Goal: Task Accomplishment & Management: Manage account settings

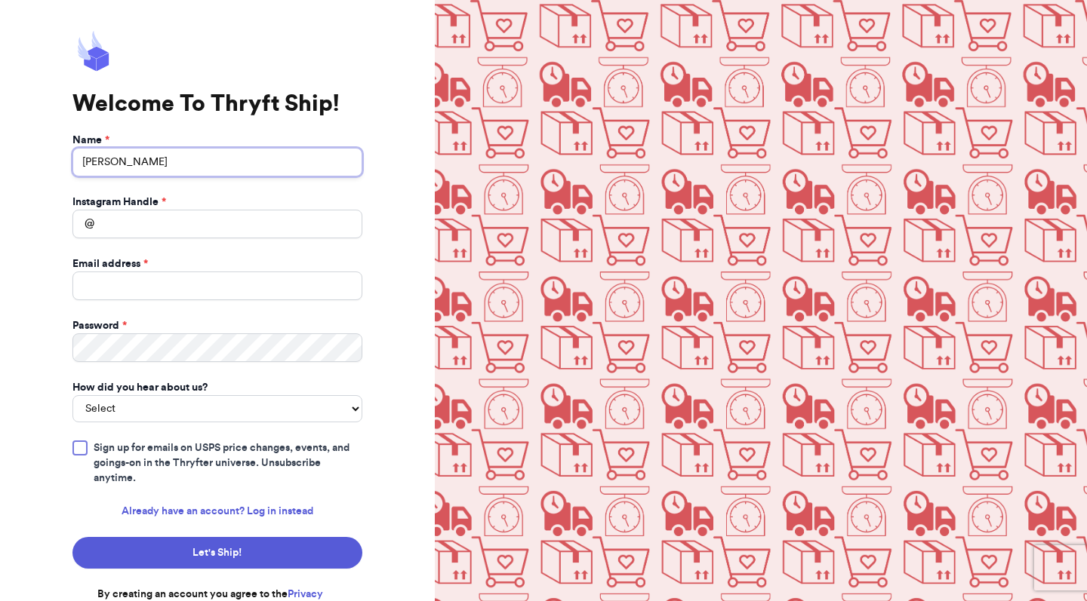
type input "[PERSON_NAME]"
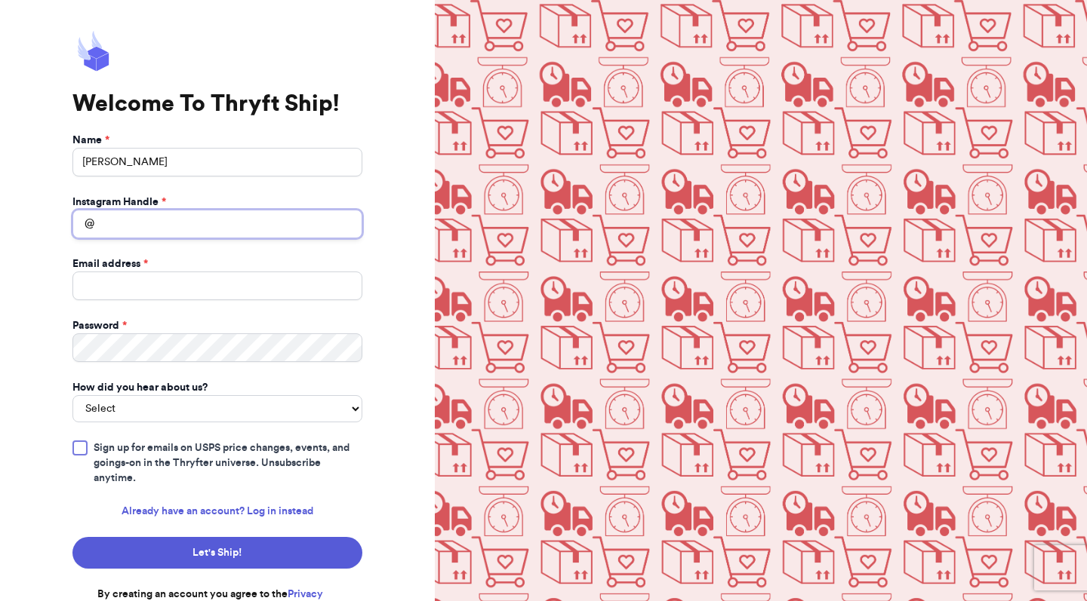
click at [149, 226] on input "Instagram Handle *" at bounding box center [217, 224] width 290 height 29
type input "salesfromthecrip"
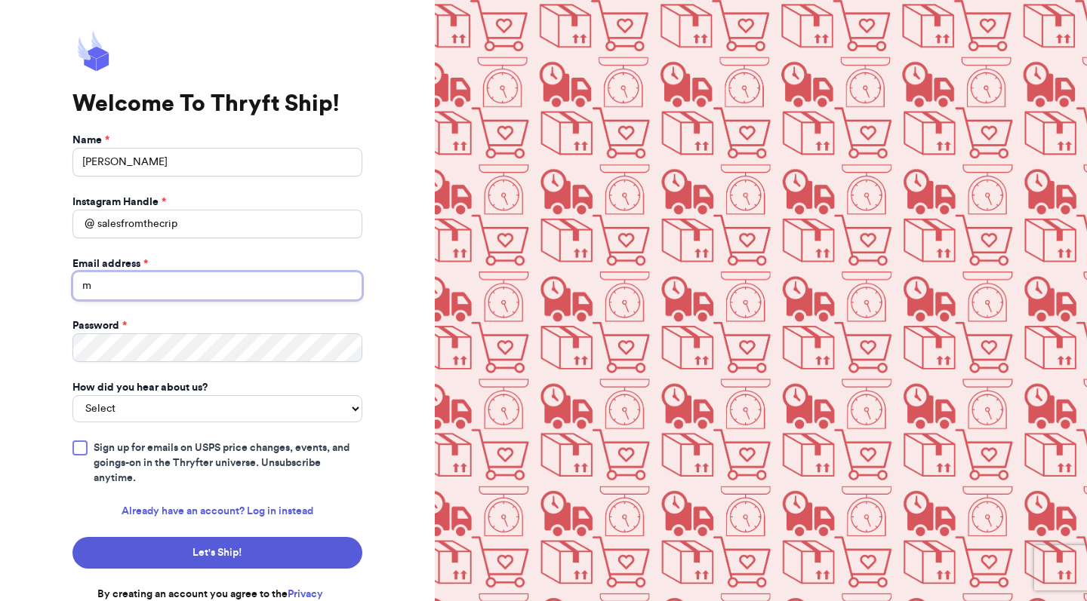
type input "ma"
type input "[EMAIL_ADDRESS][DOMAIN_NAME]"
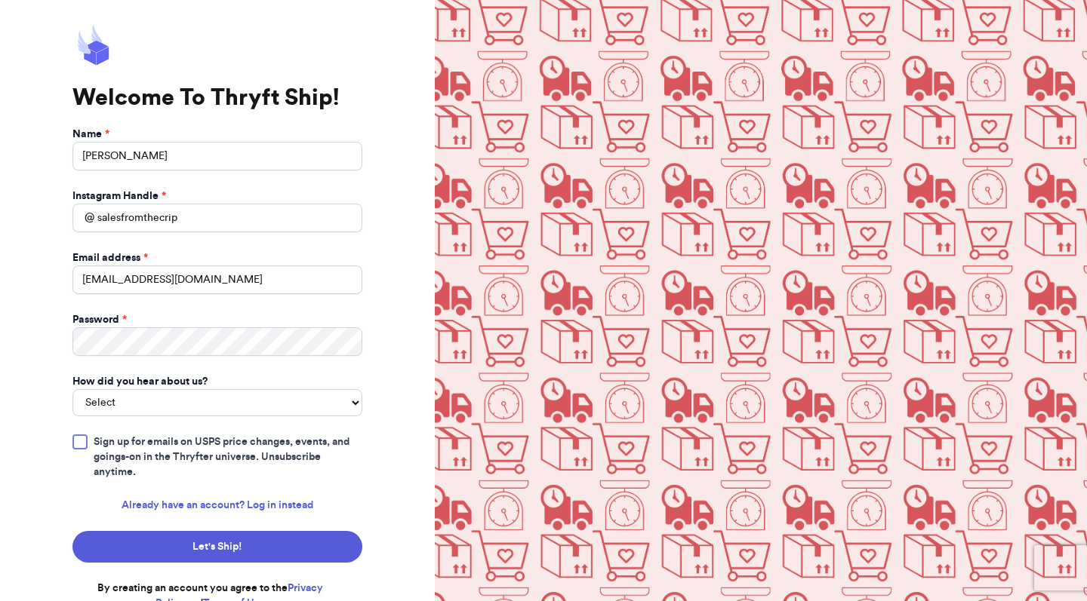
scroll to position [5, 0]
click at [190, 216] on input "salesfromthecrip" at bounding box center [217, 219] width 290 height 29
type input "s"
type input "minionsaclothing4you"
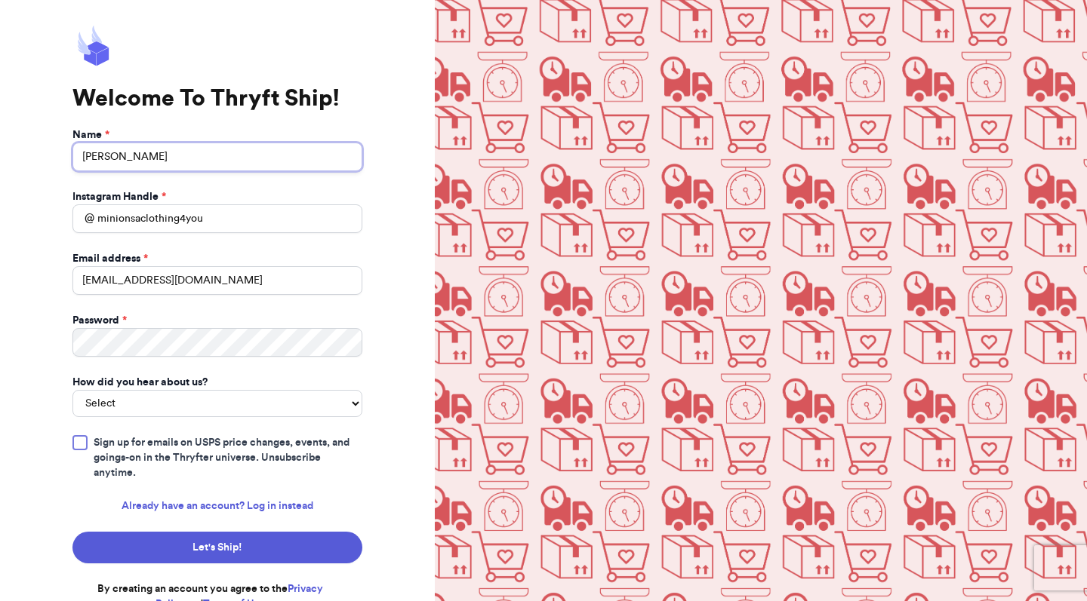
click at [184, 161] on input "[PERSON_NAME]" at bounding box center [217, 157] width 290 height 29
type input "c"
type input "a"
type input "[PERSON_NAME]"
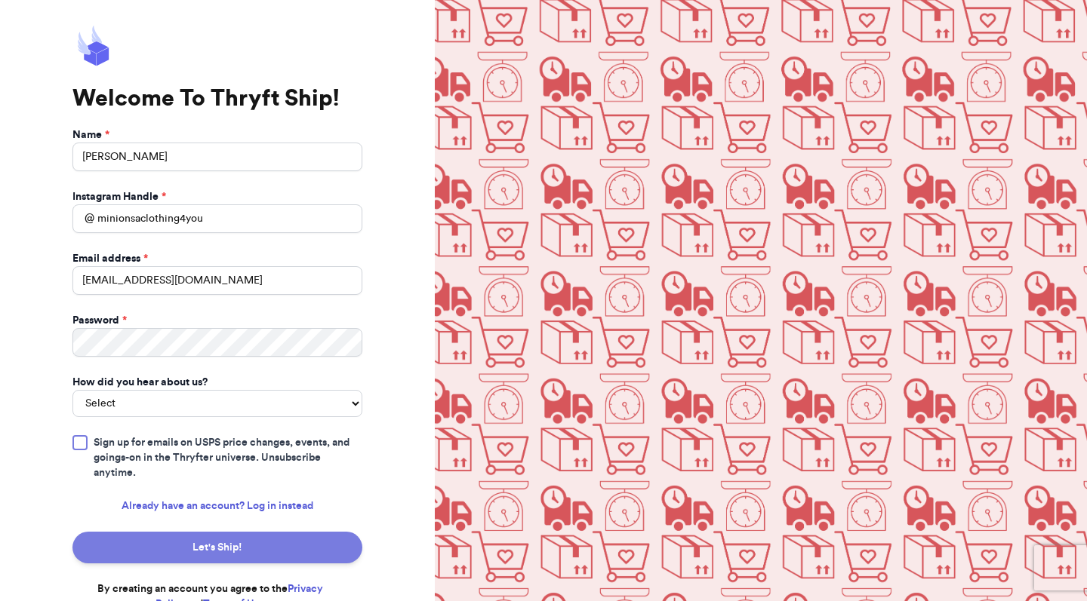
click at [164, 532] on button "Let's Ship!" at bounding box center [217, 548] width 290 height 32
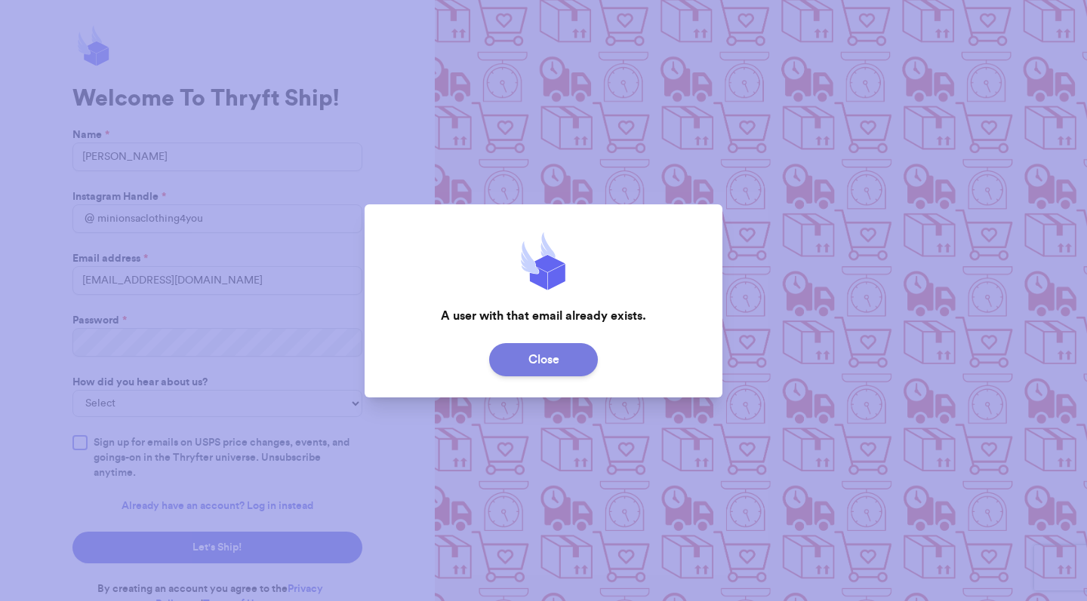
click at [537, 350] on button "Close" at bounding box center [543, 359] width 109 height 33
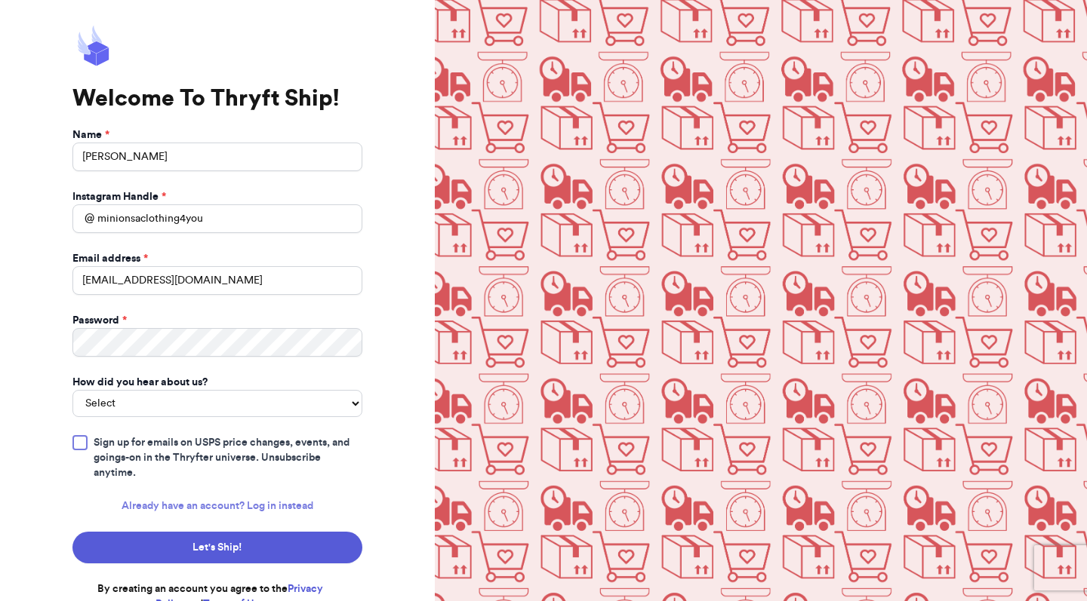
click at [277, 499] on link "Already have an account? Log in instead" at bounding box center [218, 506] width 192 height 15
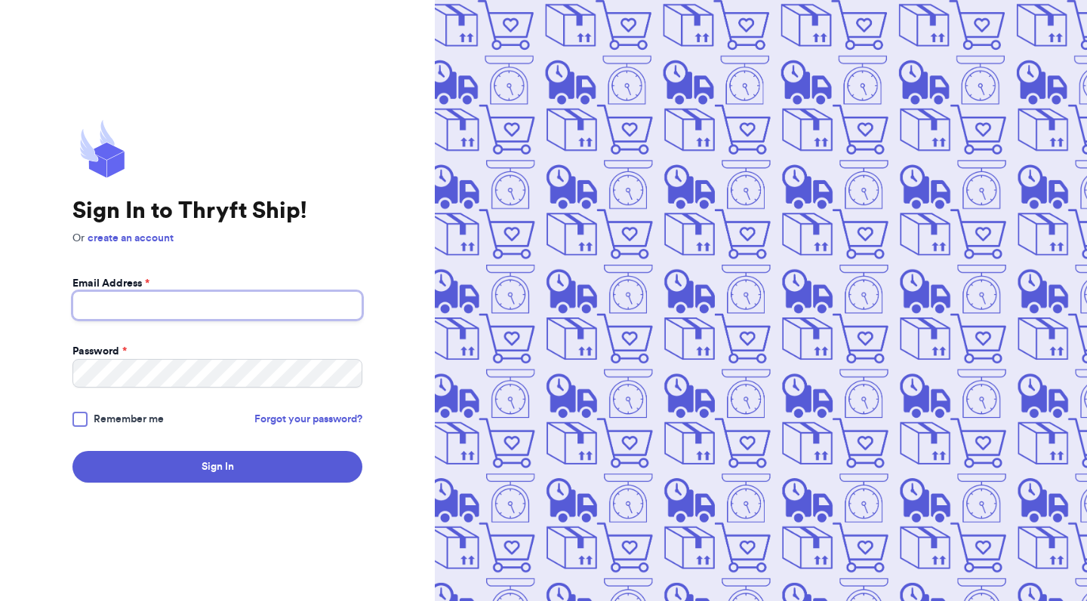
type input "[EMAIL_ADDRESS][DOMAIN_NAME]"
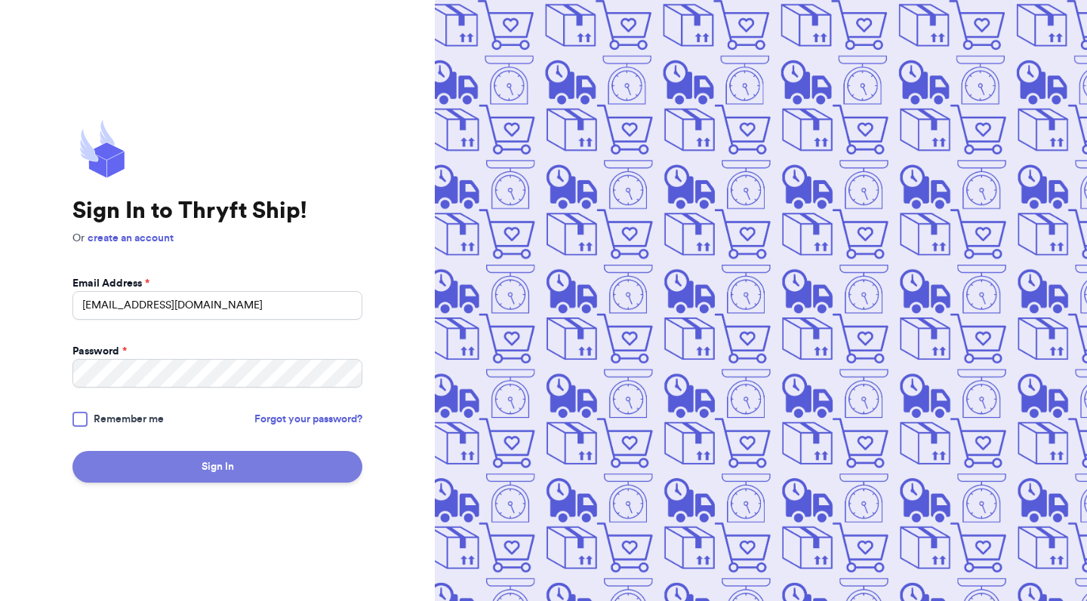
click at [343, 459] on button "Sign In" at bounding box center [217, 467] width 290 height 32
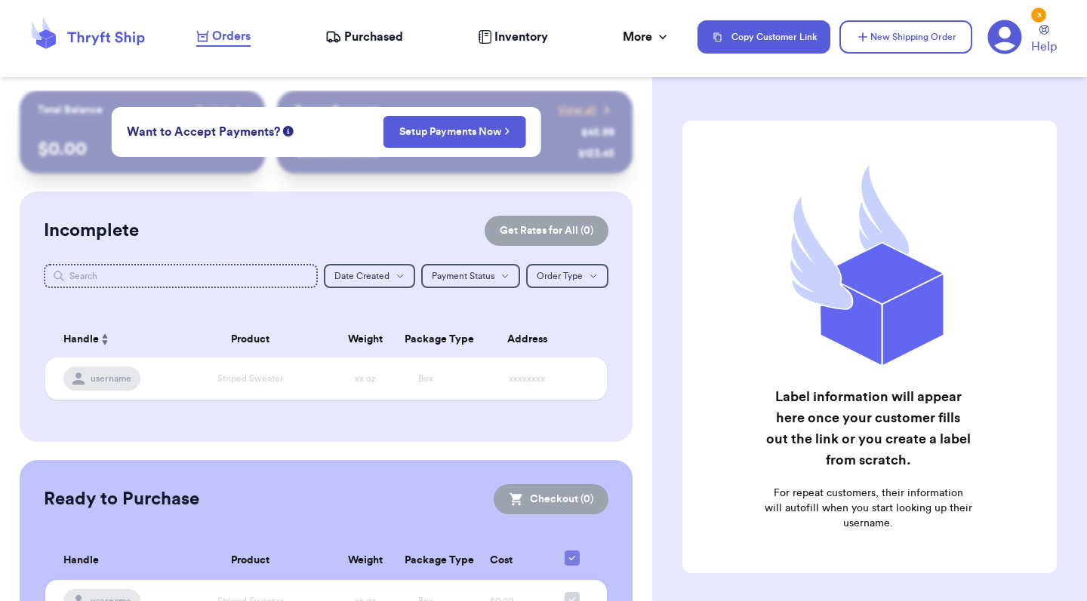
click at [239, 49] on nav "Orders Purchased Inventory More Stats Completed Orders Payments Payouts Copy Cu…" at bounding box center [634, 37] width 906 height 50
click at [232, 40] on span "Orders" at bounding box center [231, 36] width 38 height 18
click at [365, 42] on span "Purchased" at bounding box center [373, 37] width 59 height 18
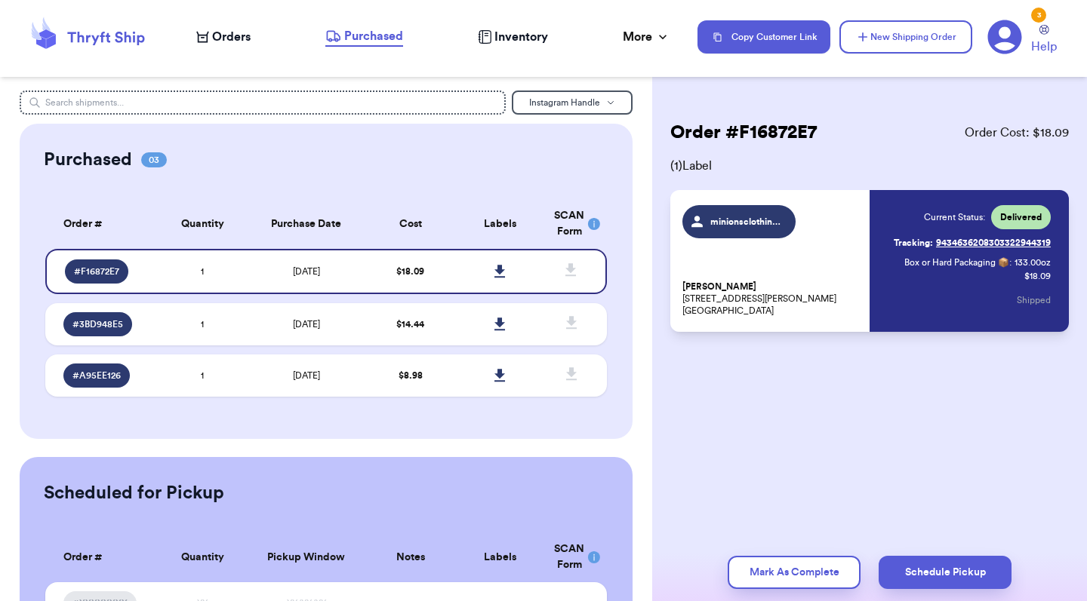
click at [229, 42] on span "Orders" at bounding box center [231, 37] width 38 height 18
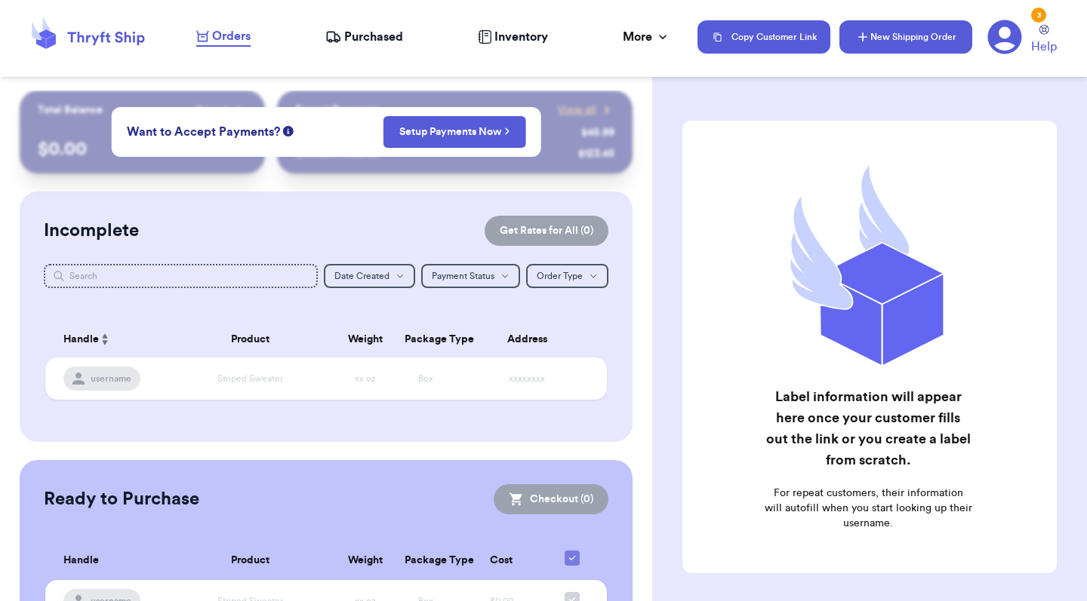
click at [896, 32] on button "New Shipping Order" at bounding box center [905, 36] width 133 height 33
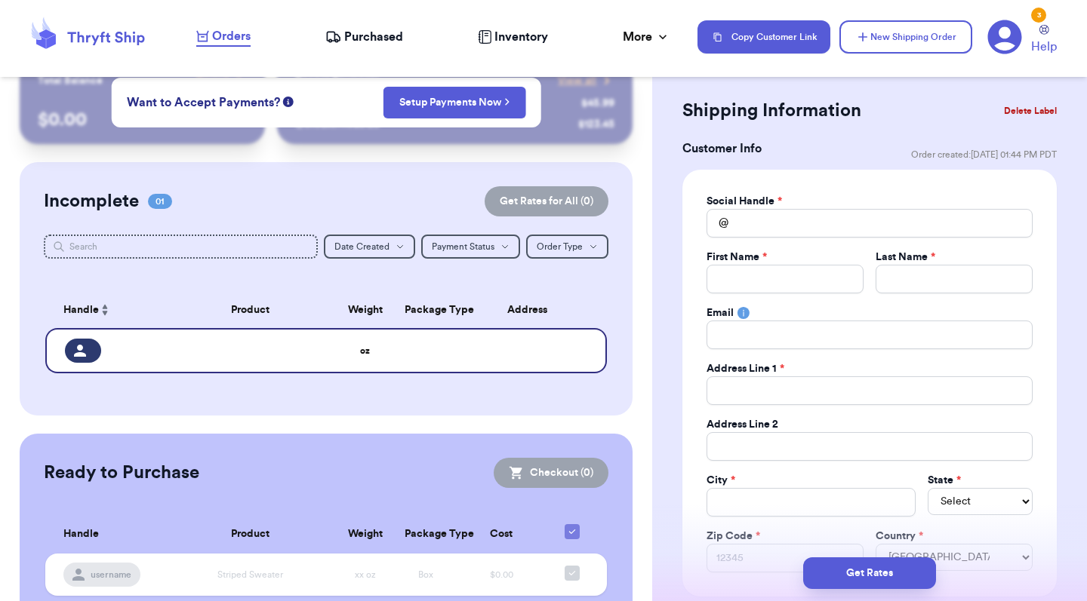
scroll to position [46, 0]
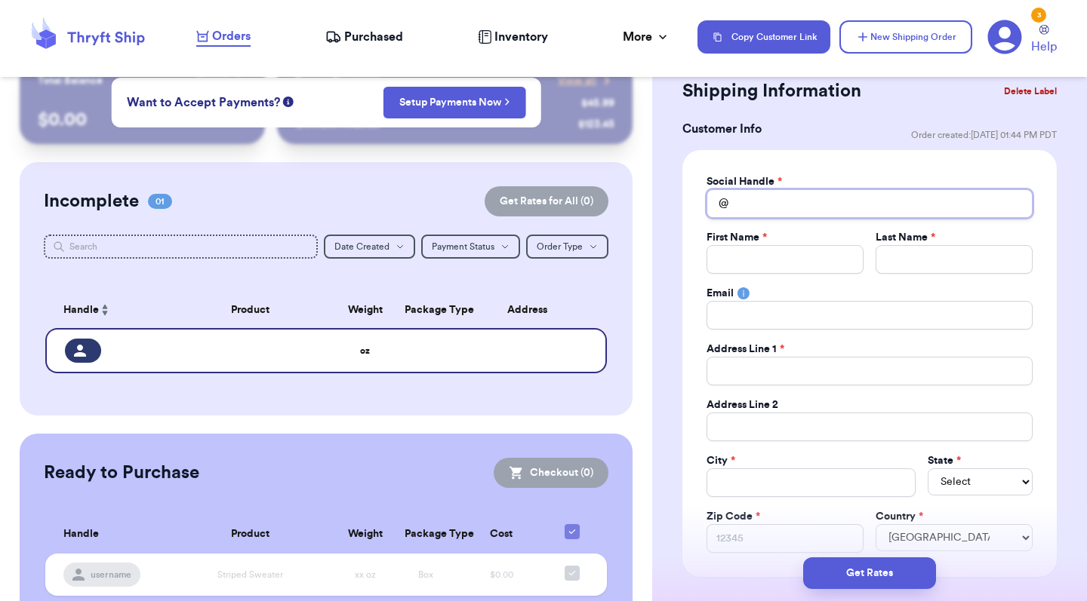
click at [804, 204] on input "Total Amount Paid" at bounding box center [869, 203] width 326 height 29
type input "m"
type input "mi"
type input "min"
type input "mini"
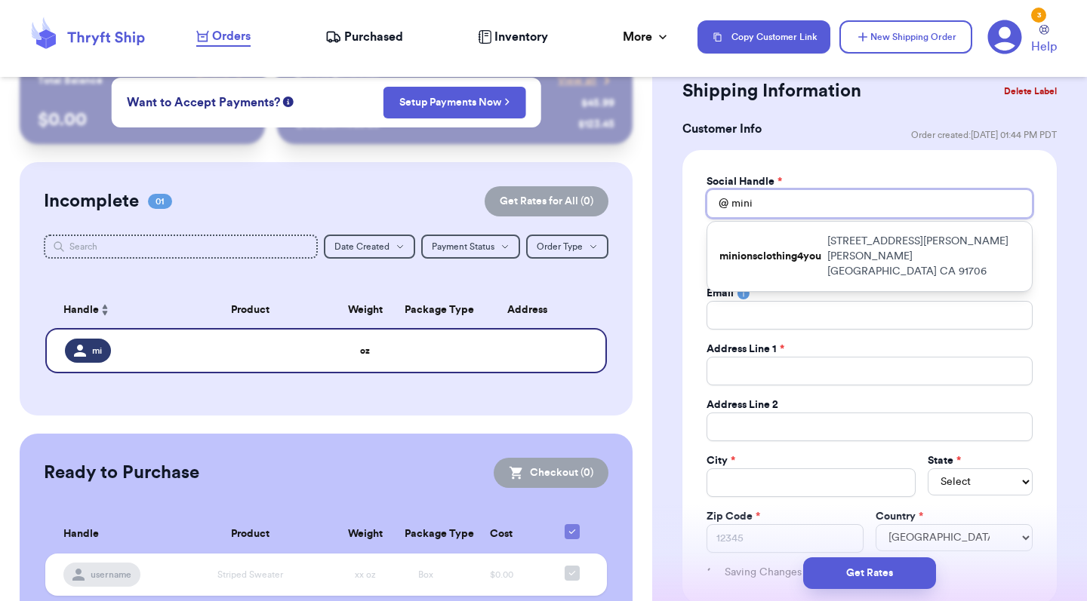
type input "[PERSON_NAME]"
type input "minion"
type input "minions"
type input "minionsc"
type input "minionscl"
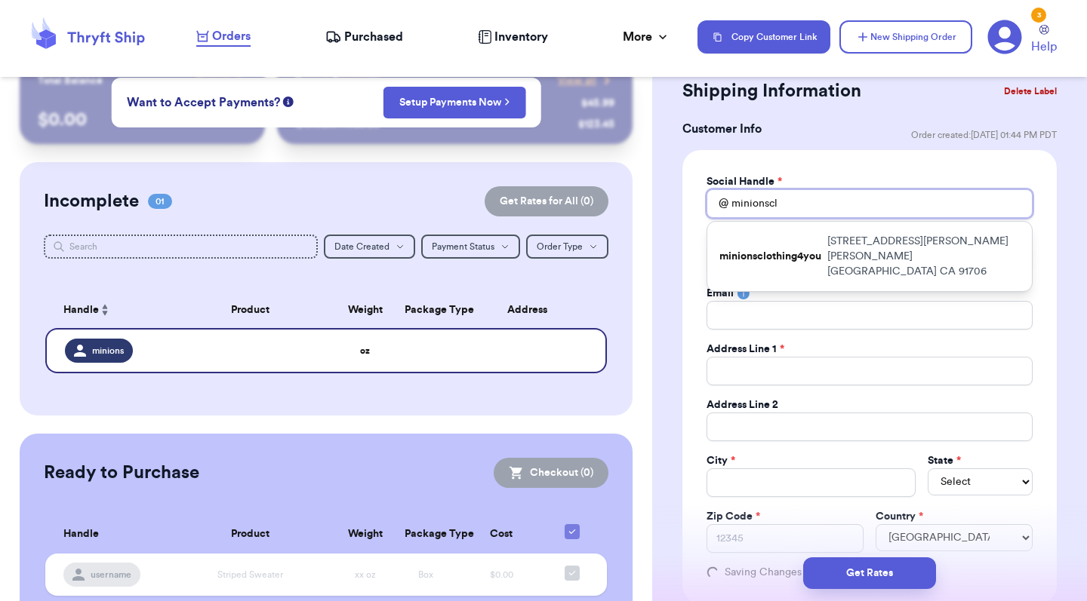
type input "minionsclo"
type input "minionsclot"
type input "minionscloth"
type input "minionsclothi"
type input "minionsclothin"
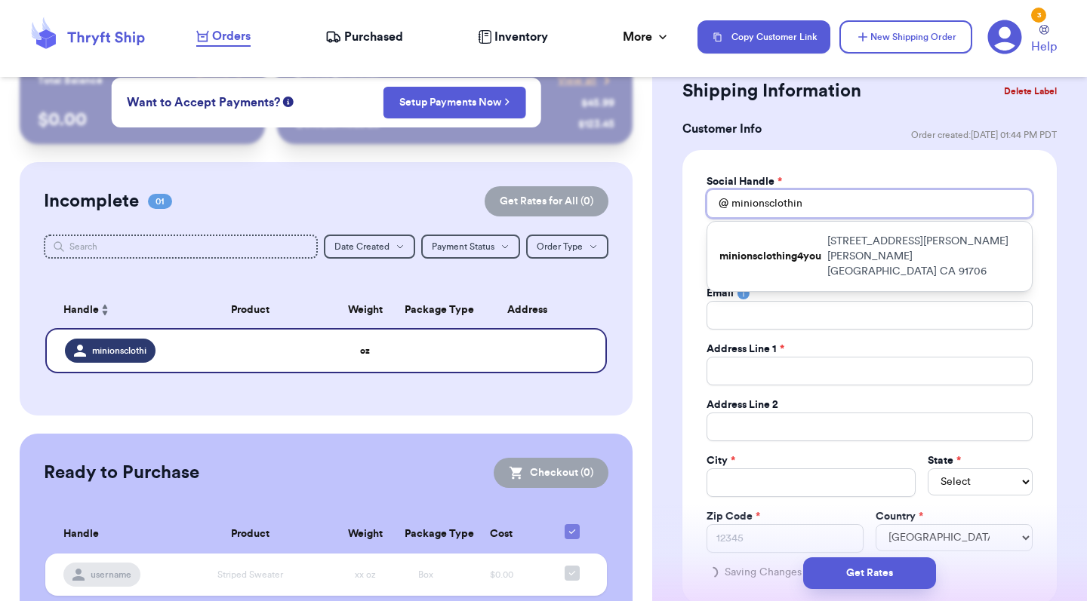
type input "minionsclothing"
type input "minionsclothing4"
type input "minionsclothing4y"
type input "minionsclothing4yo"
type input "minionsclothing4you"
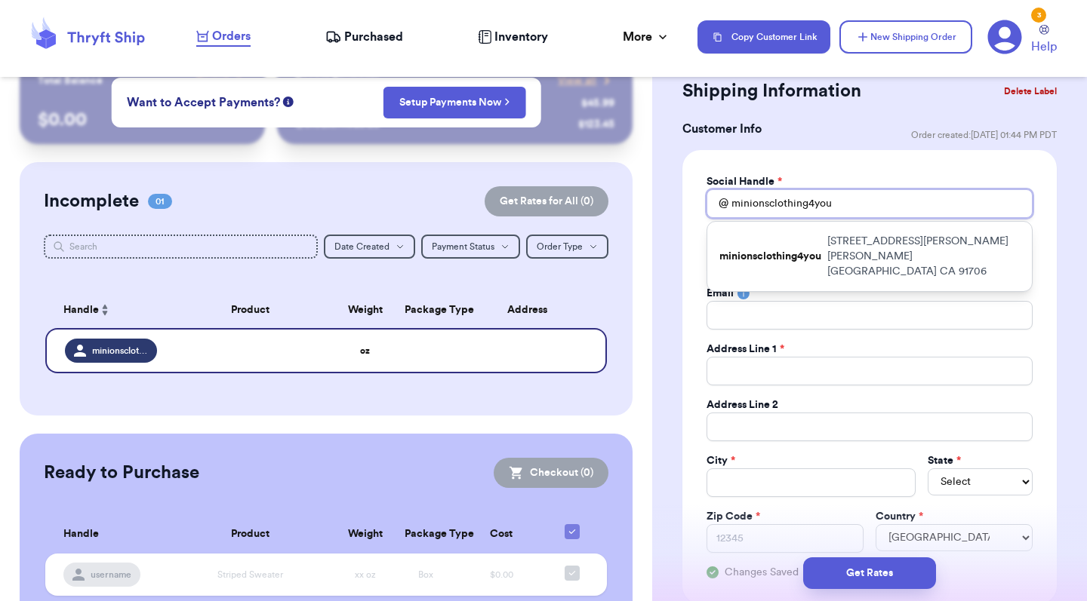
type input "minionsclothing4you"
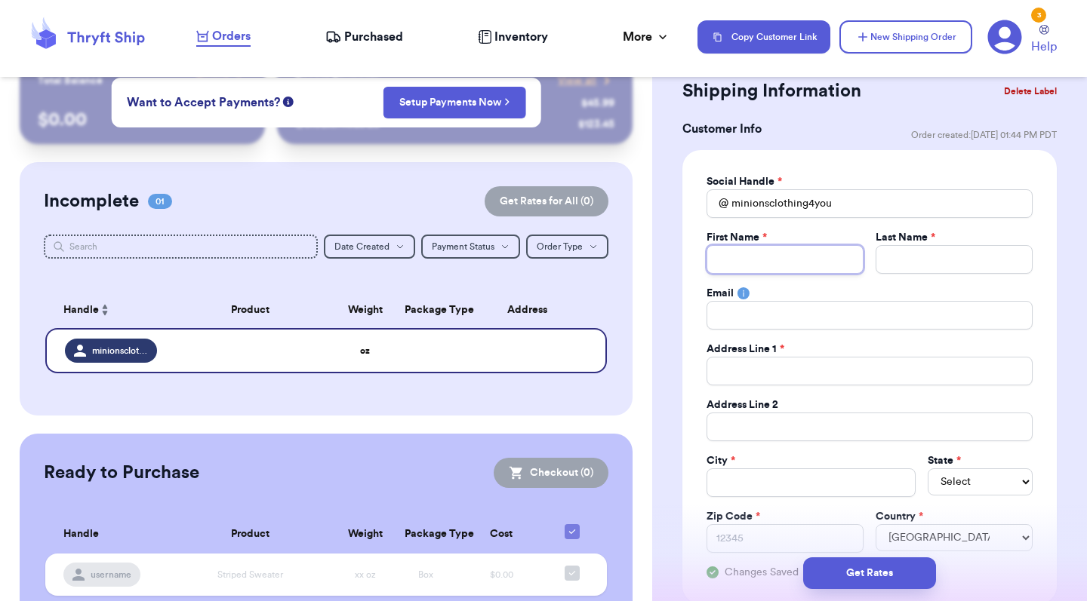
type input "m"
type input "ma"
type input "mar"
type input "mari"
type input "[PERSON_NAME]"
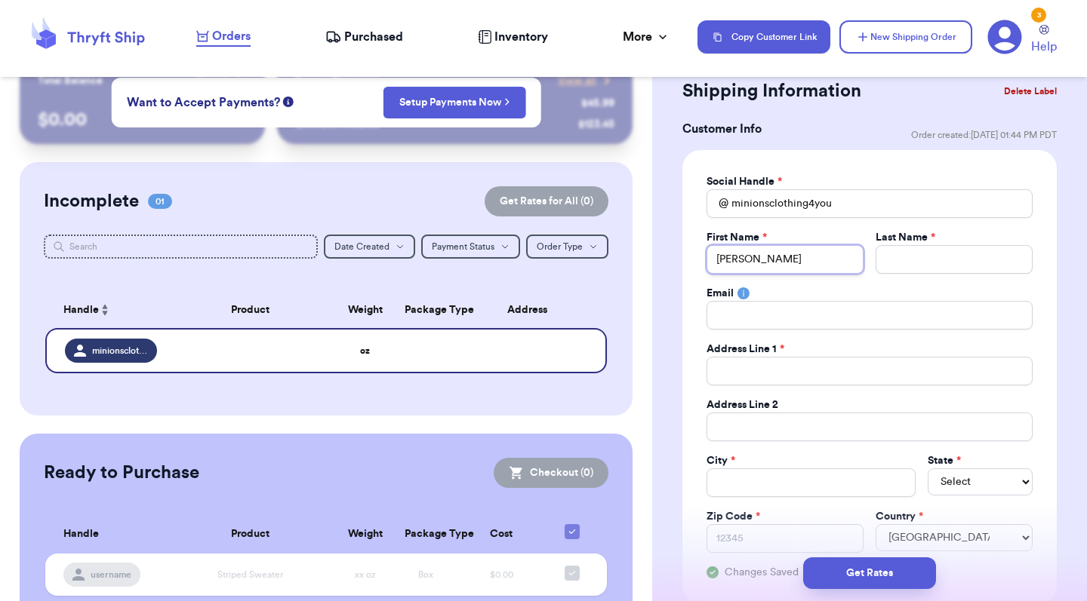
type input "[PERSON_NAME]"
type input "r"
type input "ro"
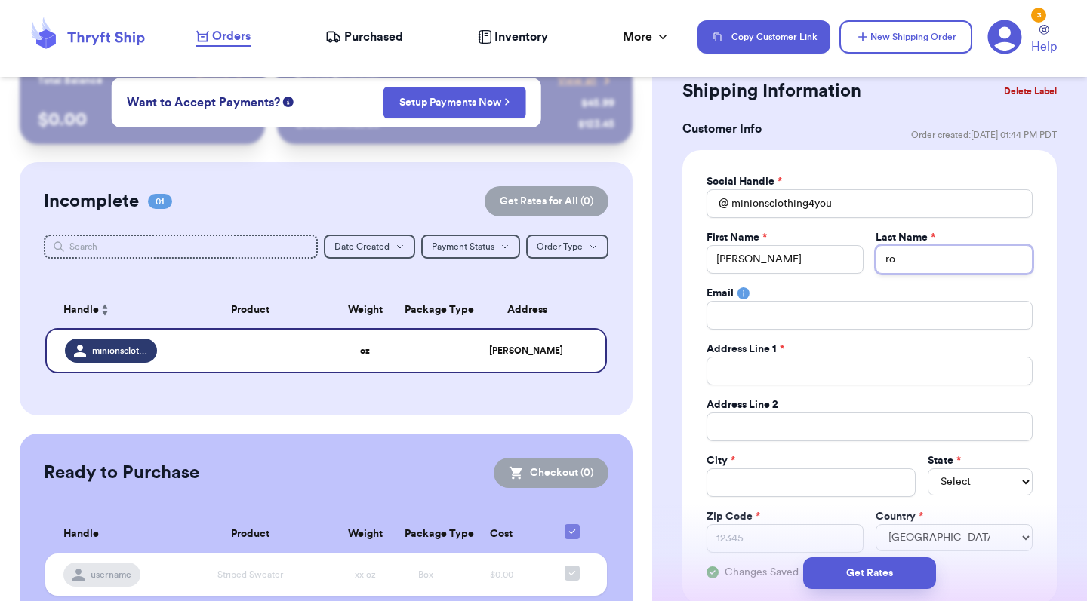
type input "rod"
type input "rodr"
type input "rodru"
type input "rodr"
type input "rodri"
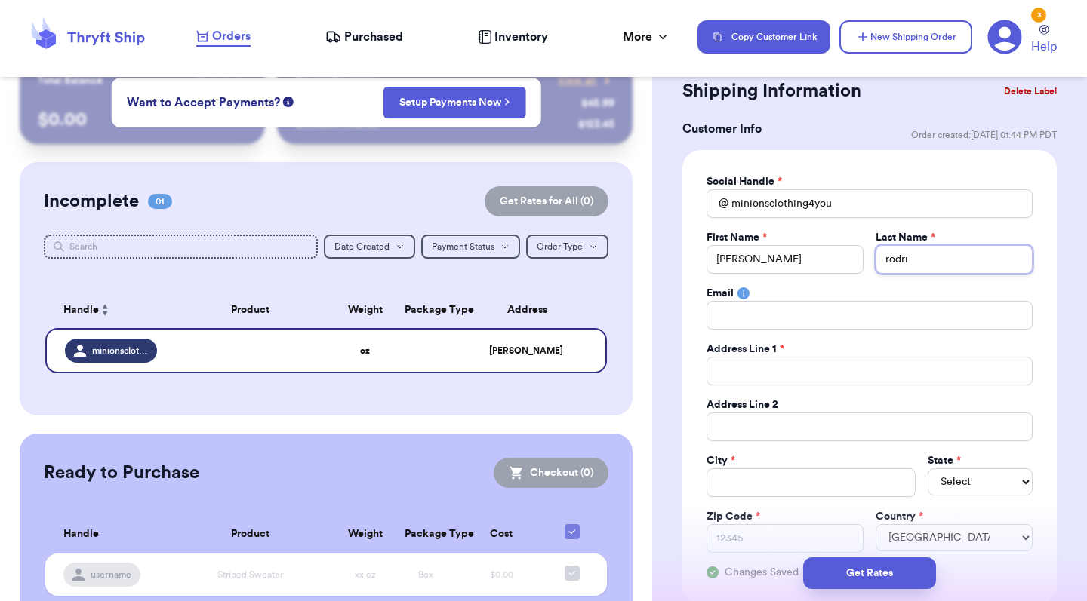
type input "rodrig"
type input "rodrigu"
type input "[PERSON_NAME]"
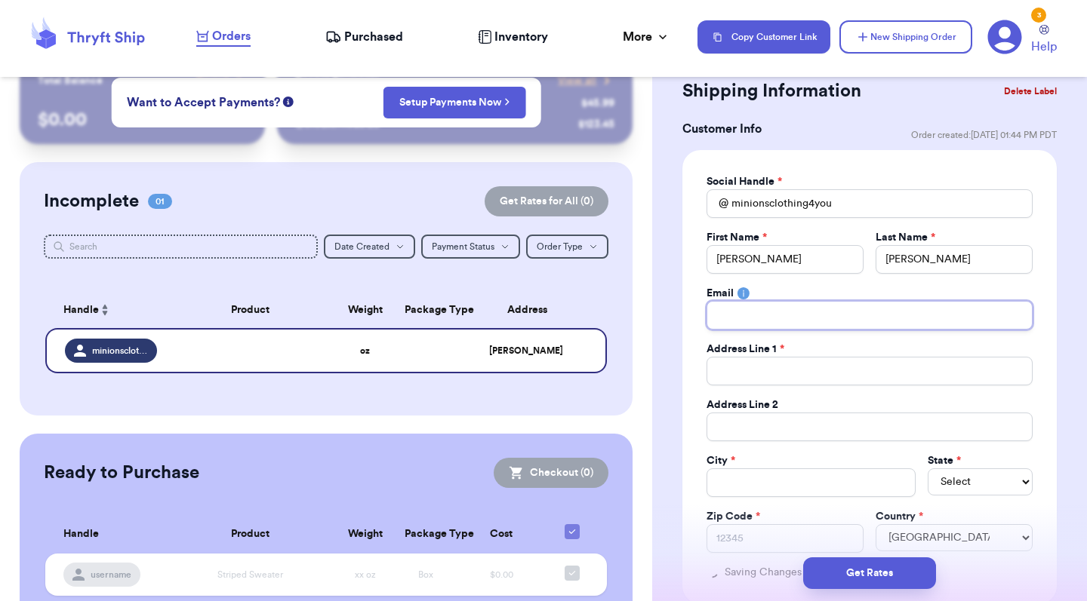
click at [806, 316] on input "Total Amount Paid" at bounding box center [869, 315] width 326 height 29
type input "m"
type input "ma"
type input "mar"
type input "marl"
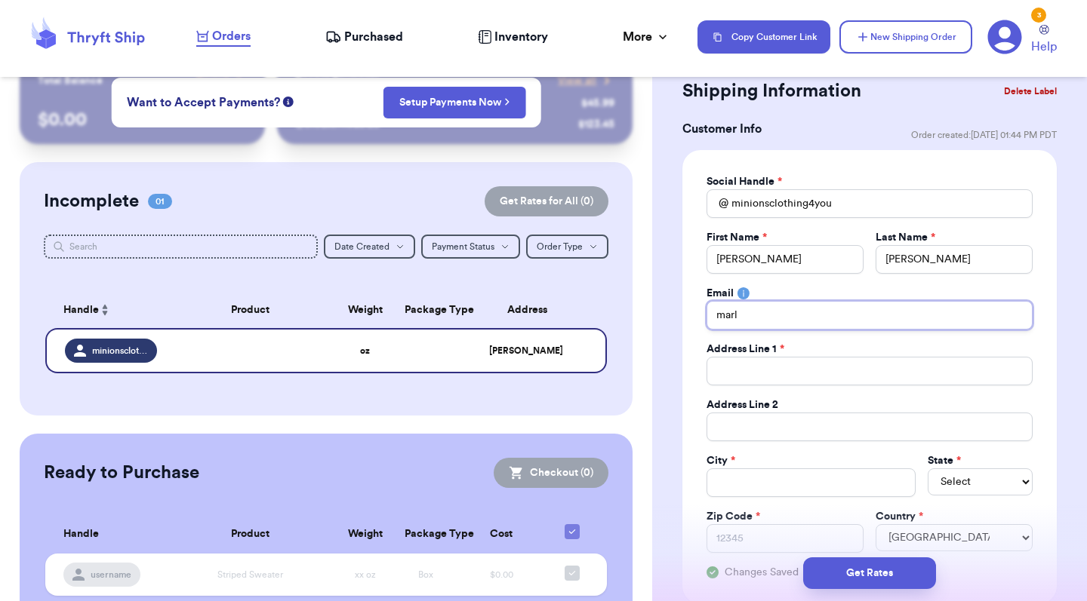
type input "mar"
type input "mari"
type input "[PERSON_NAME]"
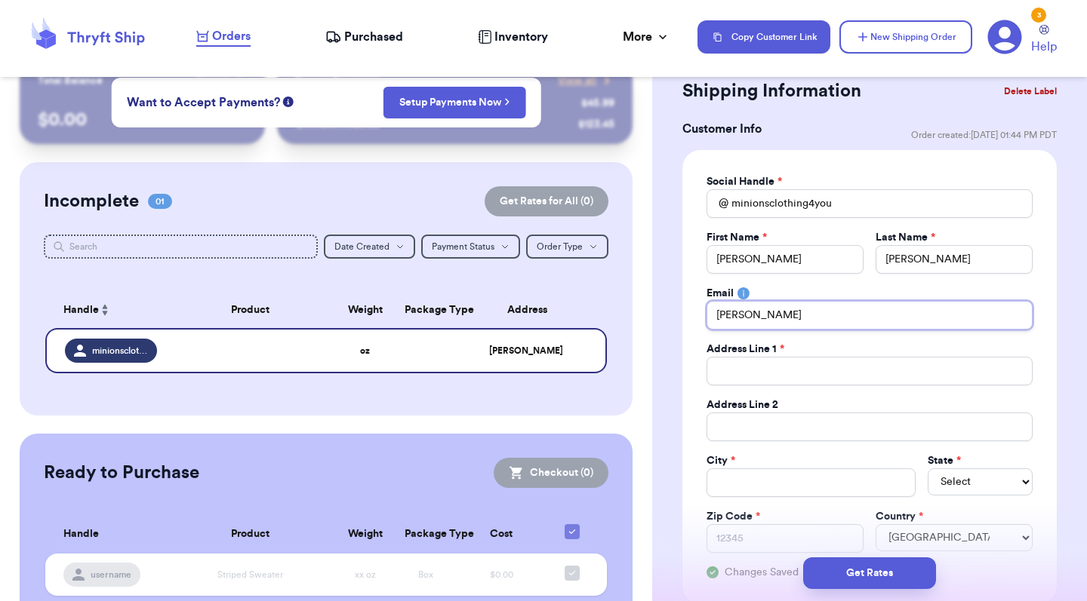
type input "marilynr"
type input "marilynro"
type input "marilynrod"
type input "marilynrod3"
type input "marilynrod34"
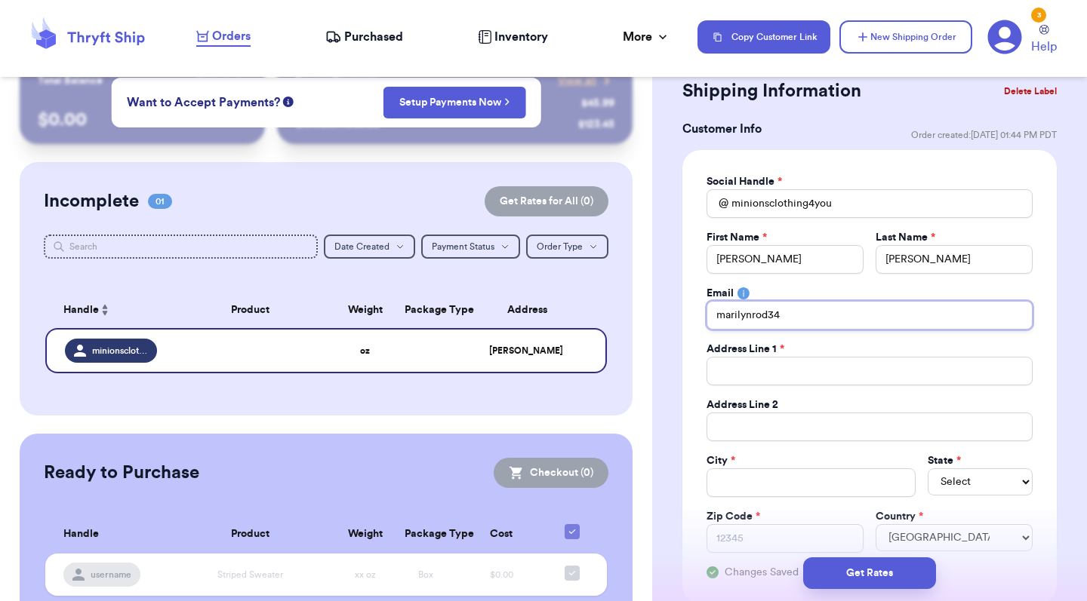
type input "marilynrod344"
type input "marilynrod3443"
type input "marilynrod3443@"
type input "marilynrod3443@g"
type input "marilynrod3443@gm"
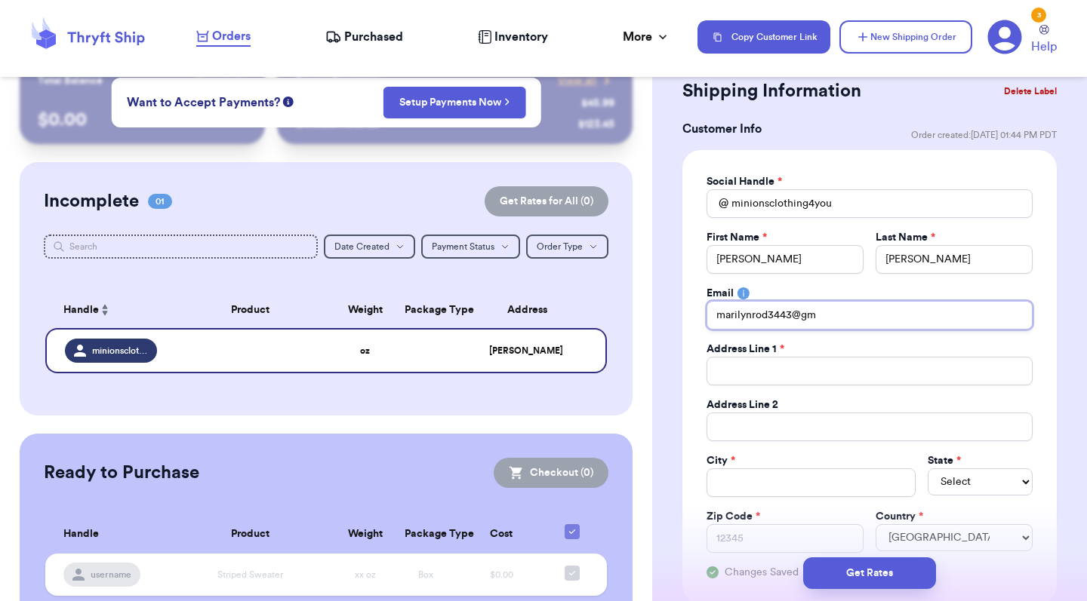
type input "marilynrod3443@gma"
type input "marilynrod3443@gmai"
type input "[EMAIL_ADDRESS]"
type input "[EMAIL_ADDRESS]."
type input "marilynrod3443@gmail.c"
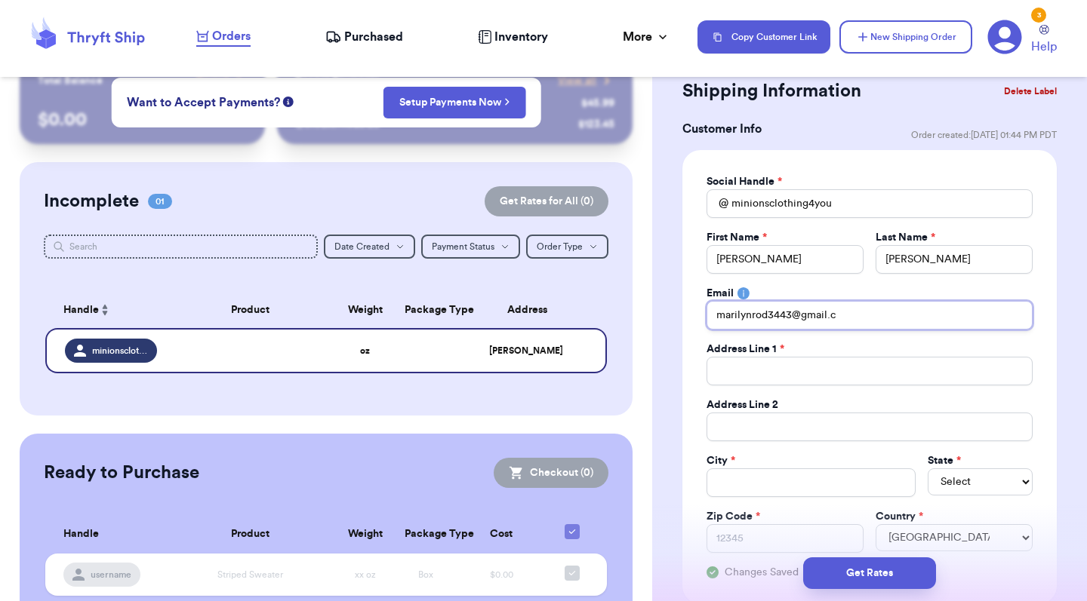
type input "[EMAIL_ADDRESS][DOMAIN_NAME]"
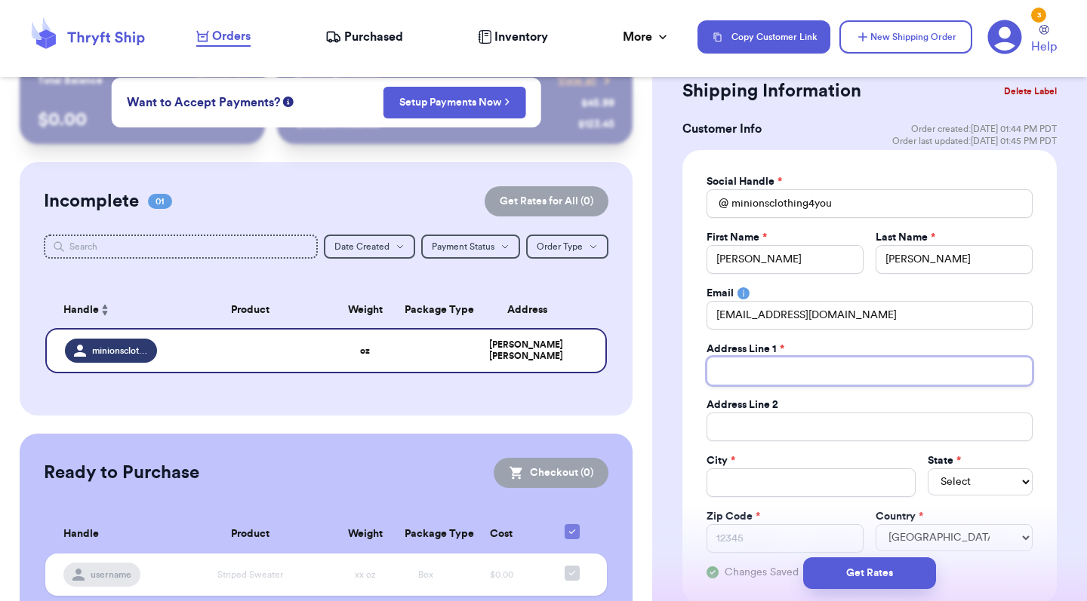
type input "4"
type input "45"
type input "453"
type input "4534"
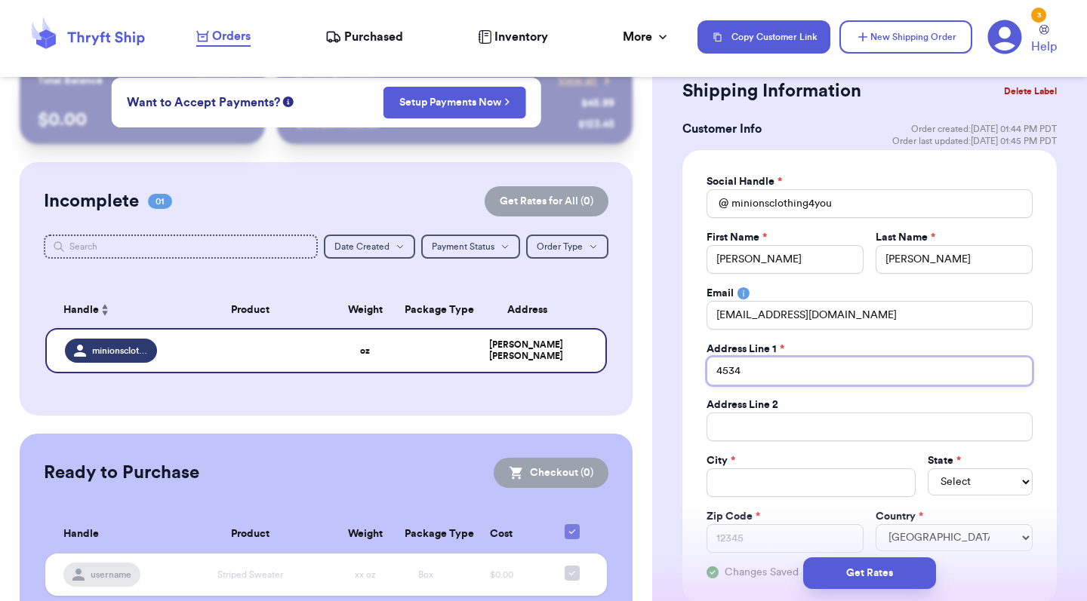
type input "4534 d"
type input "4534 do"
type input "4534 dow"
type input "4534 down"
type input "4534 downi"
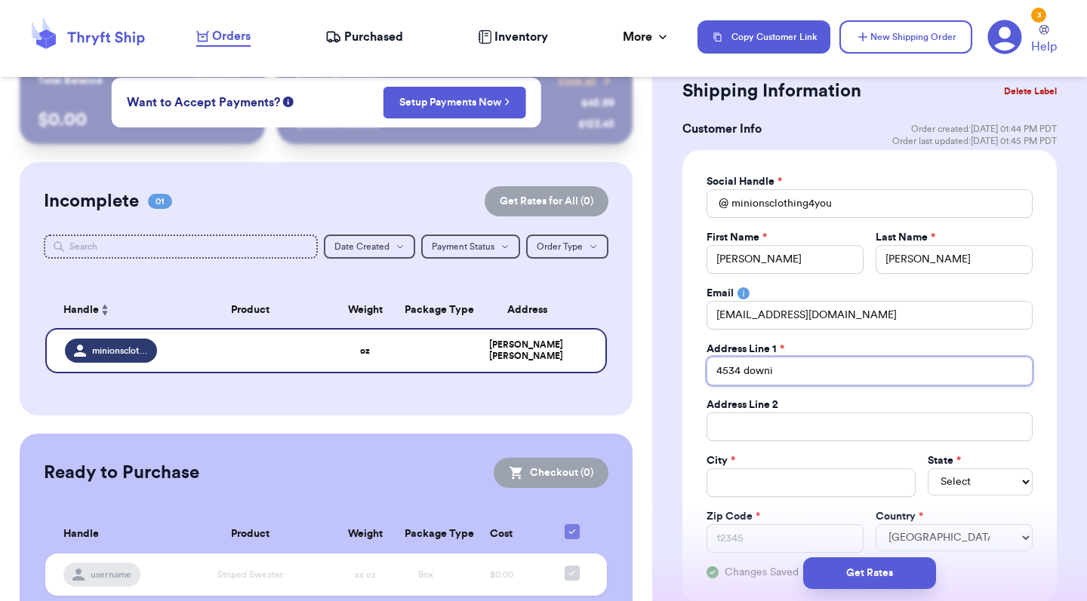
type input "4534 [PERSON_NAME]"
type input "4534 [PERSON_NAME] a"
type input "[STREET_ADDRESS][PERSON_NAME]"
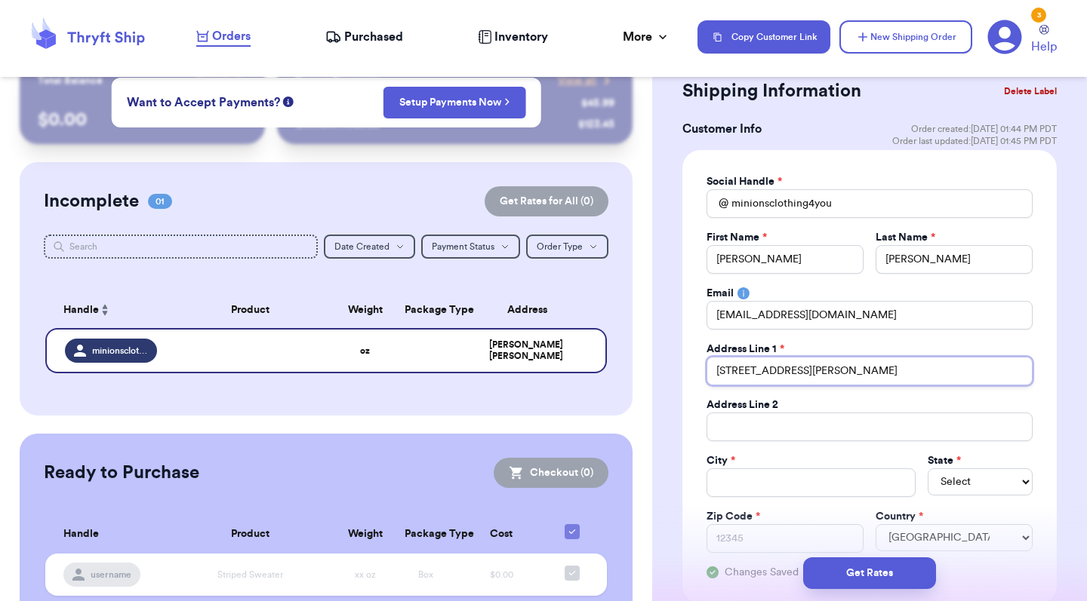
type input "[STREET_ADDRESS][PERSON_NAME]"
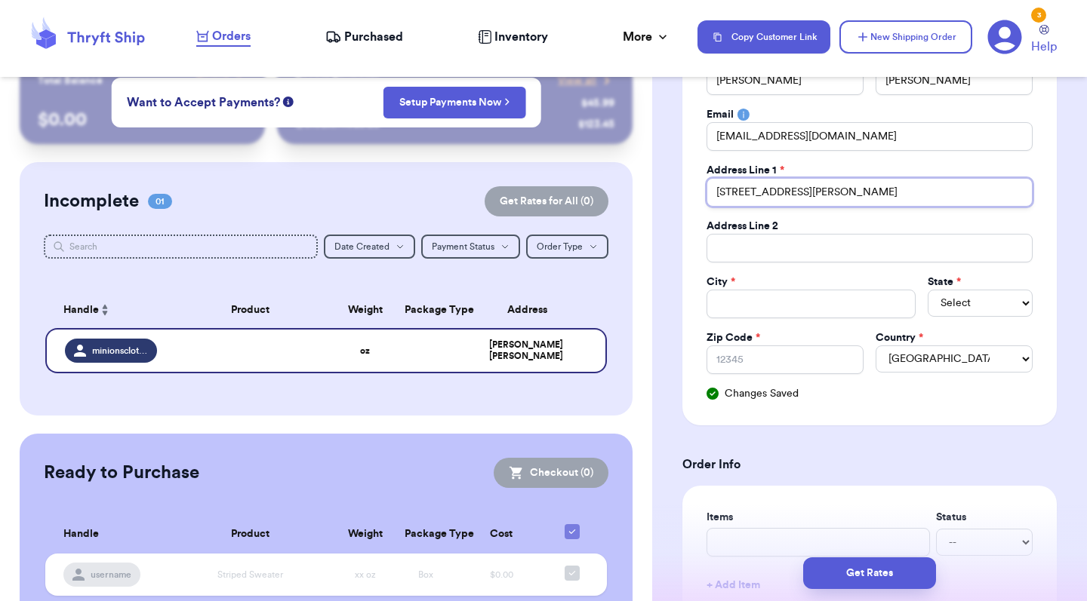
scroll to position [258, 0]
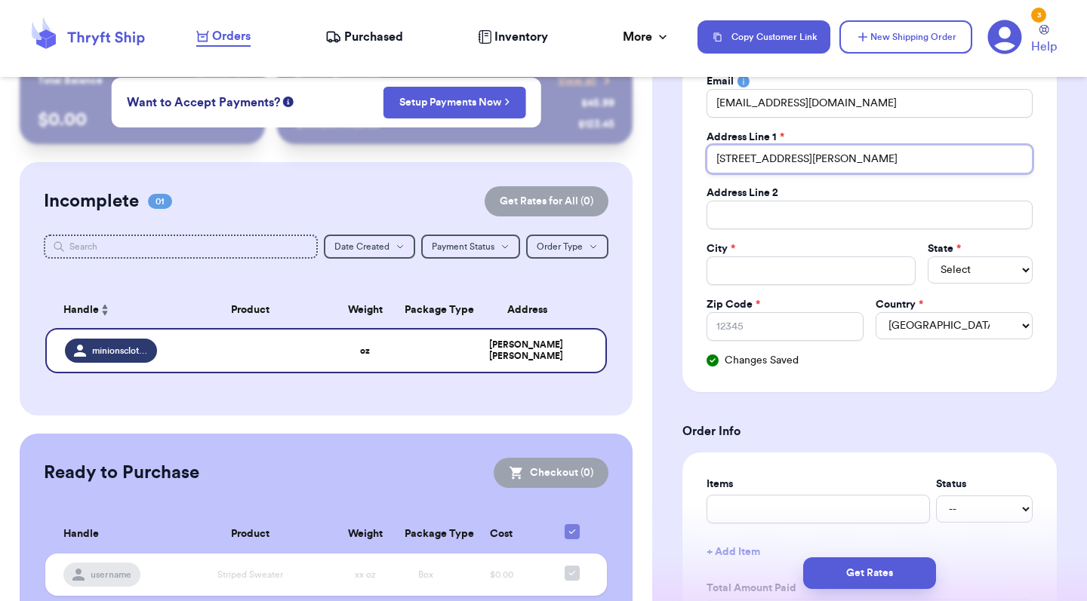
type input "[STREET_ADDRESS][PERSON_NAME]"
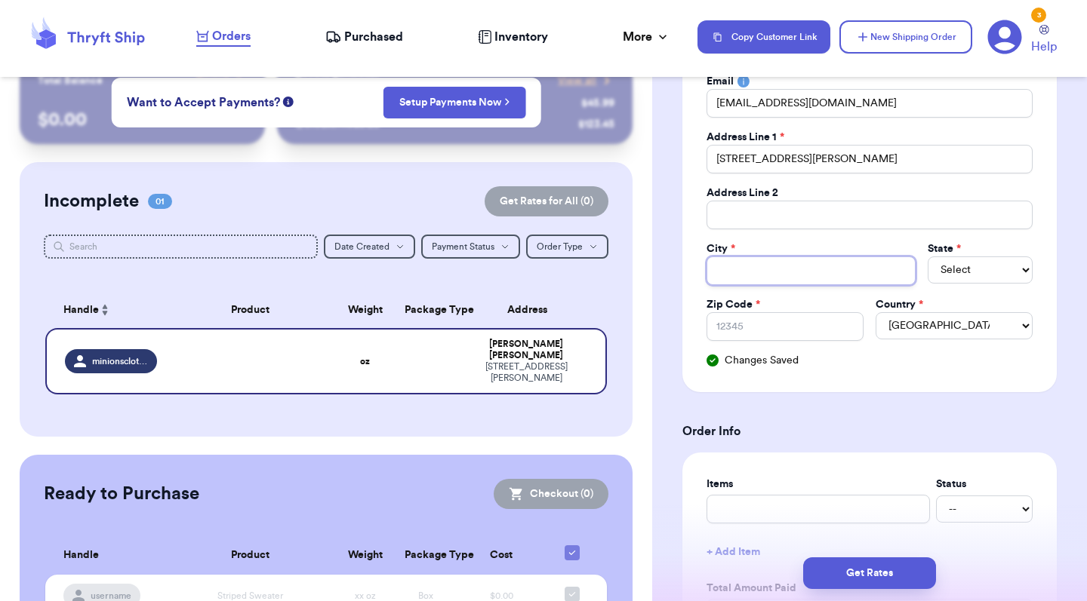
type input "B"
type input "Ba"
type input "Bak"
type input "Bakd"
type input "Bakd\"
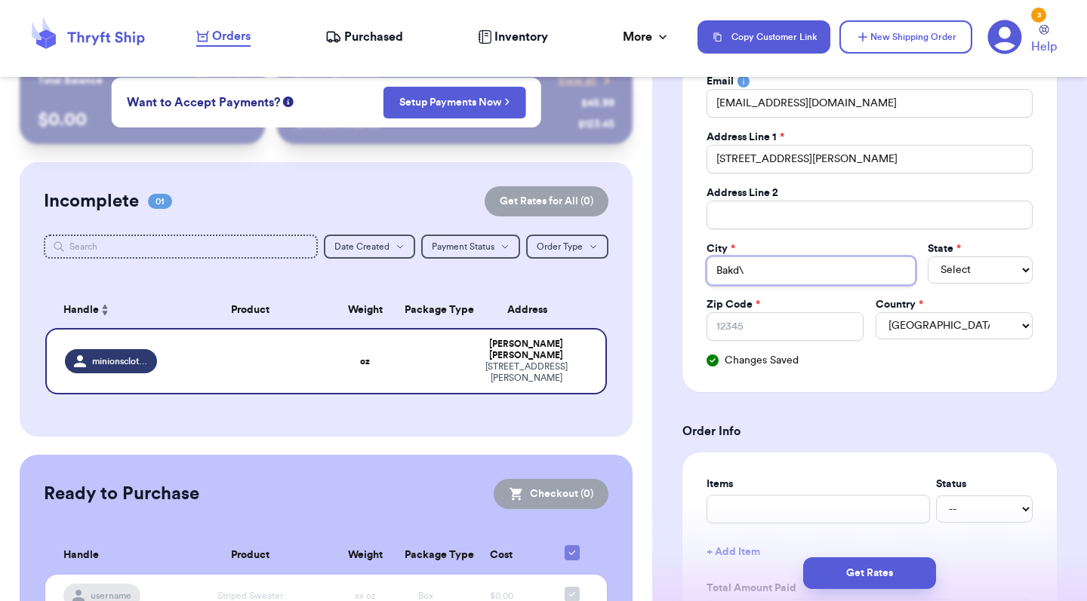
type input "Bakd\\"
type input "Bakd\"
type input "Bakd"
type input "Bak"
type input "Ba"
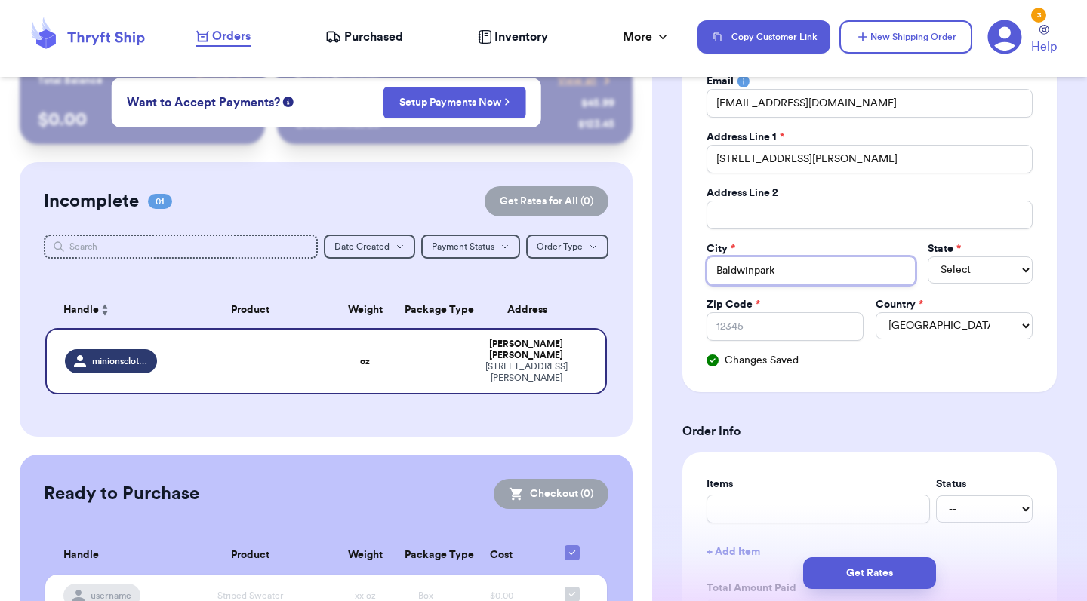
click at [753, 268] on input "Baldwinpark" at bounding box center [810, 271] width 209 height 29
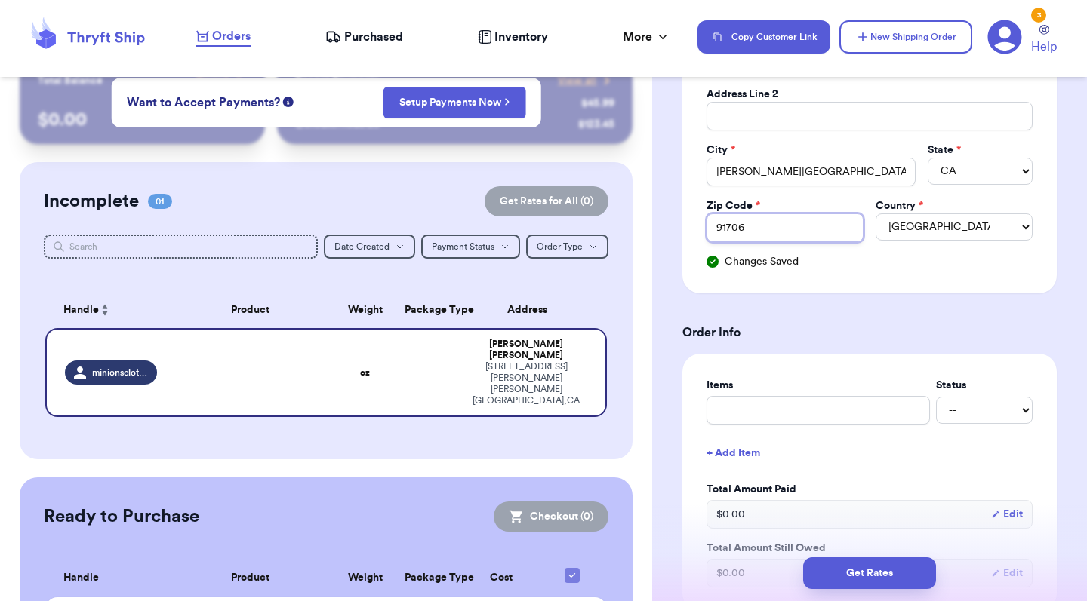
scroll to position [443, 0]
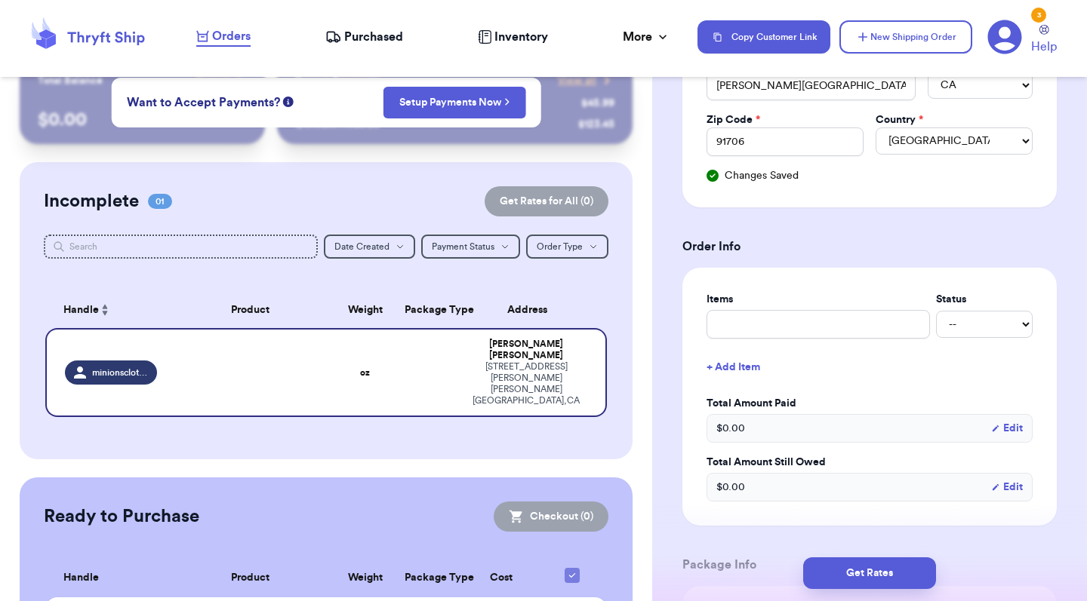
click at [811, 298] on label "Items" at bounding box center [817, 299] width 223 height 15
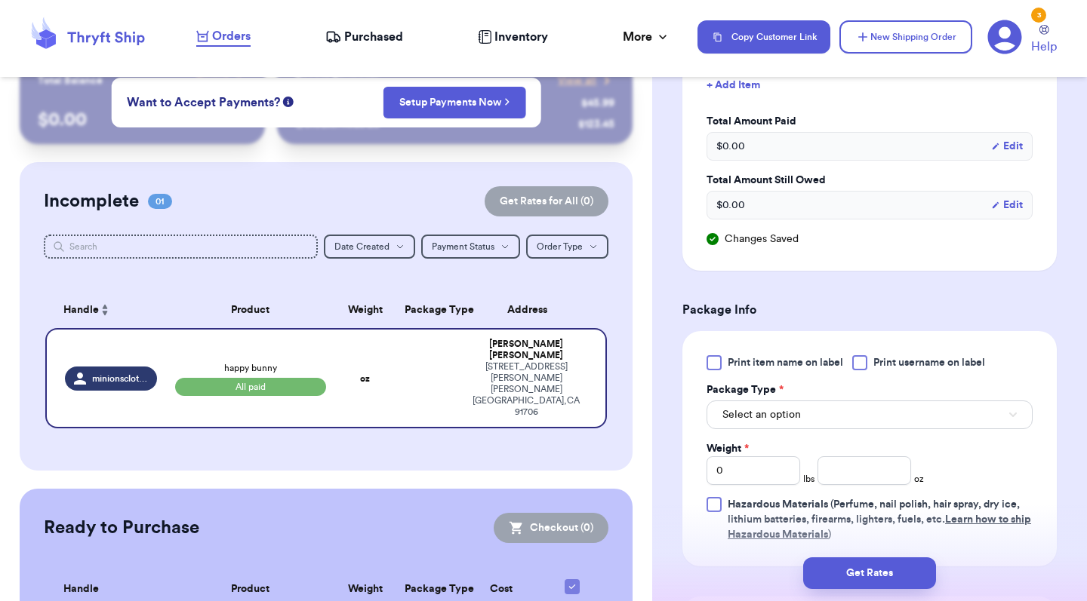
scroll to position [688, 0]
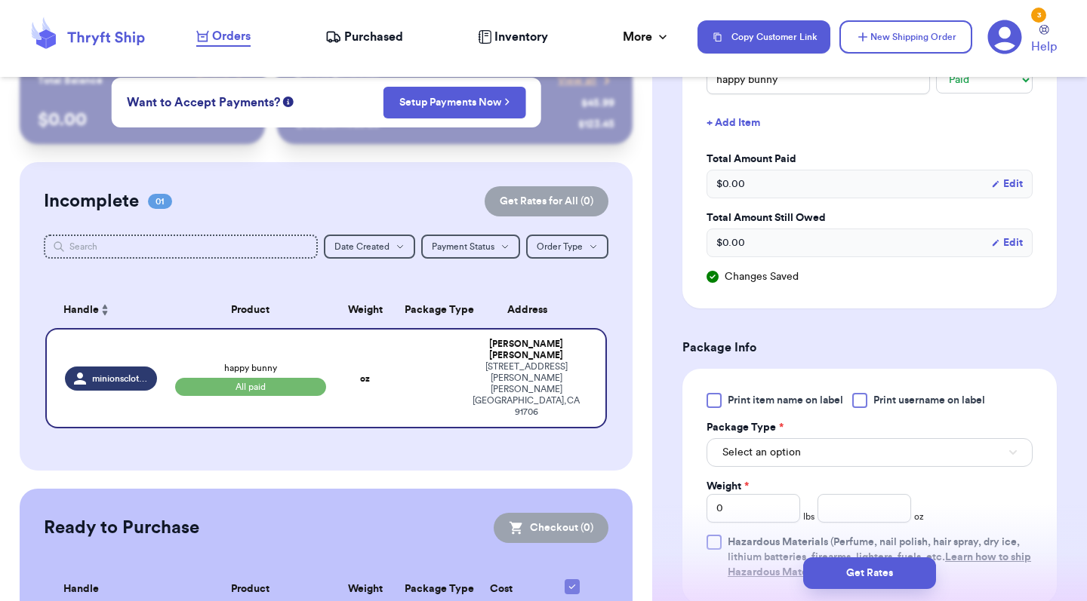
click at [816, 193] on div "$ 0.00 Edit" at bounding box center [869, 184] width 326 height 29
click at [841, 186] on div "$ 0.00 Edit" at bounding box center [869, 184] width 326 height 29
click at [729, 184] on span "$ 0.00" at bounding box center [730, 184] width 29 height 15
click at [731, 184] on span "$ 0.00" at bounding box center [730, 184] width 29 height 15
click at [1008, 183] on button "Edit" at bounding box center [1007, 184] width 32 height 15
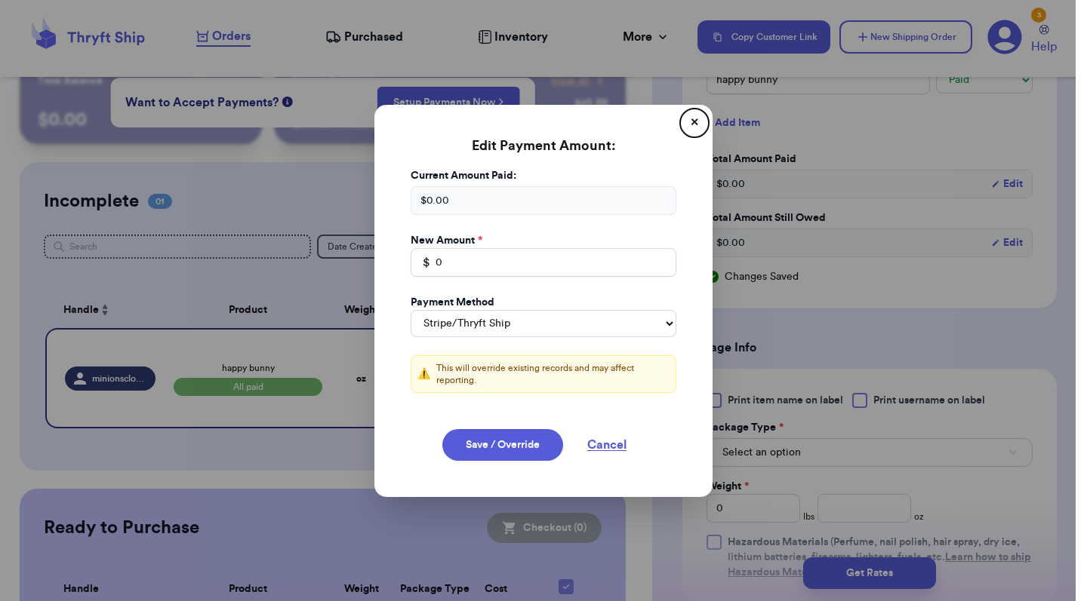
click at [897, 316] on button "close" at bounding box center [543, 300] width 1087 height 601
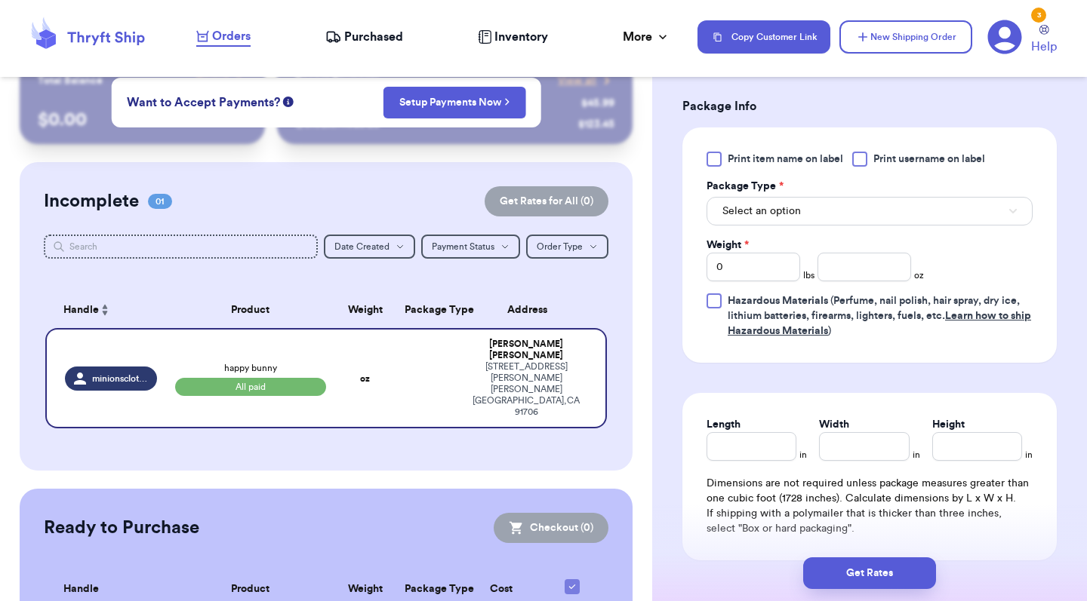
scroll to position [941, 0]
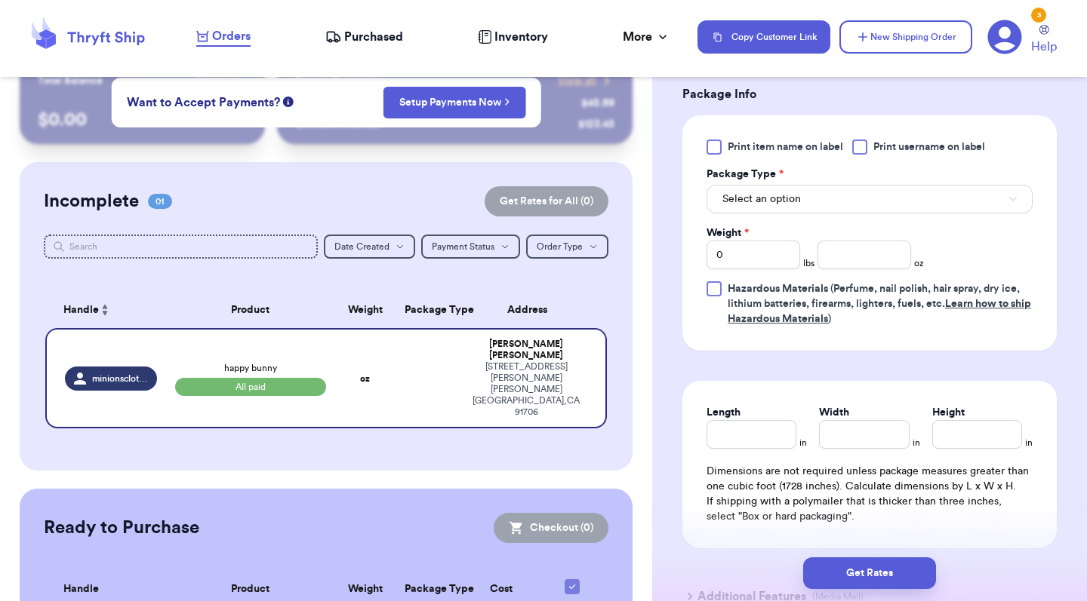
click at [811, 200] on button "Select an option" at bounding box center [869, 199] width 326 height 29
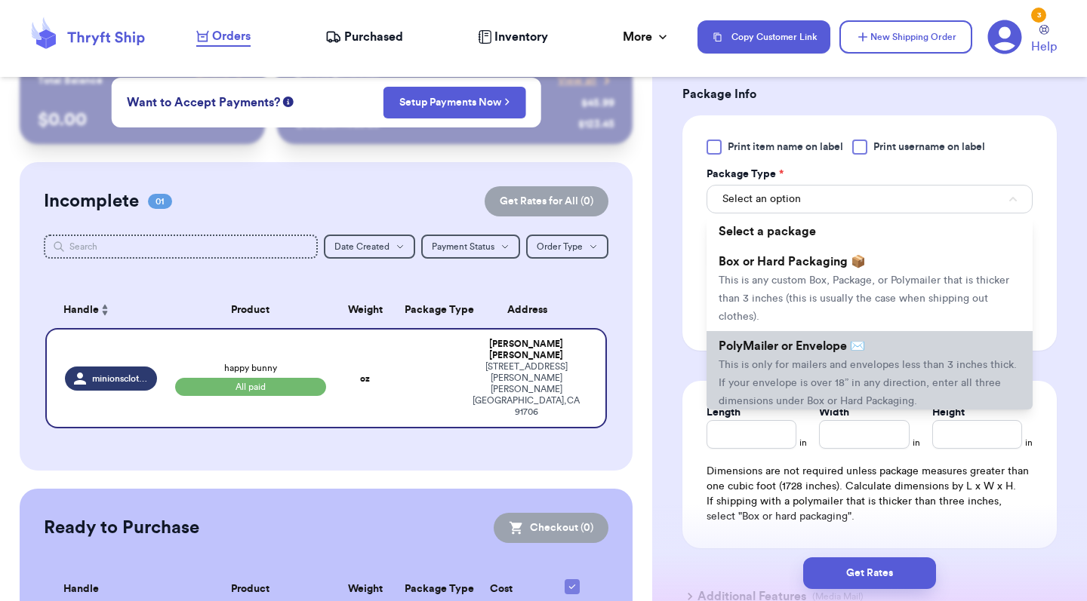
click at [796, 349] on span "PolyMailer or Envelope ✉️" at bounding box center [791, 346] width 146 height 12
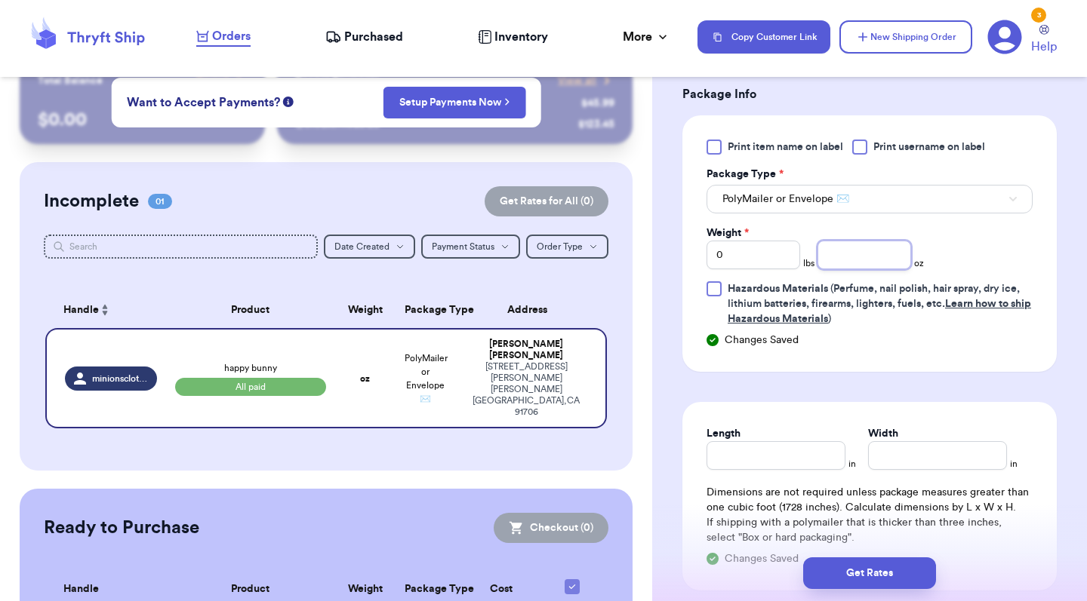
click at [872, 259] on input "number" at bounding box center [864, 255] width 94 height 29
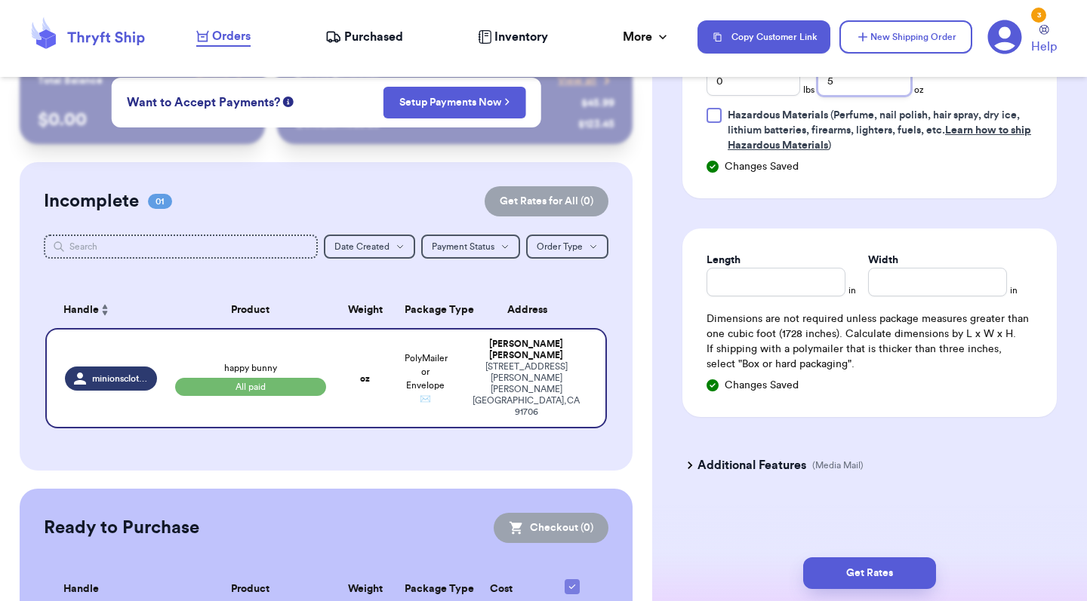
scroll to position [1115, 0]
click at [856, 573] on button "Get Rates" at bounding box center [869, 574] width 133 height 32
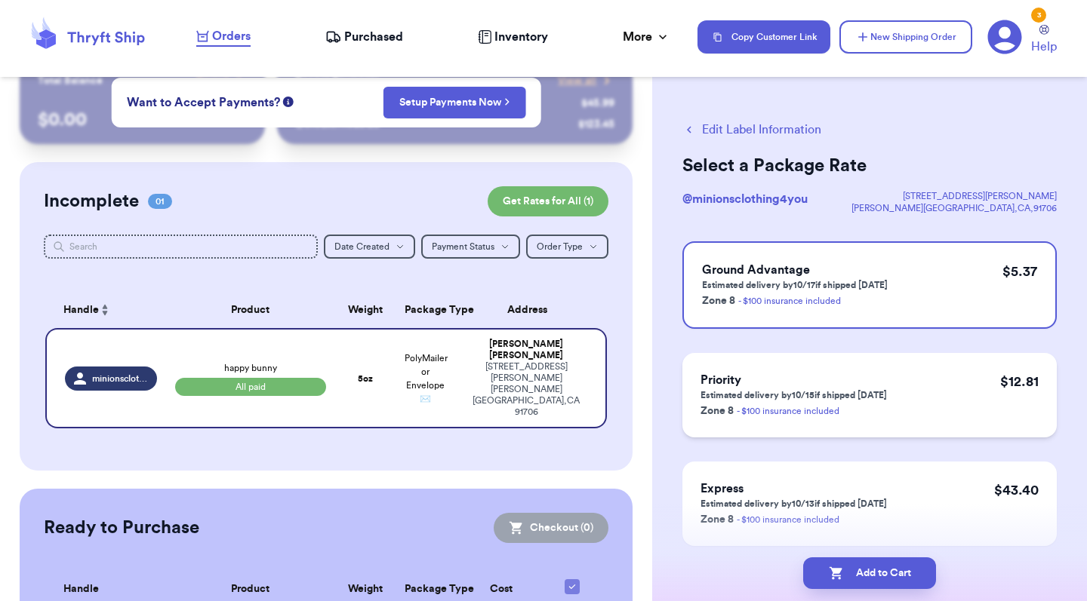
scroll to position [0, 0]
click at [1014, 32] on icon at bounding box center [1005, 37] width 34 height 34
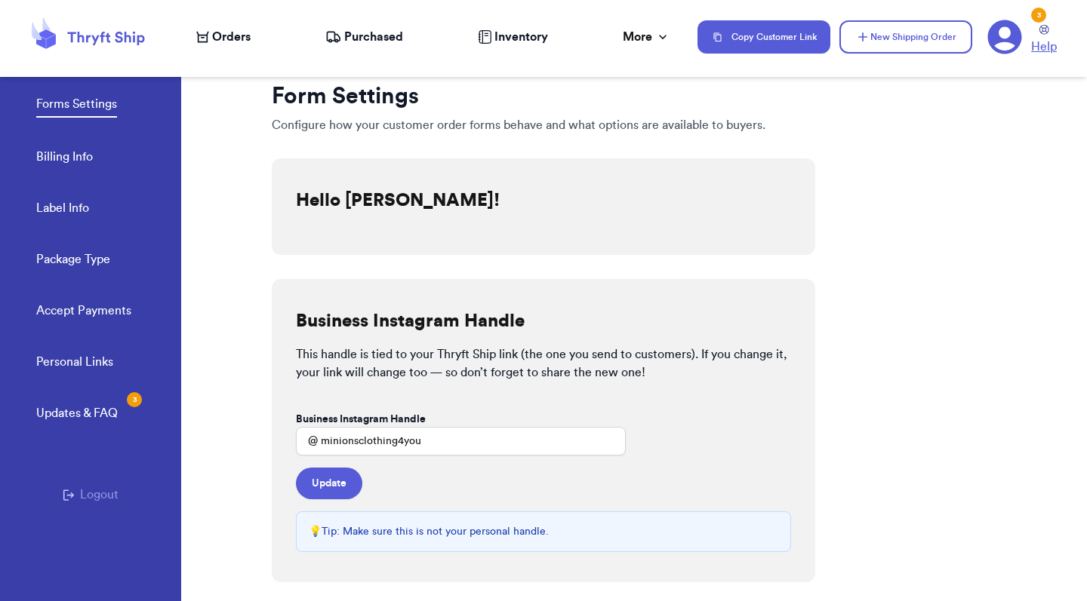
click at [1048, 38] on span "Help" at bounding box center [1044, 47] width 26 height 18
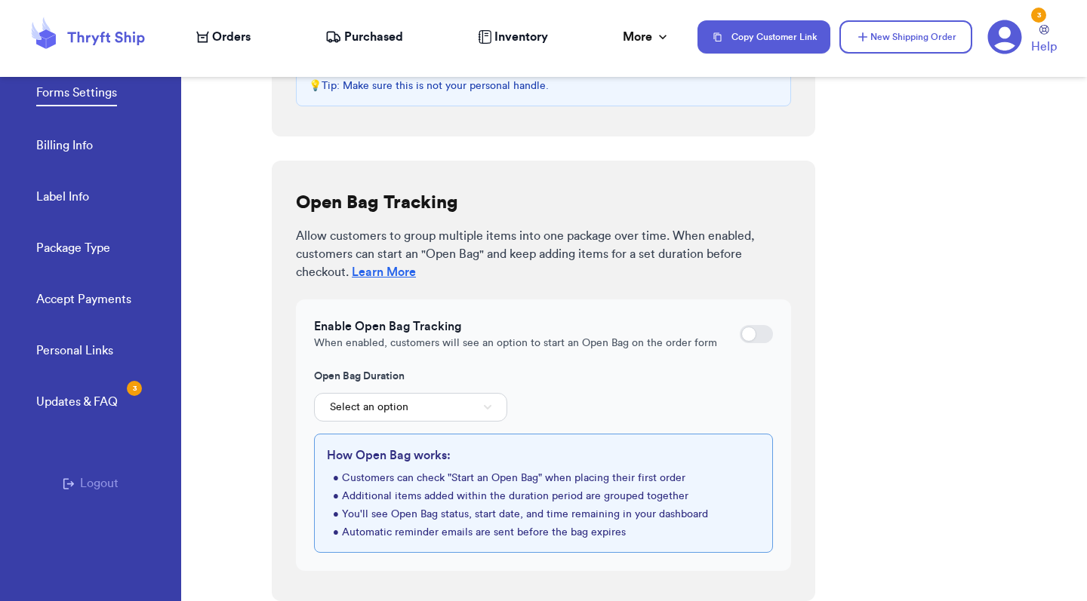
click at [80, 404] on div "Updates & FAQ 3" at bounding box center [77, 402] width 82 height 18
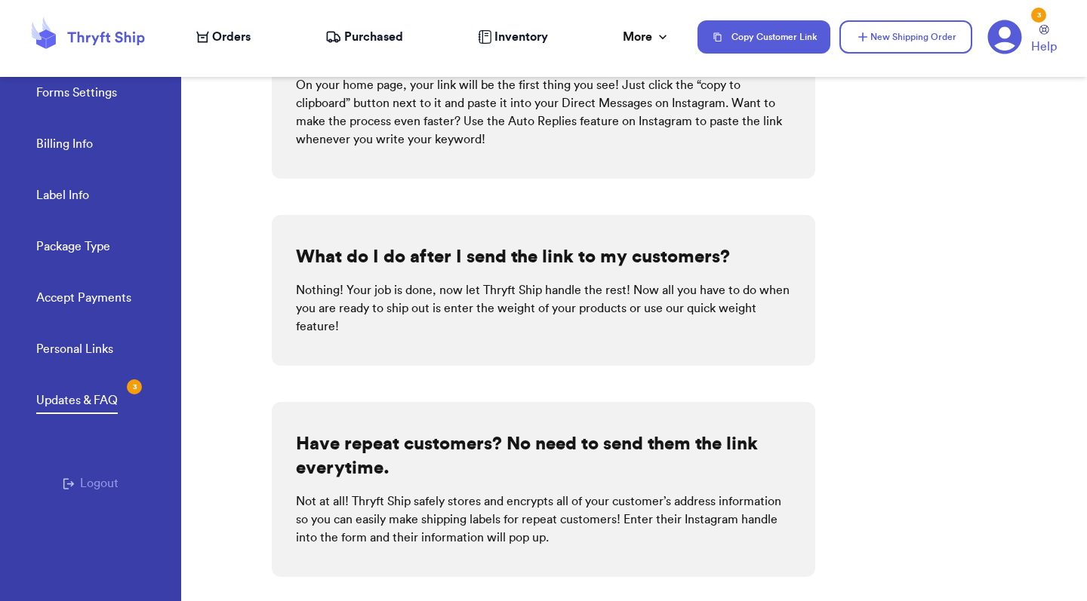
click at [82, 359] on link "Personal Links" at bounding box center [74, 350] width 77 height 21
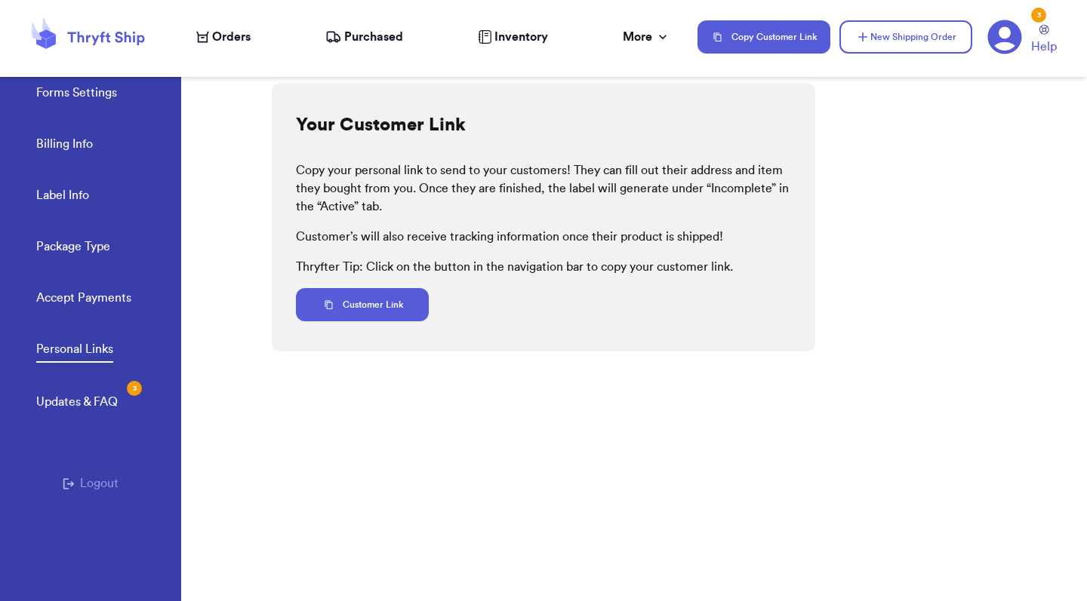
click at [82, 295] on link "Accept Payments" at bounding box center [83, 299] width 95 height 21
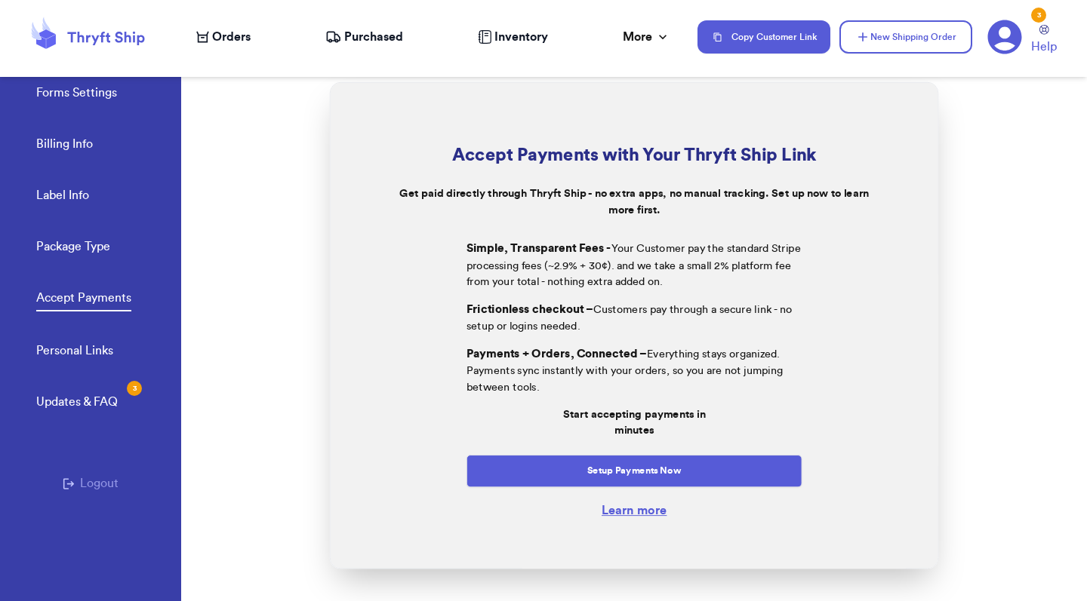
click at [91, 240] on link "Package Type" at bounding box center [73, 248] width 74 height 21
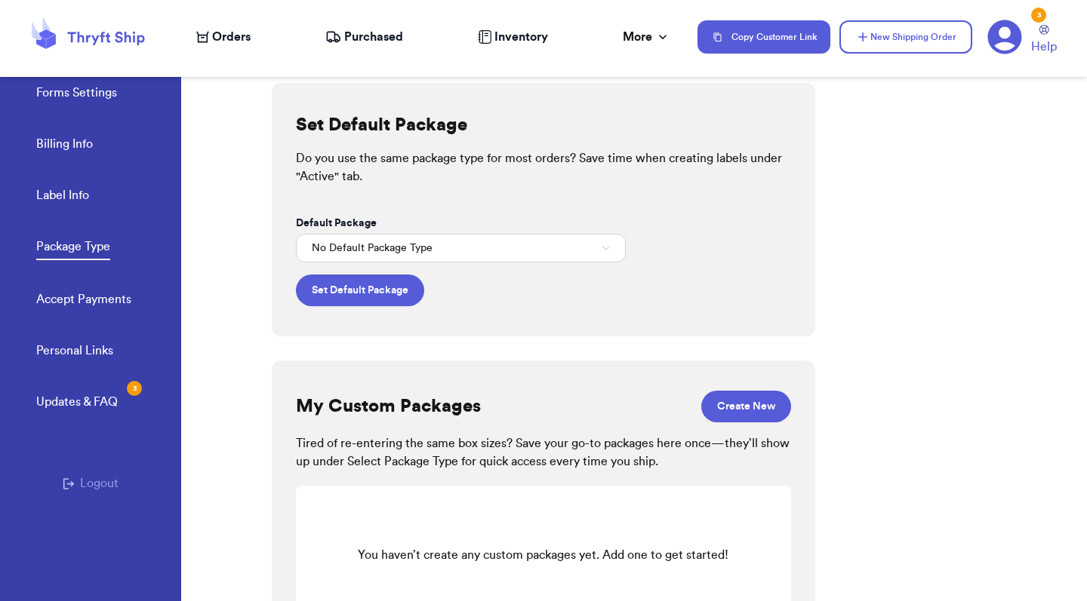
click at [66, 192] on link "Label Info" at bounding box center [62, 196] width 53 height 21
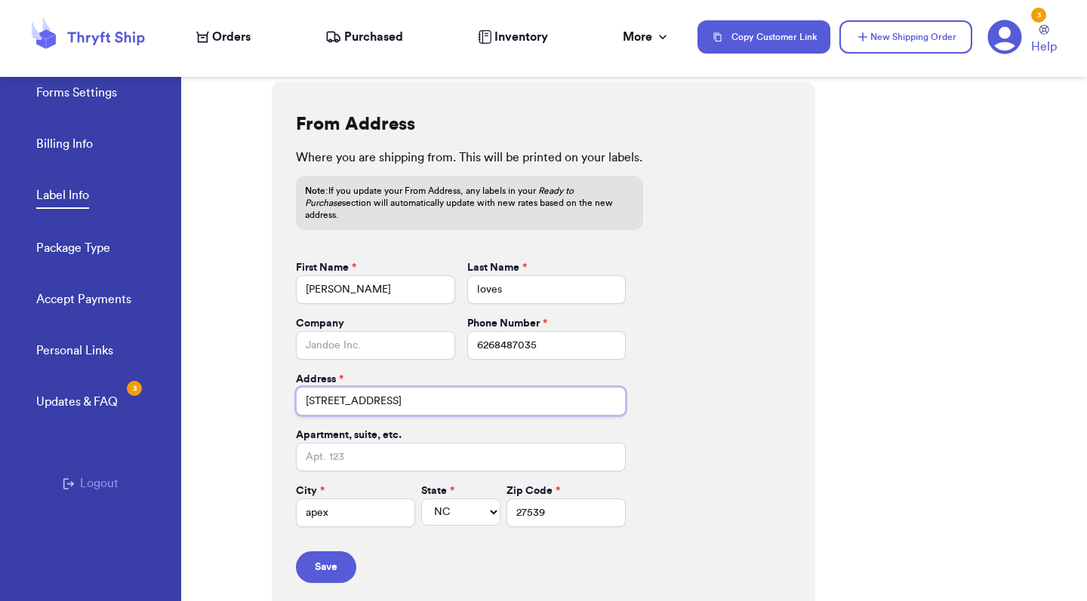
click at [334, 390] on input "[STREET_ADDRESS]" at bounding box center [461, 401] width 330 height 29
click at [380, 509] on input "City *" at bounding box center [355, 513] width 119 height 29
click at [331, 558] on button "Save" at bounding box center [326, 568] width 60 height 32
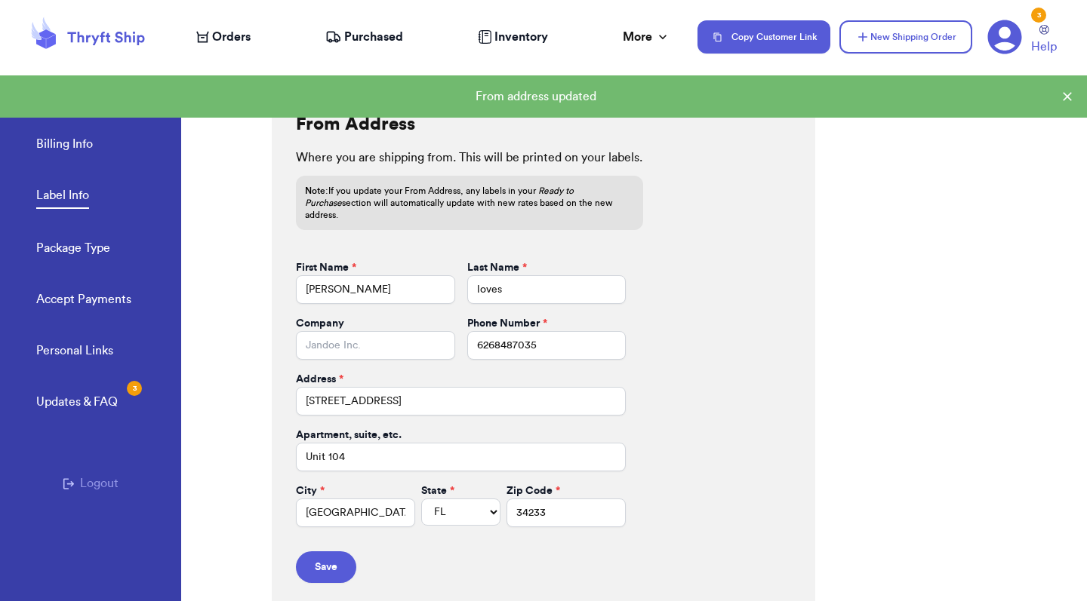
click at [235, 35] on span "Orders" at bounding box center [231, 37] width 38 height 18
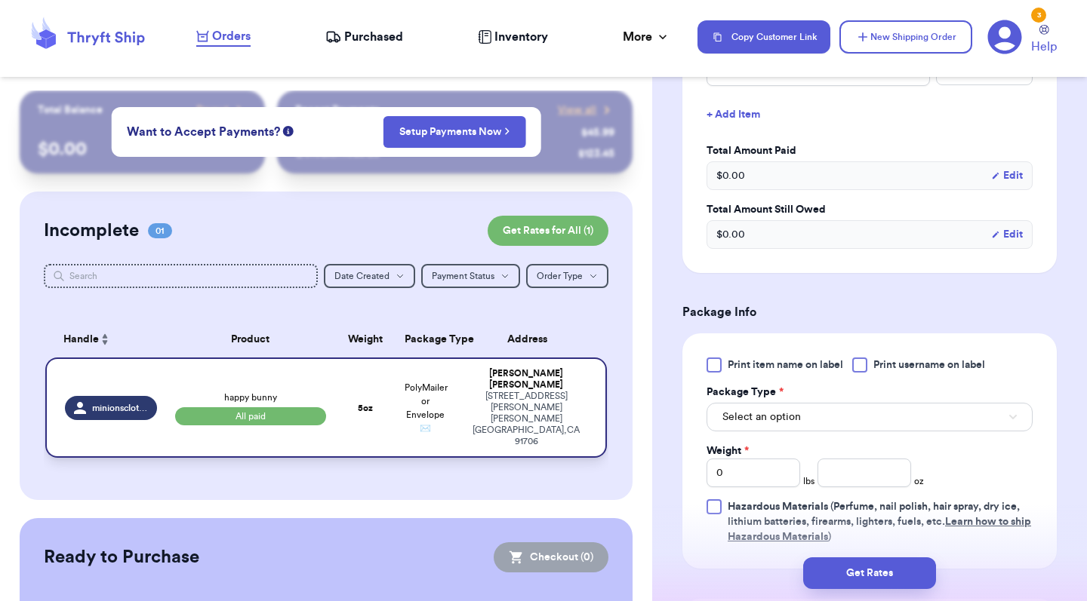
scroll to position [675, 0]
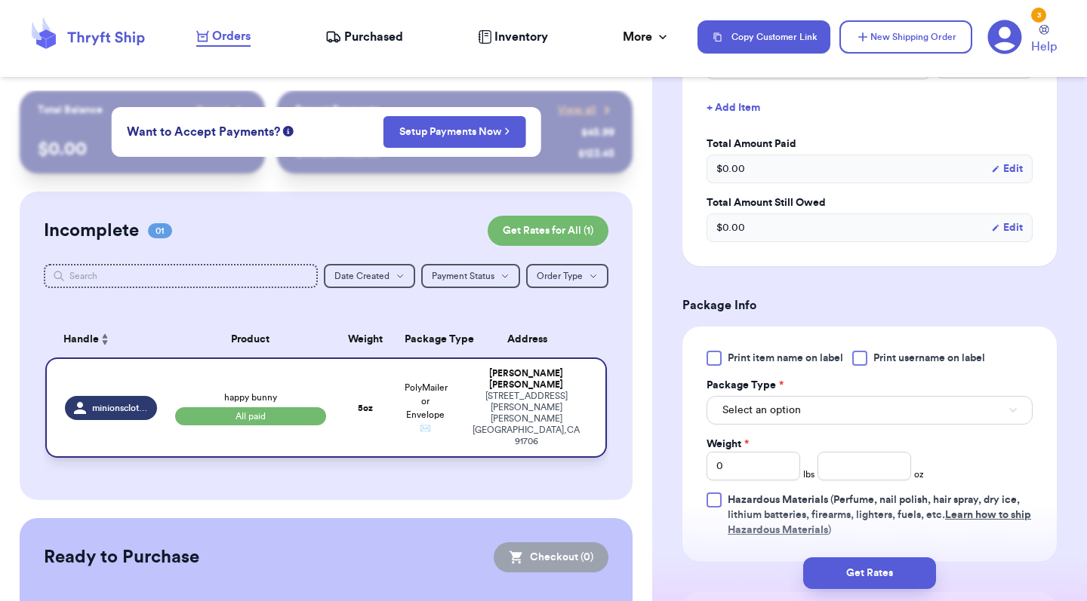
click at [472, 402] on div "[STREET_ADDRESS][PERSON_NAME]" at bounding box center [526, 419] width 122 height 57
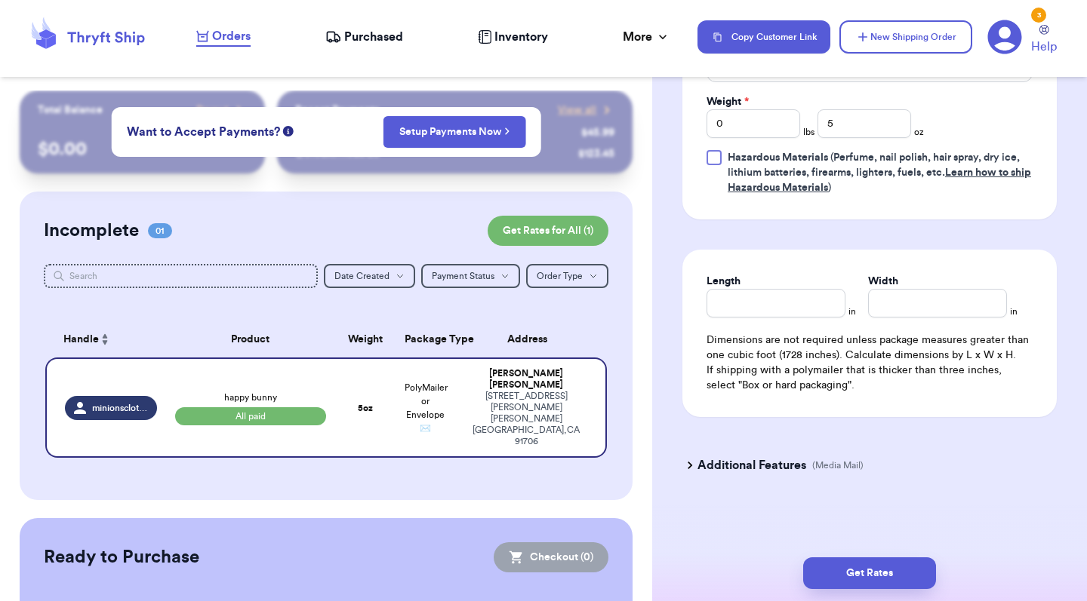
scroll to position [752, 0]
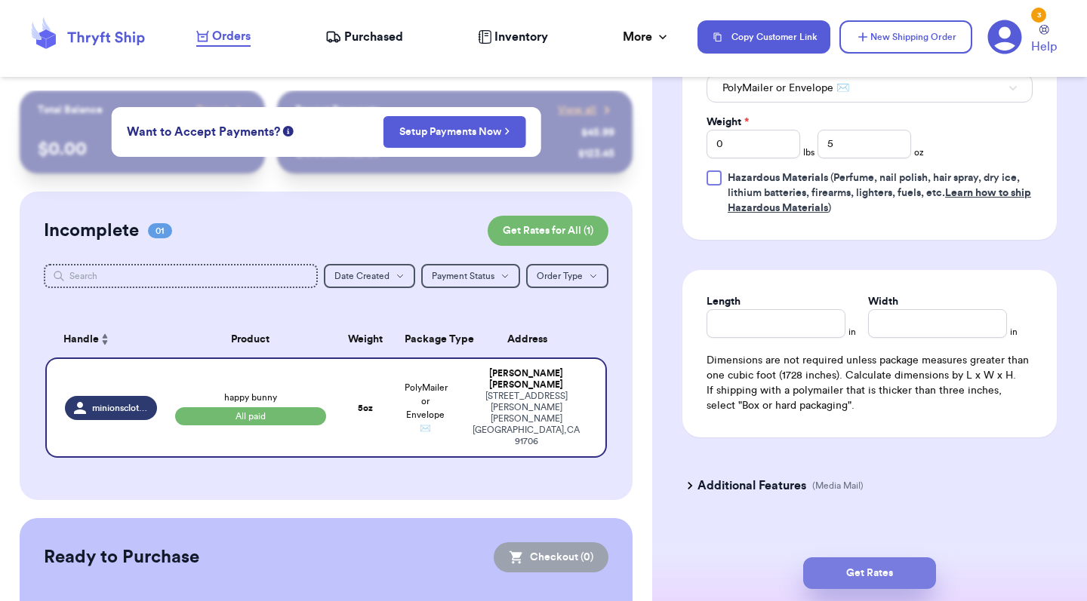
click at [918, 583] on button "Get Rates" at bounding box center [869, 574] width 133 height 32
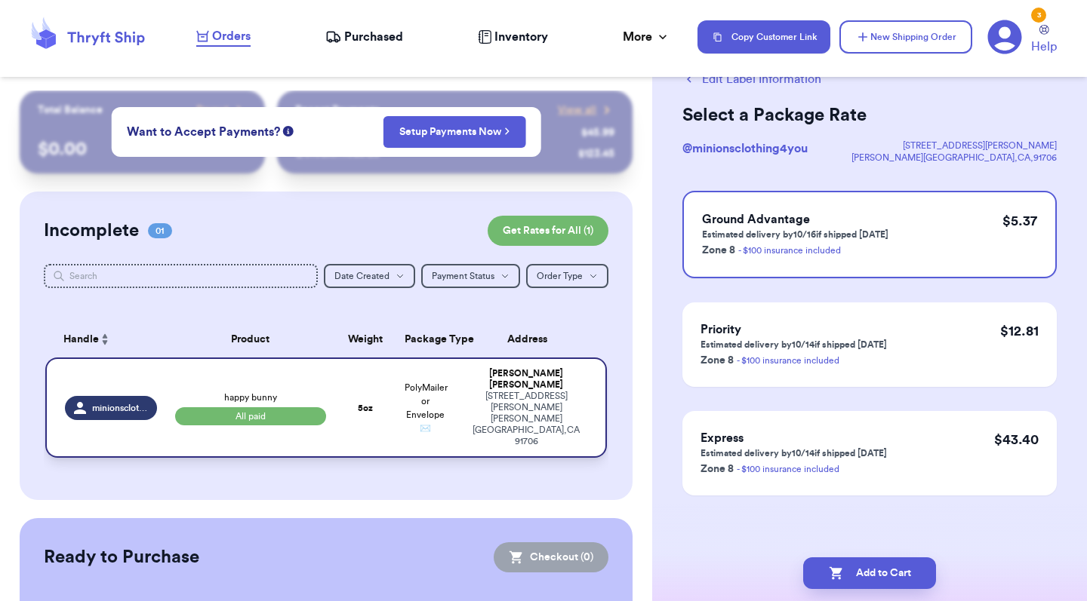
scroll to position [0, 0]
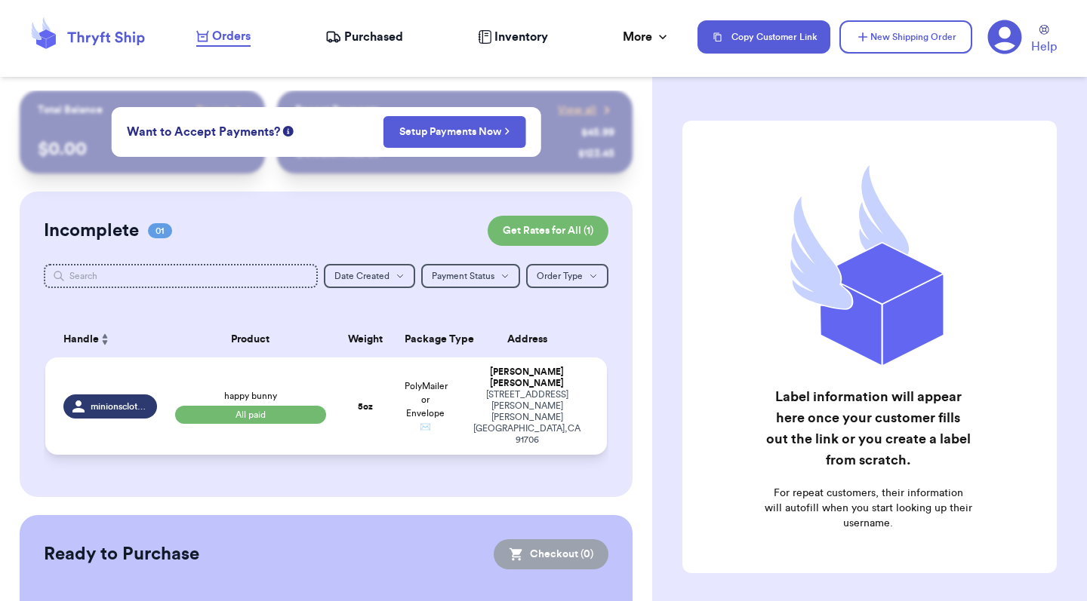
click at [525, 389] on div "marilyn rodriguez" at bounding box center [527, 378] width 124 height 23
select select "paid"
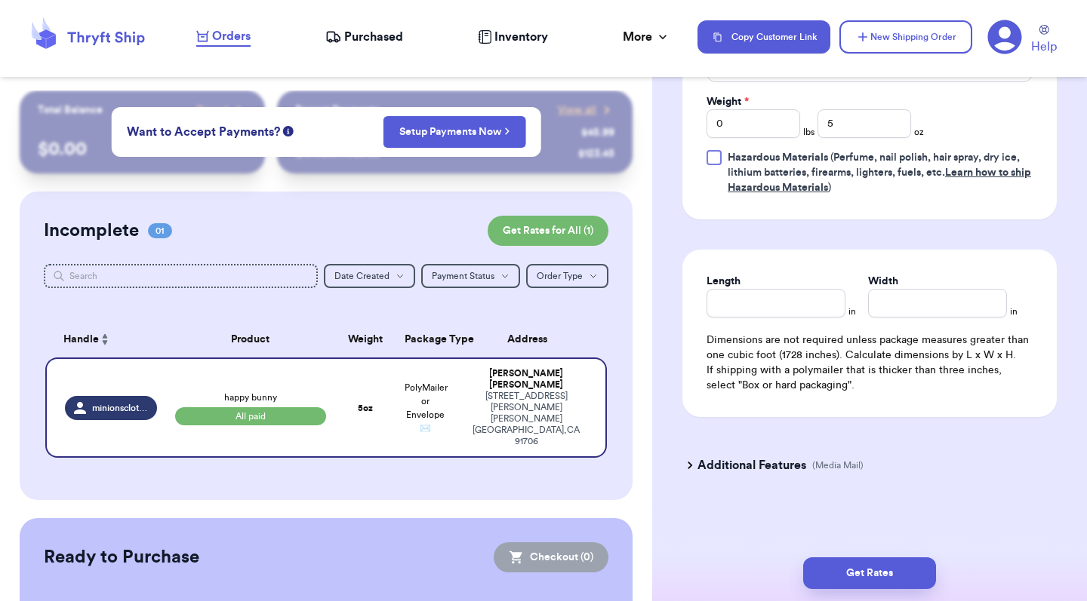
click at [763, 460] on h3 "Additional Features" at bounding box center [751, 466] width 109 height 18
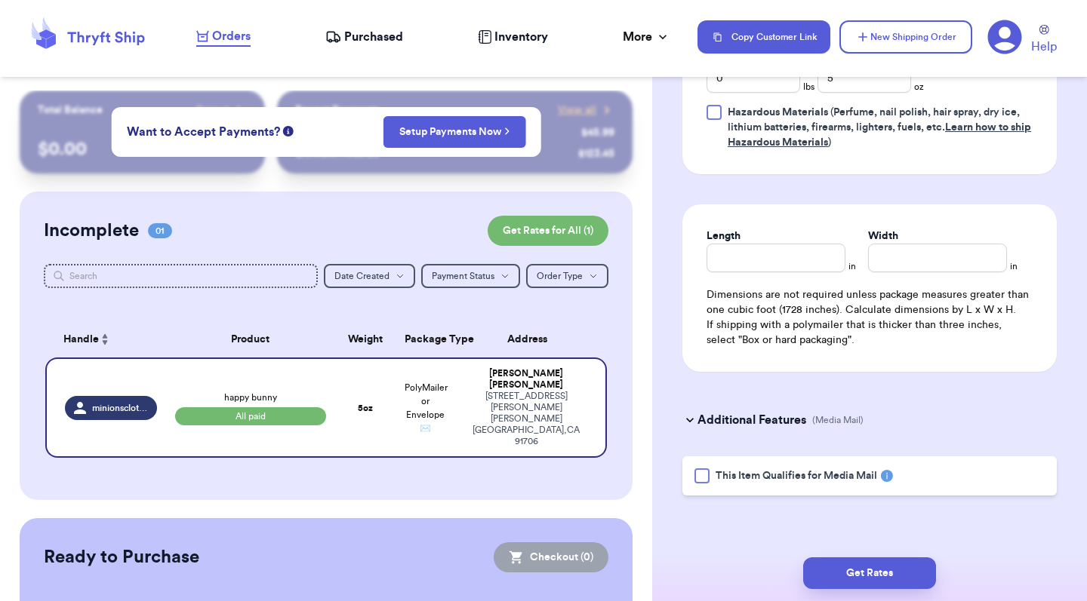
click at [775, 424] on h3 "Additional Features" at bounding box center [751, 420] width 109 height 18
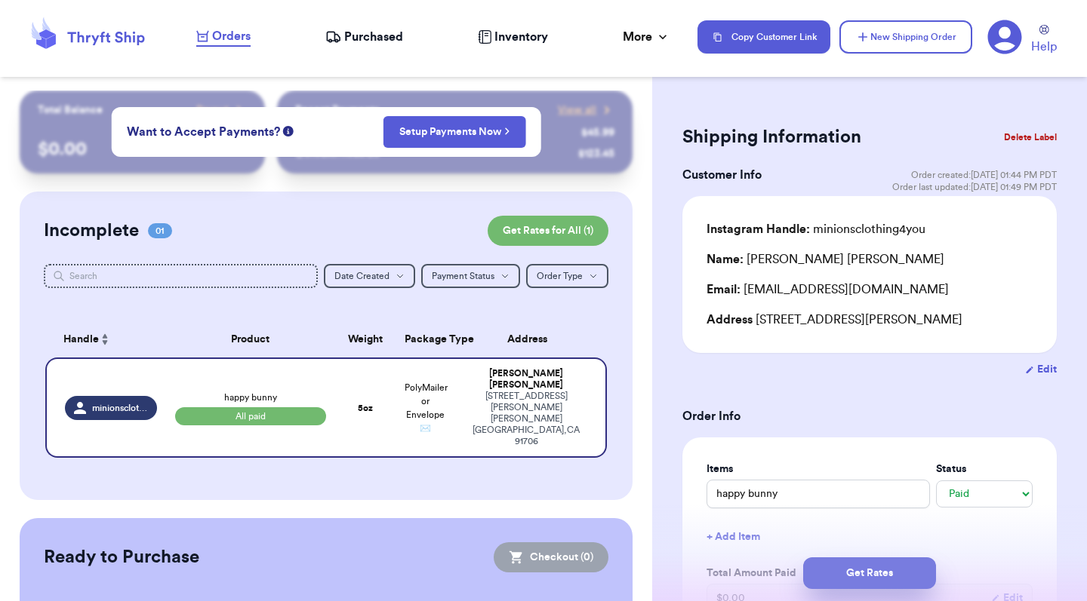
click at [852, 569] on button "Get Rates" at bounding box center [869, 574] width 133 height 32
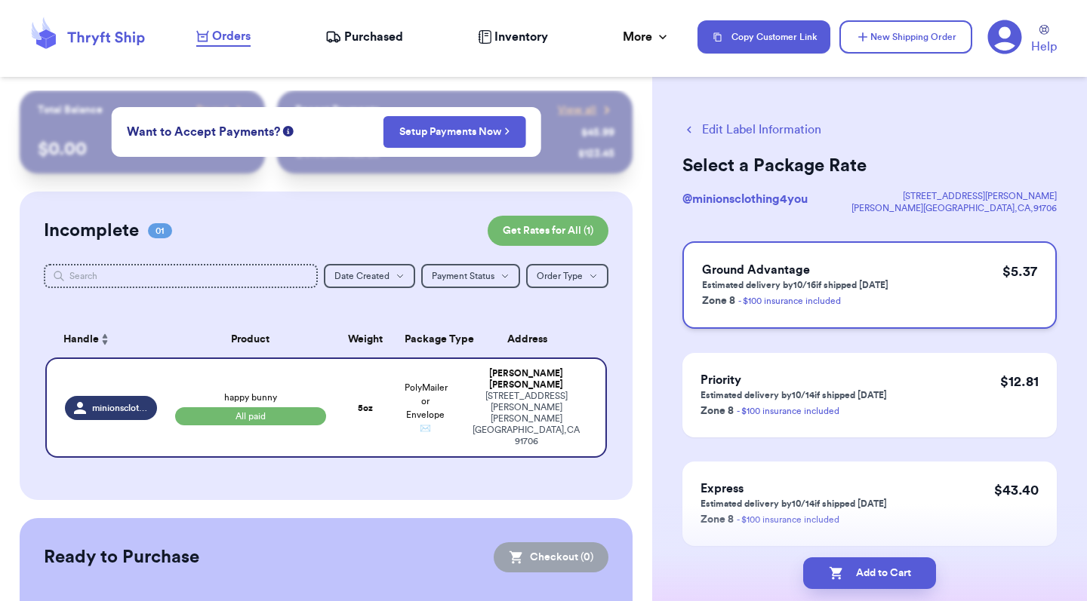
click at [801, 285] on p "Estimated delivery by 10/16 if shipped today" at bounding box center [795, 285] width 186 height 12
click at [744, 278] on h3 "Ground Advantage" at bounding box center [795, 270] width 186 height 18
click at [741, 266] on span "Ground Advantage" at bounding box center [756, 270] width 108 height 12
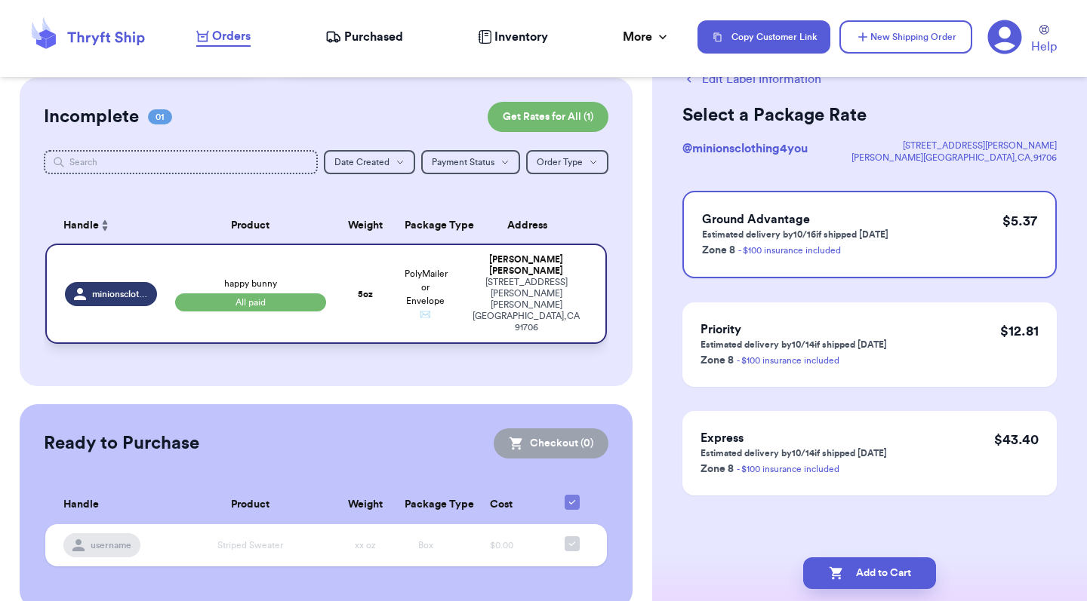
click at [120, 290] on span "minionsclothing4you" at bounding box center [120, 294] width 56 height 12
select select "paid"
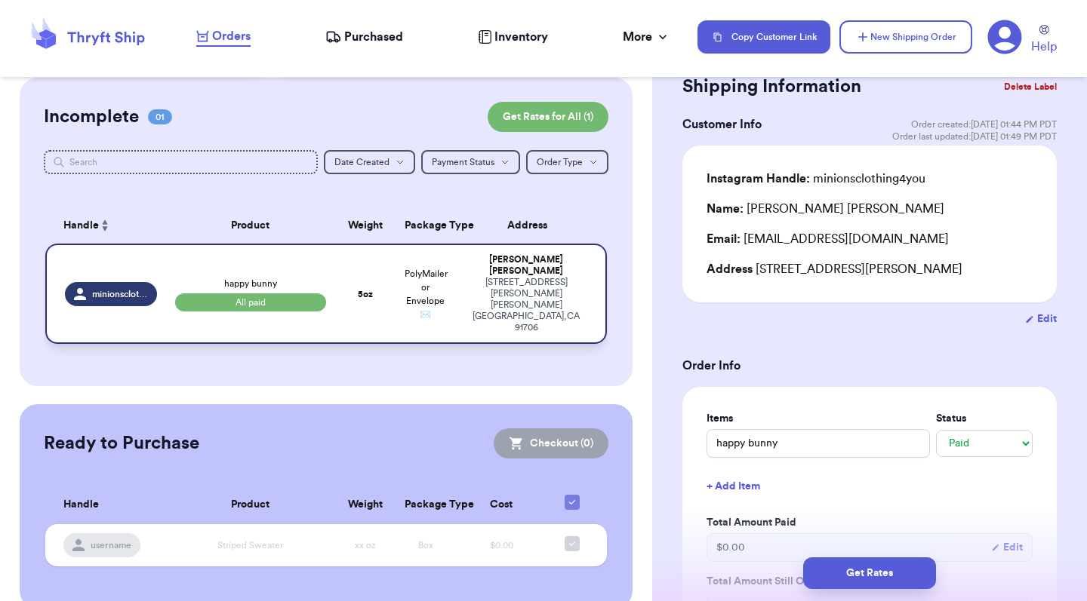
click at [272, 294] on span "All paid" at bounding box center [250, 303] width 151 height 18
click at [248, 263] on td "happy bunny All paid" at bounding box center [250, 294] width 169 height 100
click at [496, 251] on table "Handle Product Weight Package Type Address minionsclothing4you happy bunny All …" at bounding box center [326, 280] width 565 height 164
click at [536, 294] on div "[STREET_ADDRESS][PERSON_NAME]" at bounding box center [526, 305] width 122 height 57
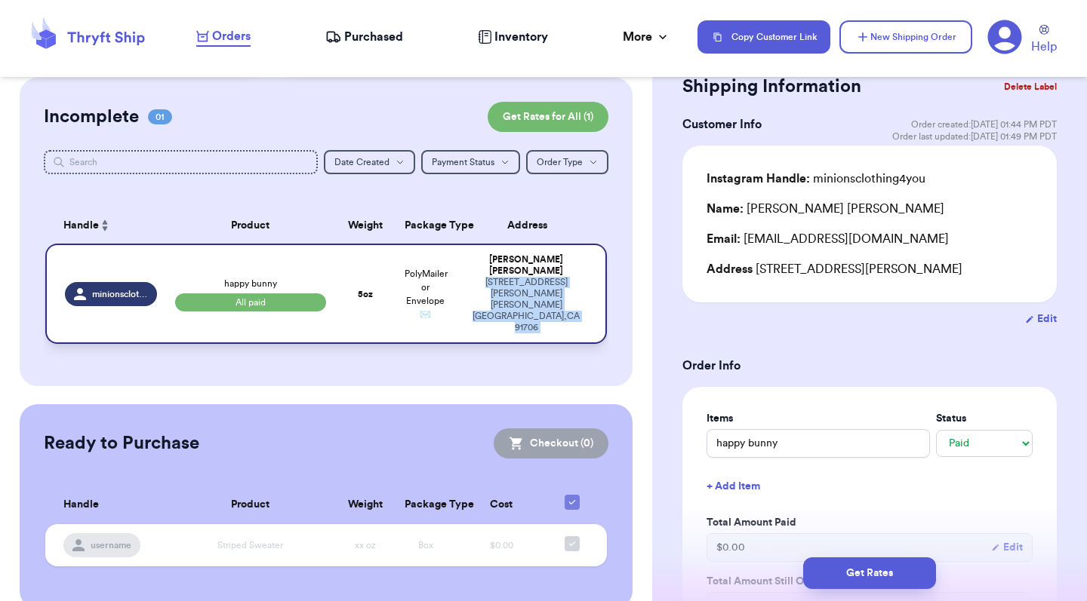
click at [536, 294] on div "[STREET_ADDRESS][PERSON_NAME]" at bounding box center [526, 305] width 122 height 57
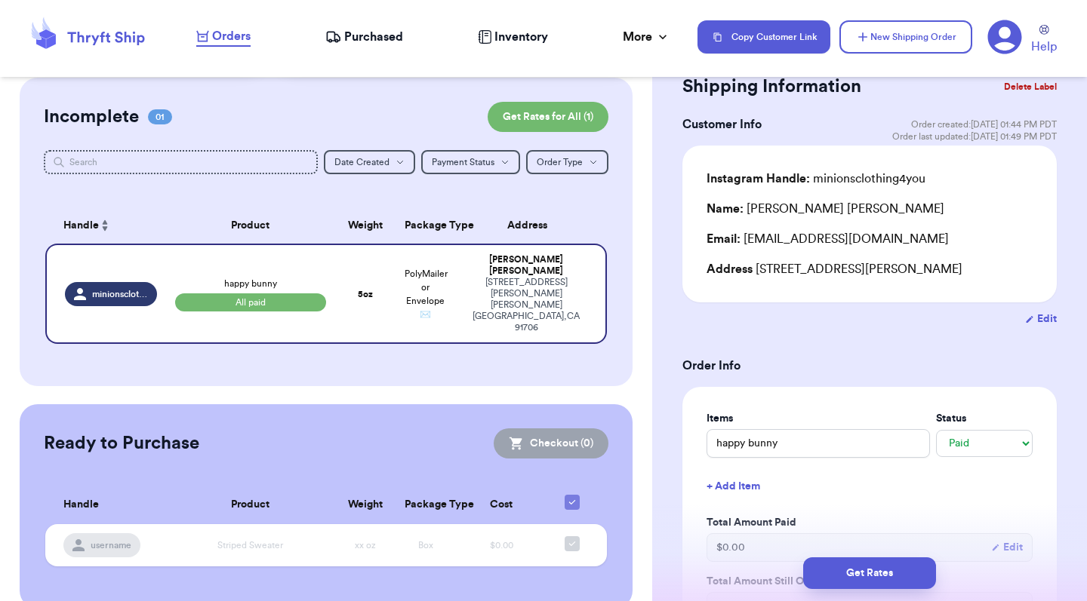
click at [544, 405] on div "Ready to Purchase Checkout ( 0 ) Checkout ( 0 ) Handle Product Weight Package T…" at bounding box center [326, 507] width 613 height 205
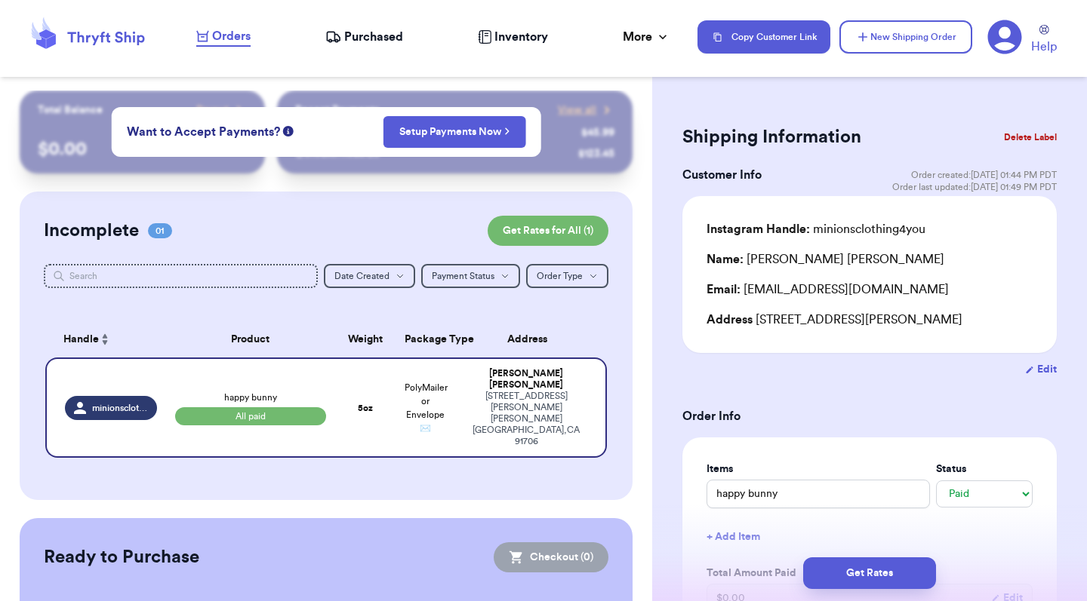
click at [1032, 140] on button "Delete Label" at bounding box center [1030, 137] width 65 height 33
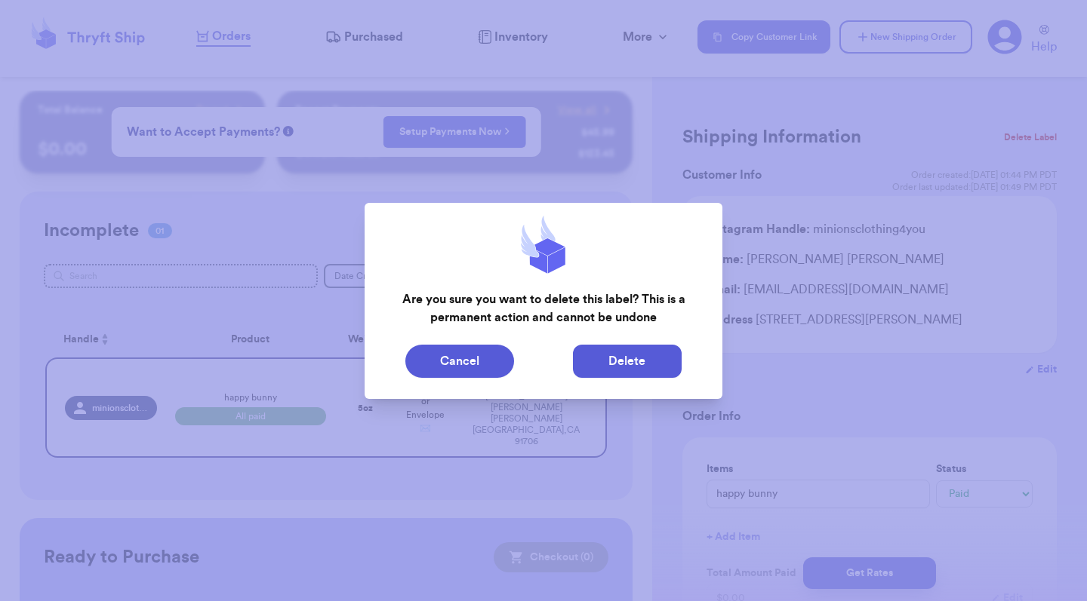
click at [648, 358] on button "Delete" at bounding box center [627, 361] width 109 height 33
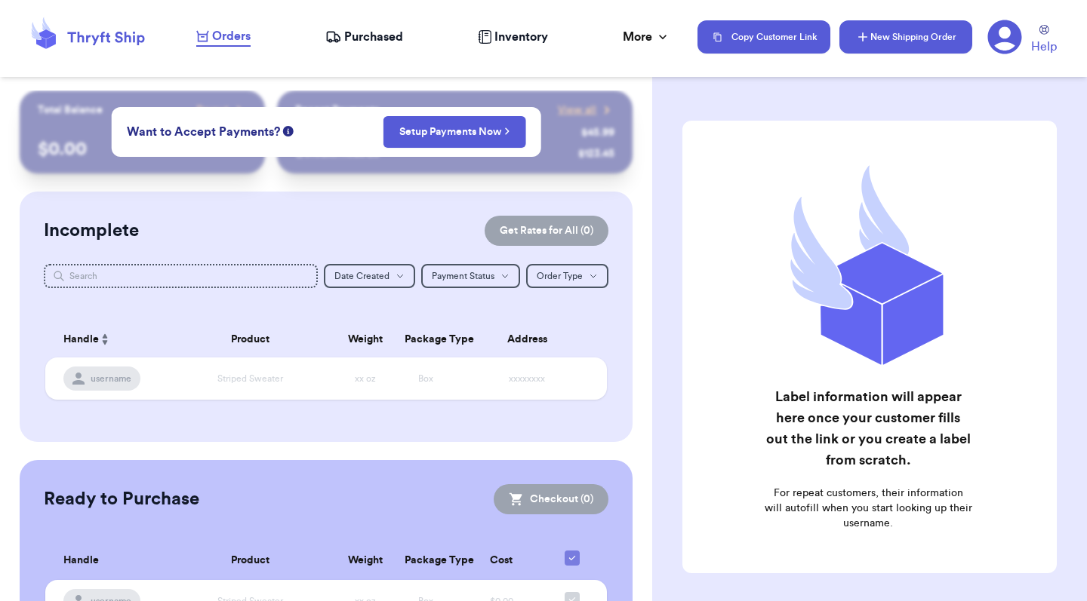
click at [906, 41] on button "New Shipping Order" at bounding box center [905, 36] width 133 height 33
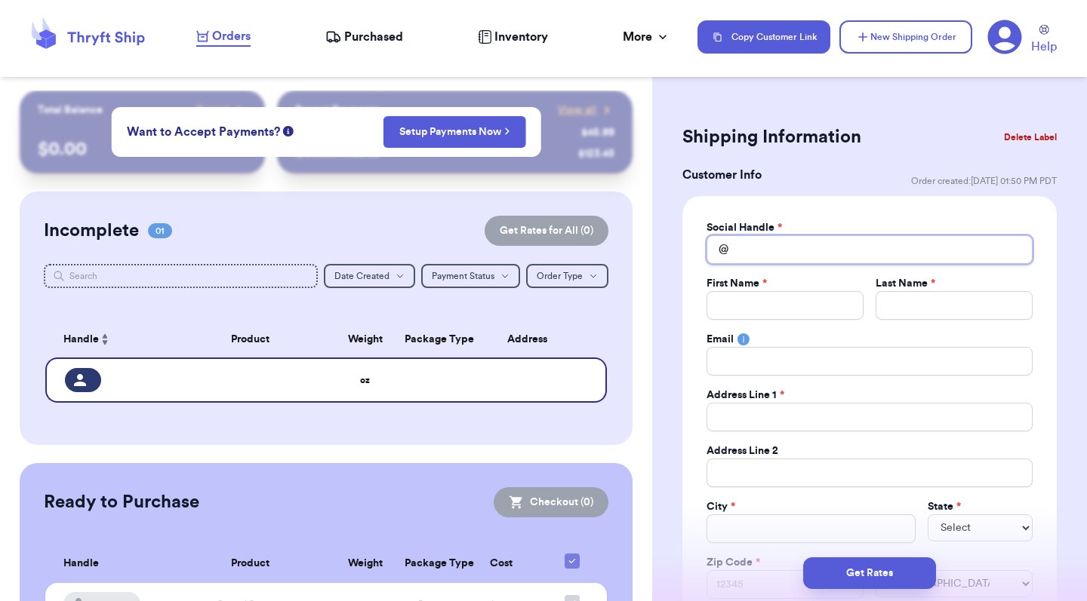
click at [807, 247] on input "Total Amount Paid" at bounding box center [869, 249] width 326 height 29
type input "m"
type input "mi"
type input "min"
type input "mini"
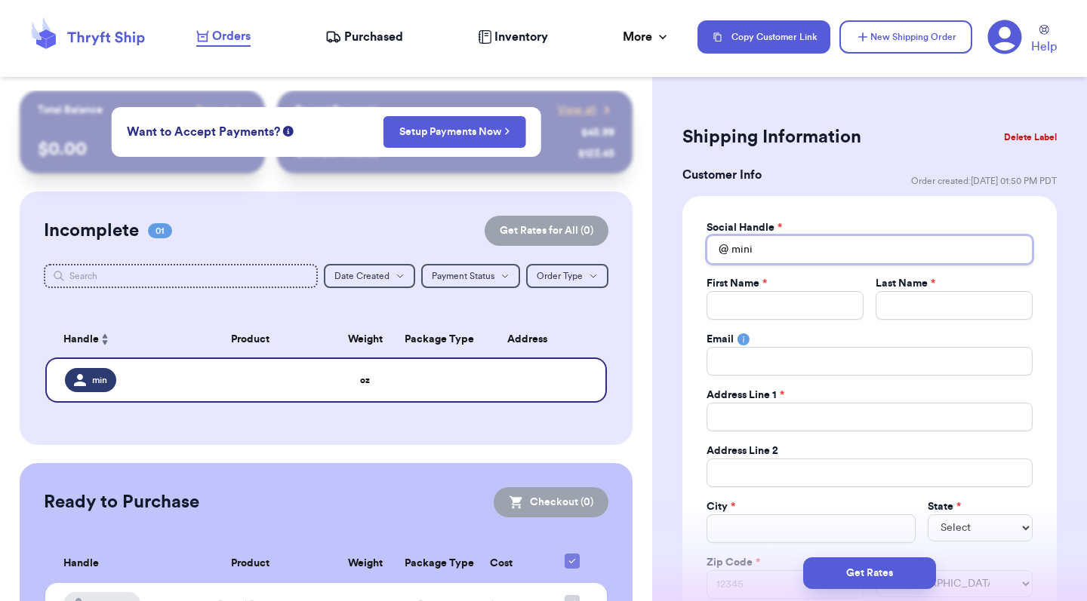
type input "[PERSON_NAME]"
type input "minion"
type input "minions"
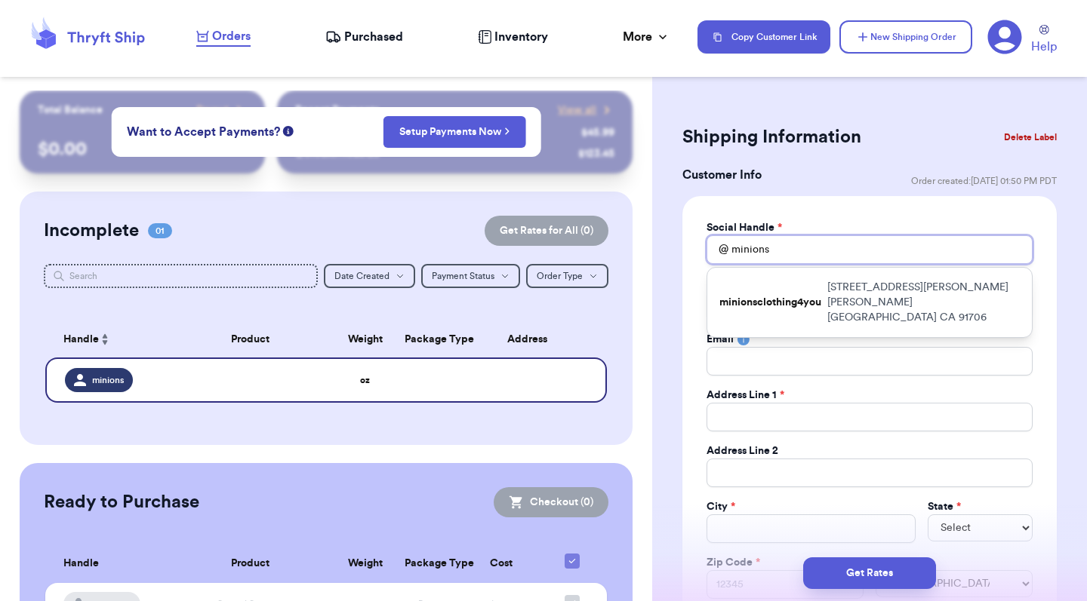
type input "minionsc"
type input "minionscl"
type input "minionsclo"
type input "minionscloh"
type input "minionsclo"
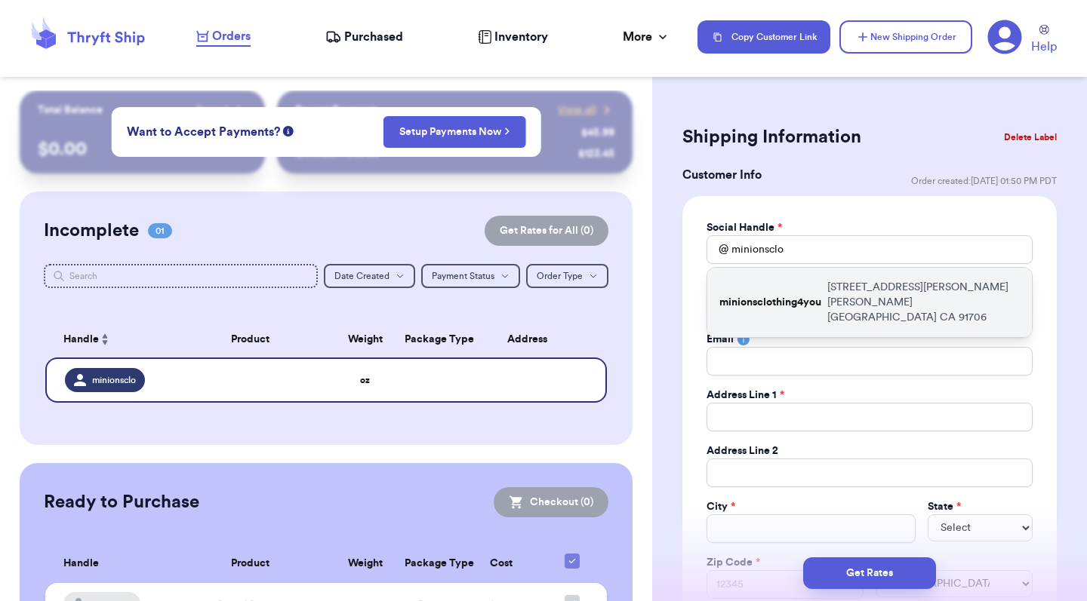
click at [796, 295] on p "minionsclothing4you" at bounding box center [770, 302] width 102 height 15
type input "minionsclothing4you"
type input "[PERSON_NAME]"
type input "[EMAIL_ADDRESS][DOMAIN_NAME]"
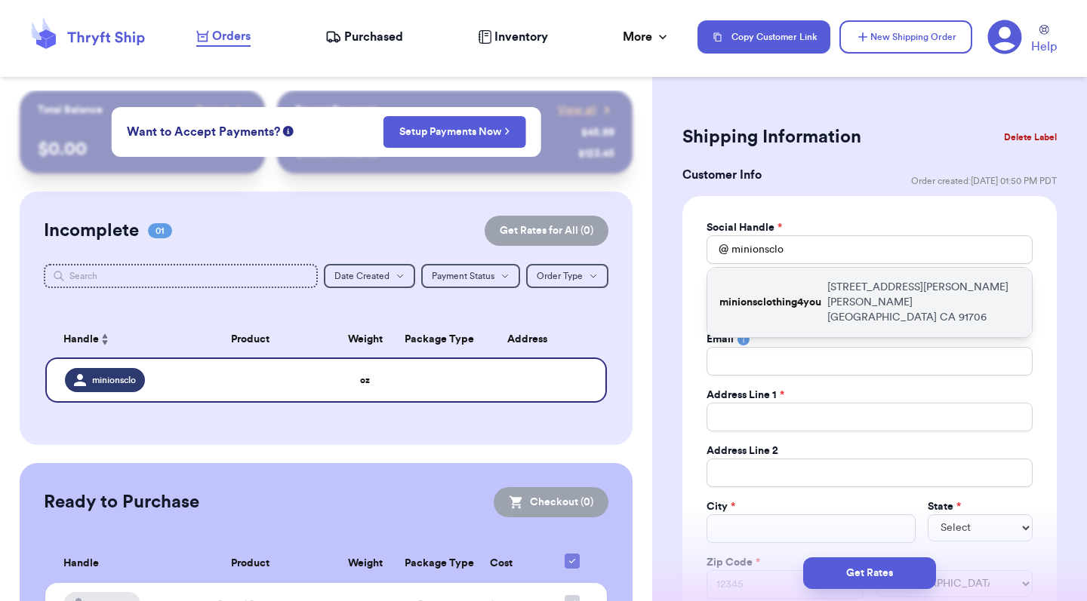
type input "[STREET_ADDRESS][PERSON_NAME]"
type input "[PERSON_NAME][GEOGRAPHIC_DATA]"
select select "CA"
type input "91706"
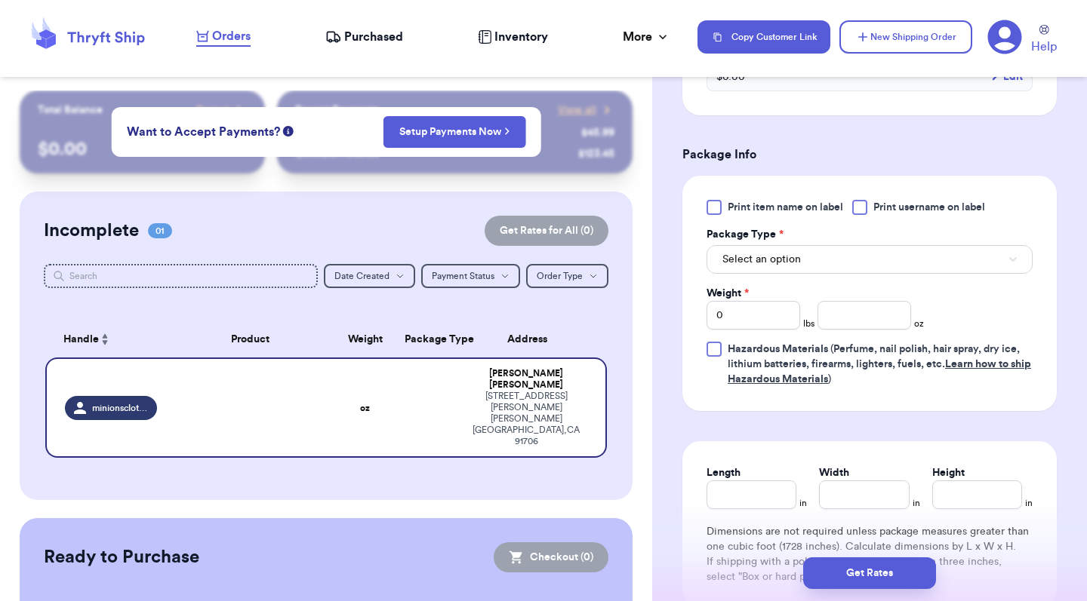
scroll to position [858, 0]
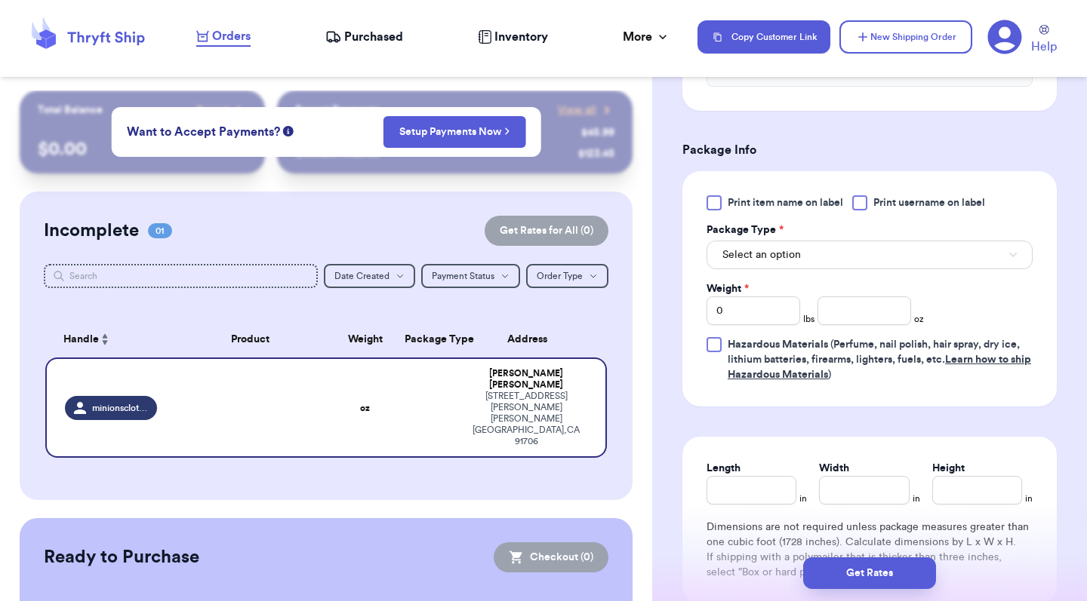
click at [784, 263] on button "Select an option" at bounding box center [869, 255] width 326 height 29
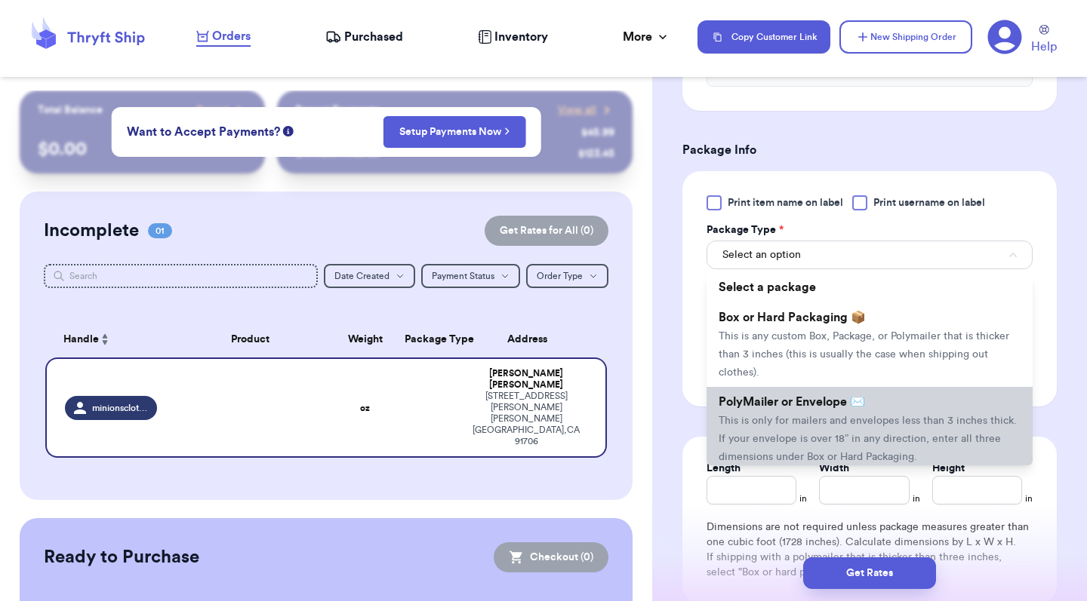
click at [789, 401] on span "PolyMailer or Envelope ✉️" at bounding box center [791, 402] width 146 height 12
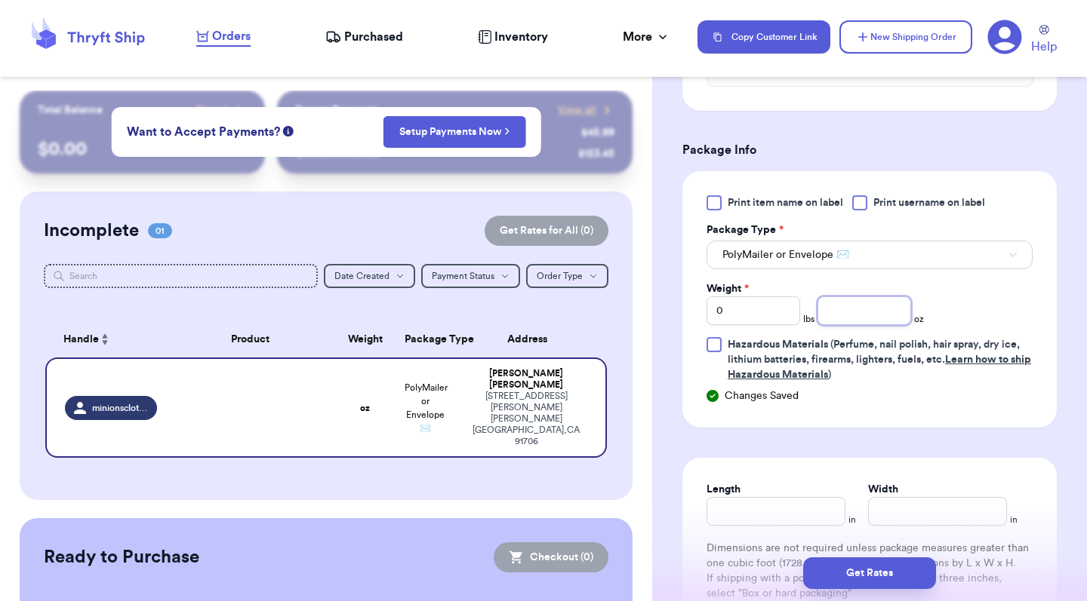
click at [851, 307] on input "number" at bounding box center [864, 311] width 94 height 29
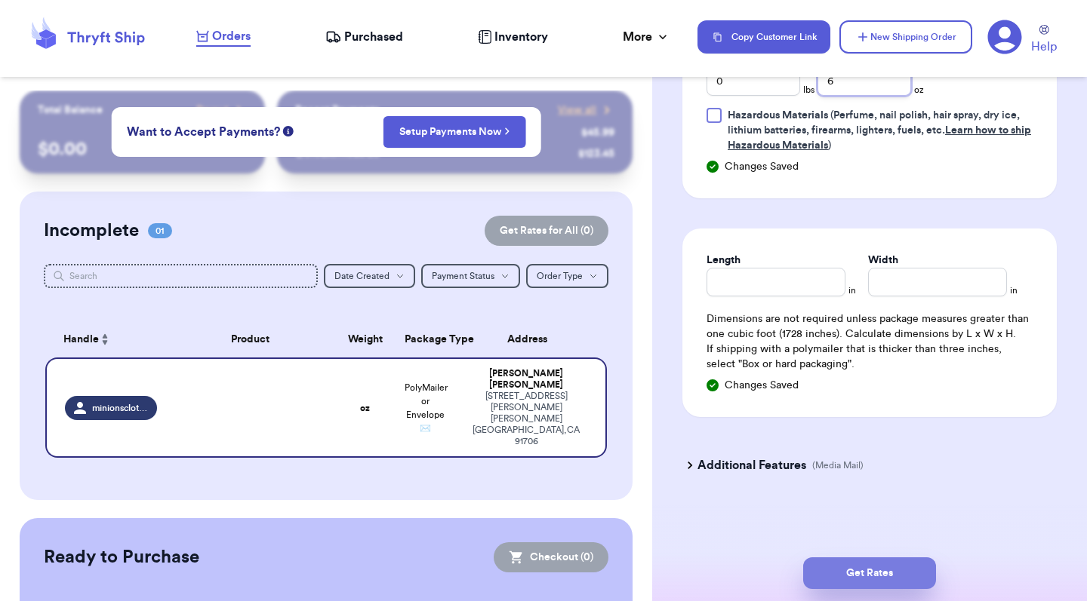
scroll to position [0, 0]
type input "6"
click at [893, 577] on button "Get Rates" at bounding box center [869, 574] width 133 height 32
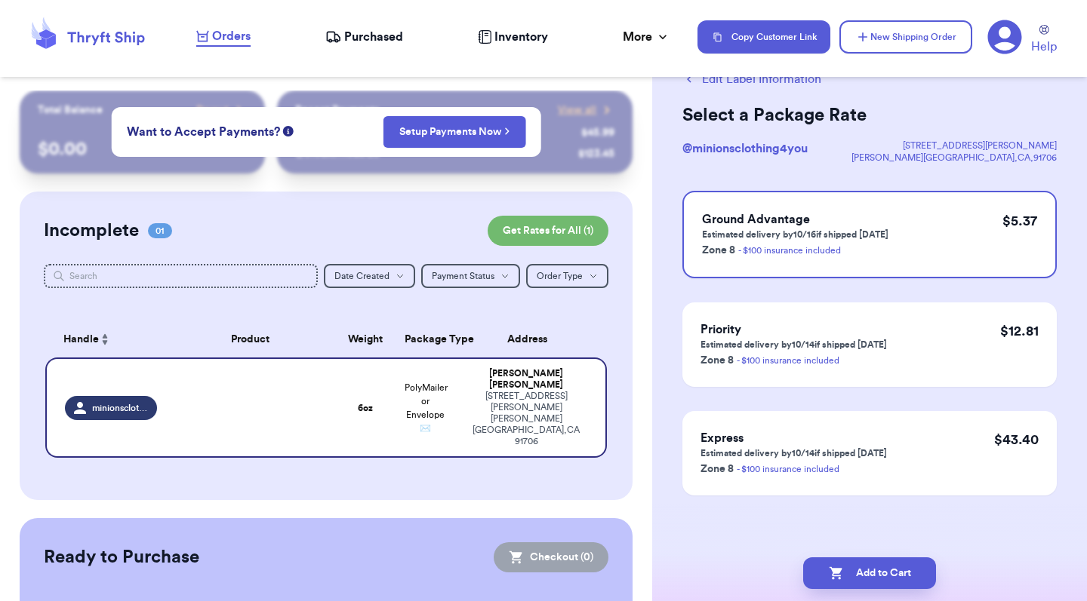
scroll to position [51, 0]
click at [1020, 33] on icon at bounding box center [1005, 37] width 34 height 34
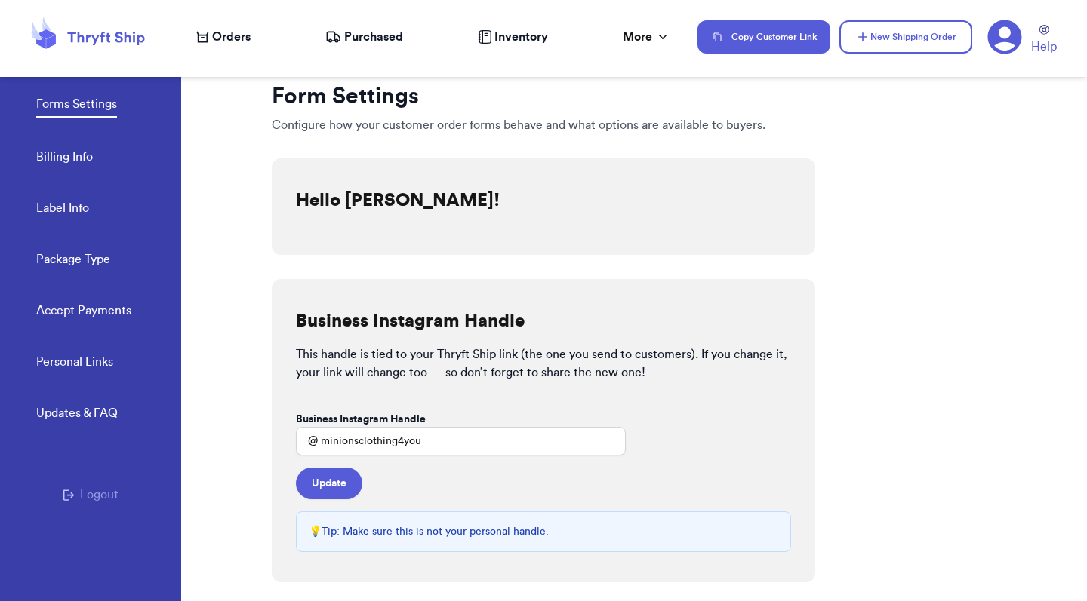
click at [55, 211] on link "Label Info" at bounding box center [62, 209] width 53 height 21
select select "FL"
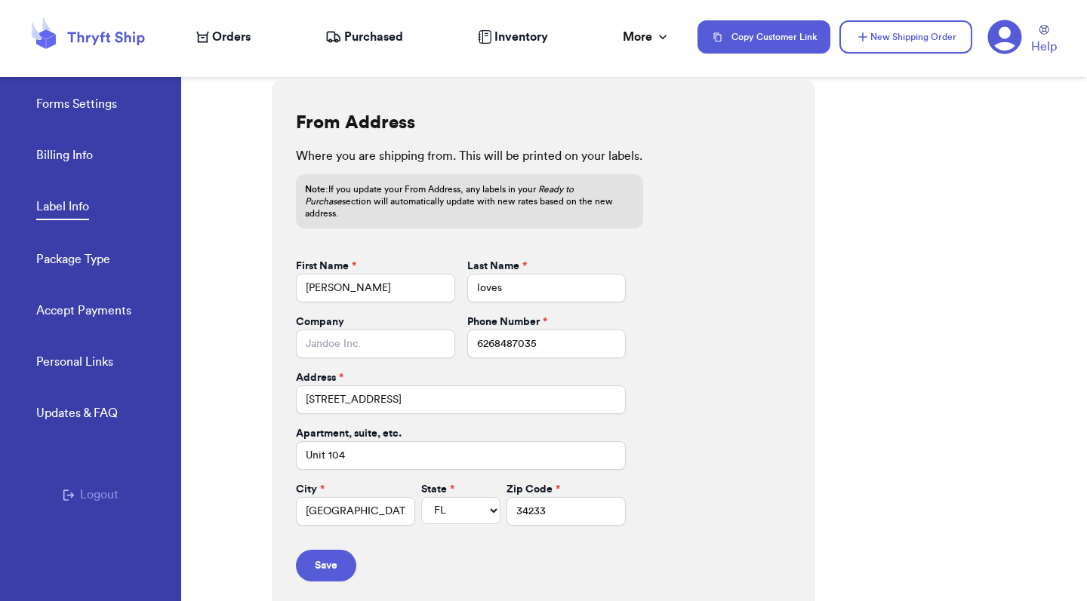
scroll to position [611, 0]
click at [337, 558] on button "Save" at bounding box center [326, 568] width 60 height 32
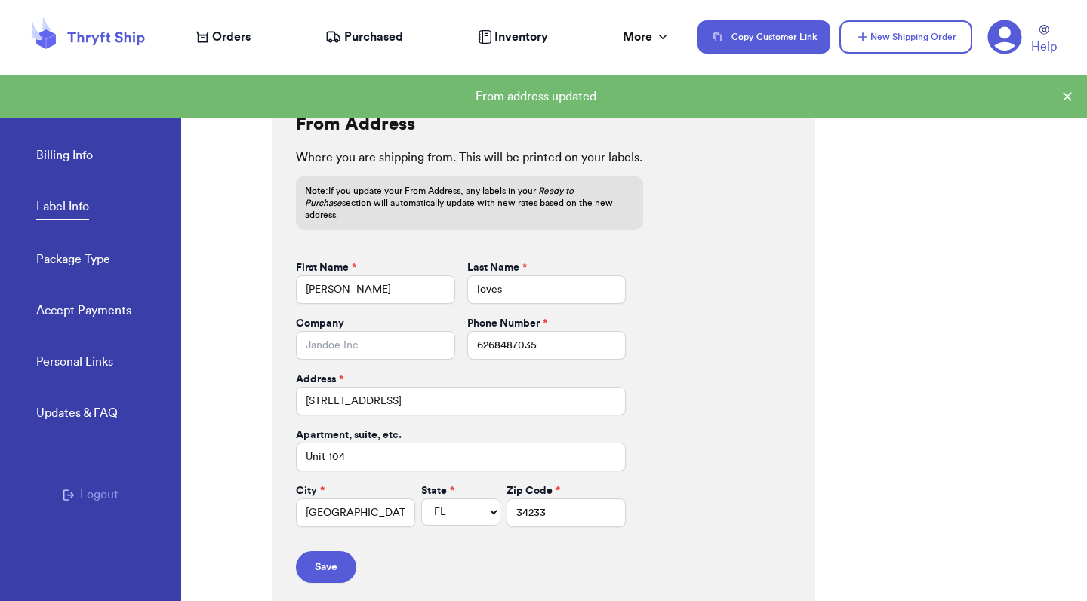
click at [231, 37] on span "Orders" at bounding box center [231, 37] width 38 height 18
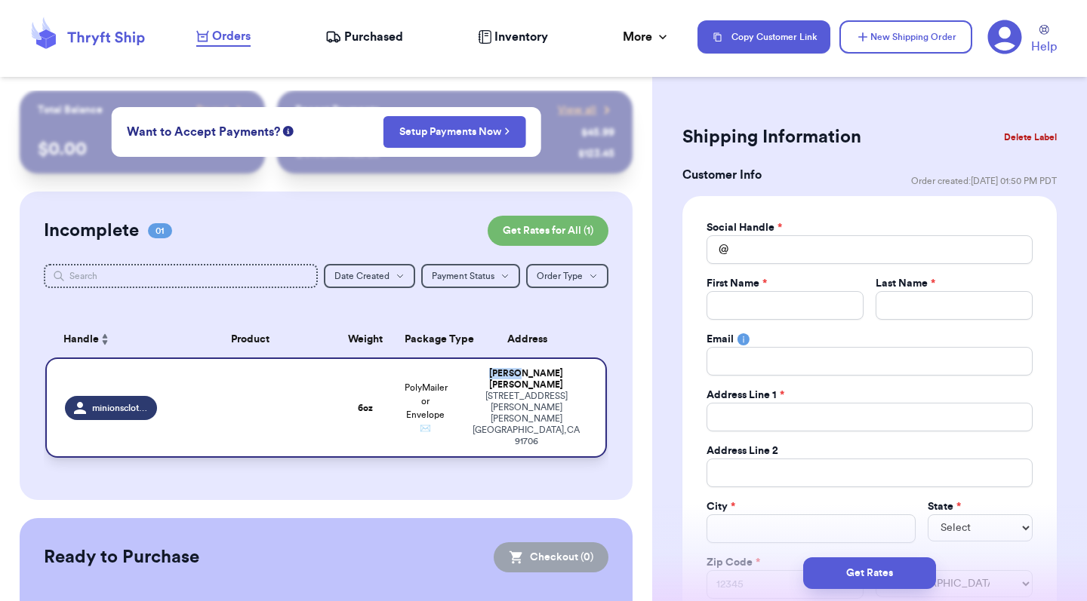
click at [514, 387] on td "marilyn rodriguez 4534 downing ave baldwin Park , CA 91706" at bounding box center [531, 408] width 151 height 100
type input "6"
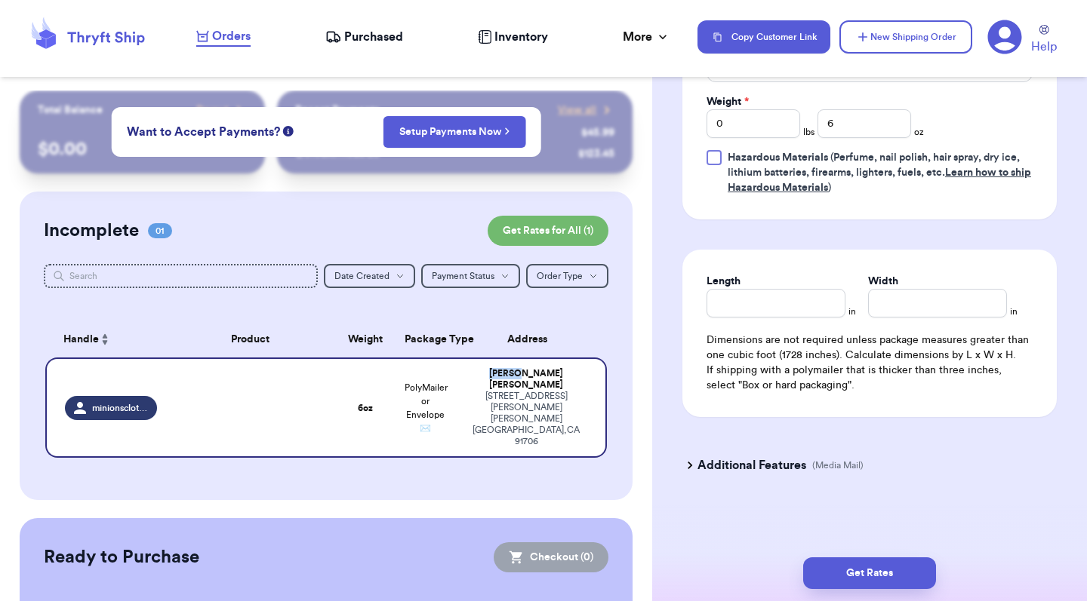
scroll to position [775, 0]
click at [857, 572] on button "Get Rates" at bounding box center [869, 574] width 133 height 32
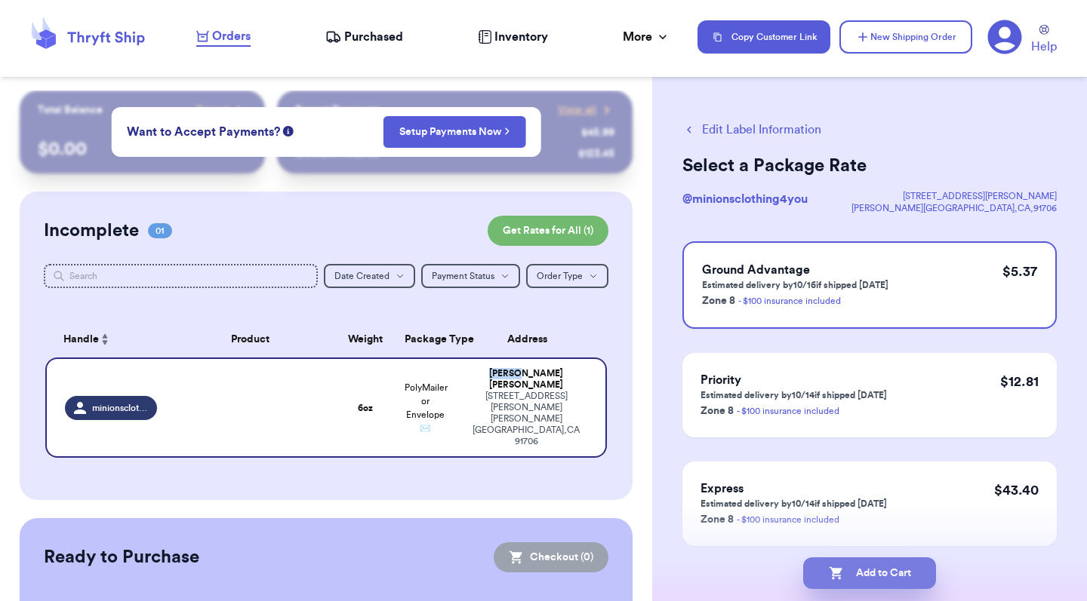
click at [875, 561] on button "Add to Cart" at bounding box center [869, 574] width 133 height 32
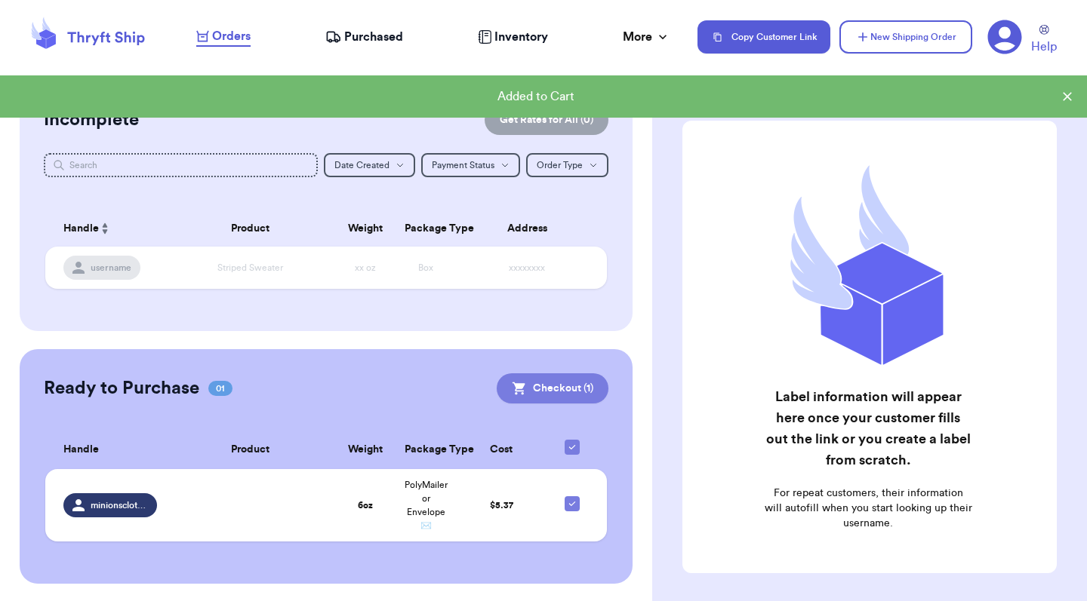
click at [561, 394] on button "Checkout ( 1 )" at bounding box center [553, 389] width 112 height 30
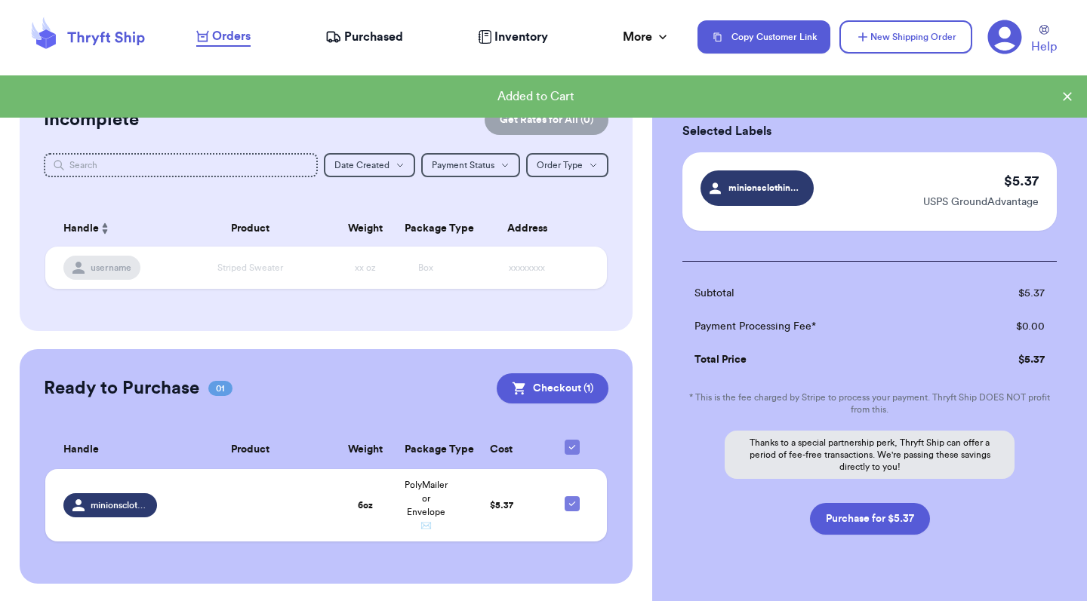
scroll to position [35, 0]
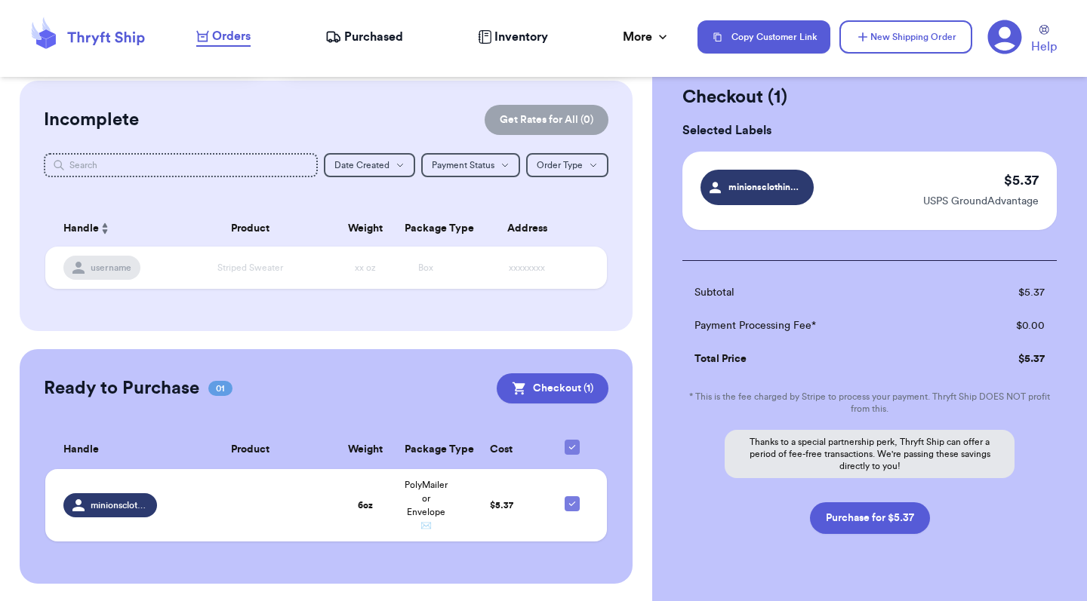
click at [980, 180] on div "$ 5.37 USPS GroundAdvantage" at bounding box center [980, 191] width 115 height 42
click at [777, 183] on span "minionsclothing4you" at bounding box center [764, 187] width 72 height 14
click at [937, 175] on div "$ 5.37 USPS GroundAdvantage" at bounding box center [980, 191] width 115 height 42
click at [954, 182] on div "$ 5.37 USPS GroundAdvantage" at bounding box center [980, 191] width 115 height 42
click at [980, 185] on div "$ 5.37 USPS GroundAdvantage" at bounding box center [980, 191] width 115 height 42
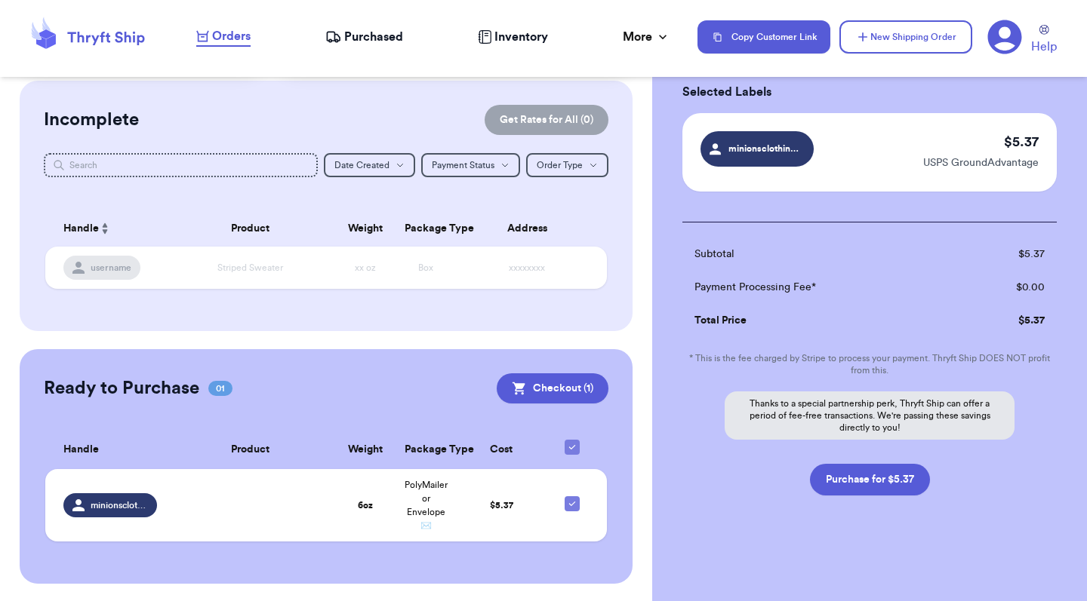
scroll to position [74, 0]
click at [992, 138] on div "$ 5.37 USPS GroundAdvantage" at bounding box center [980, 152] width 115 height 42
click at [887, 487] on button "Purchase for $5.37" at bounding box center [870, 480] width 120 height 32
checkbox input "false"
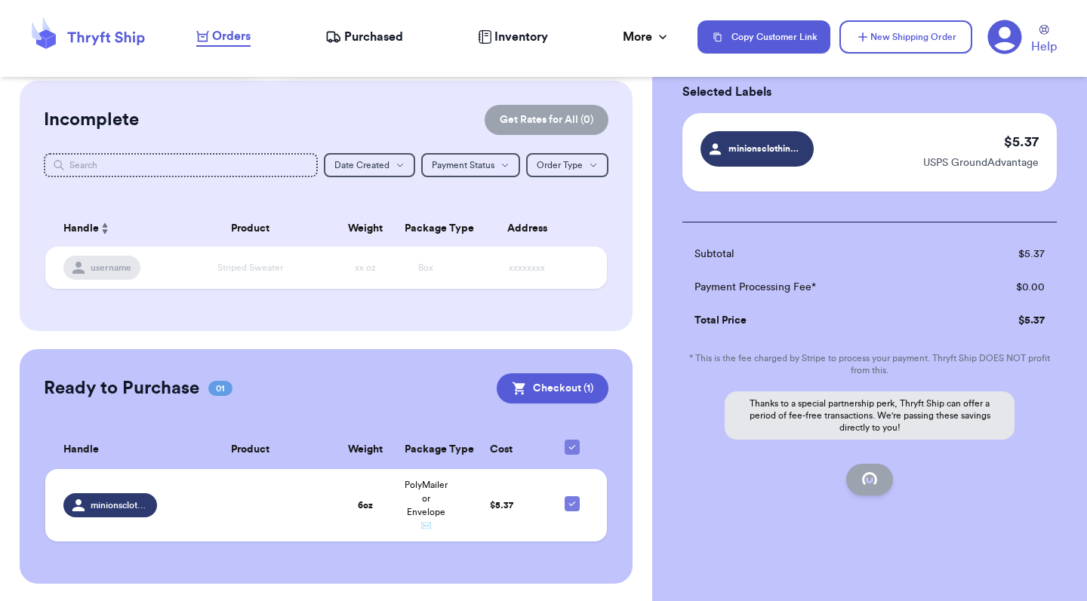
checkbox input "false"
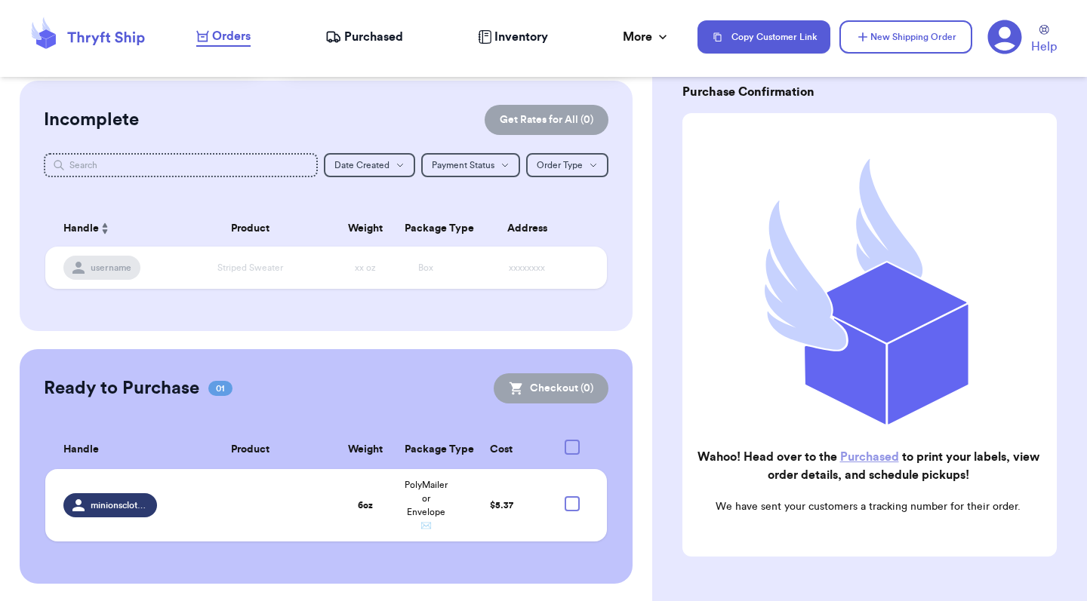
checkbox input "true"
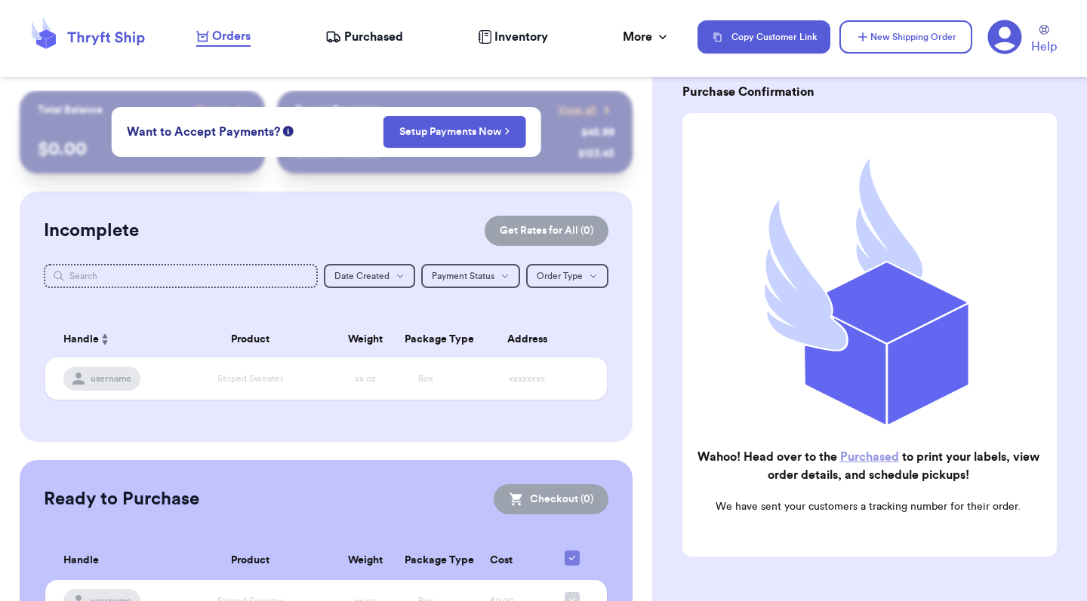
click at [382, 35] on span "Purchased" at bounding box center [373, 37] width 59 height 18
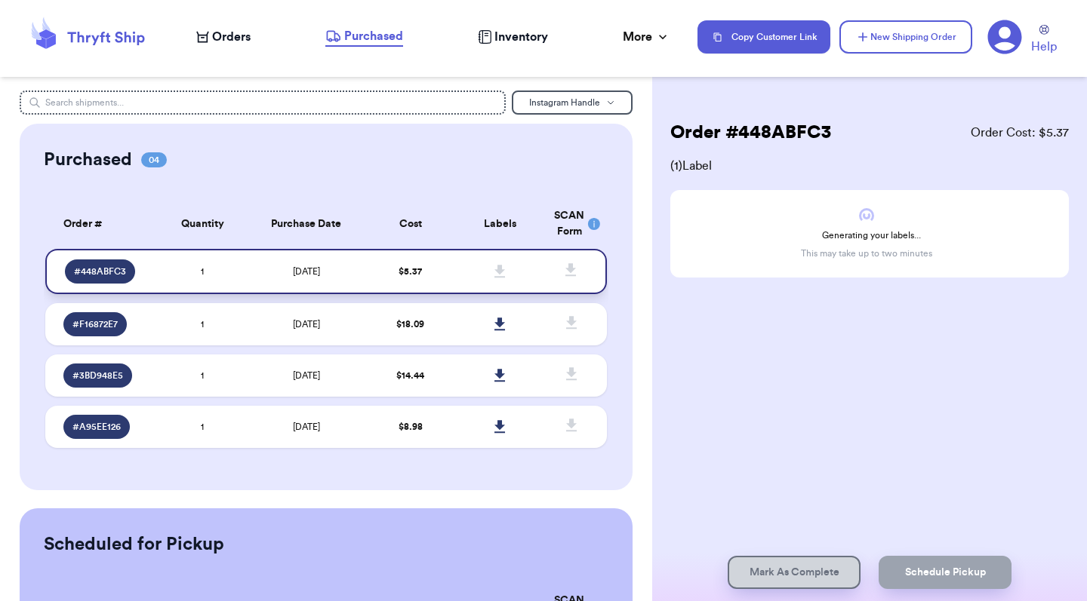
click at [343, 282] on td "[DATE]" at bounding box center [307, 271] width 118 height 45
click at [110, 278] on span "# 448ABFC3" at bounding box center [100, 272] width 52 height 12
click at [491, 263] on td at bounding box center [500, 271] width 90 height 45
click at [549, 267] on td at bounding box center [576, 271] width 62 height 45
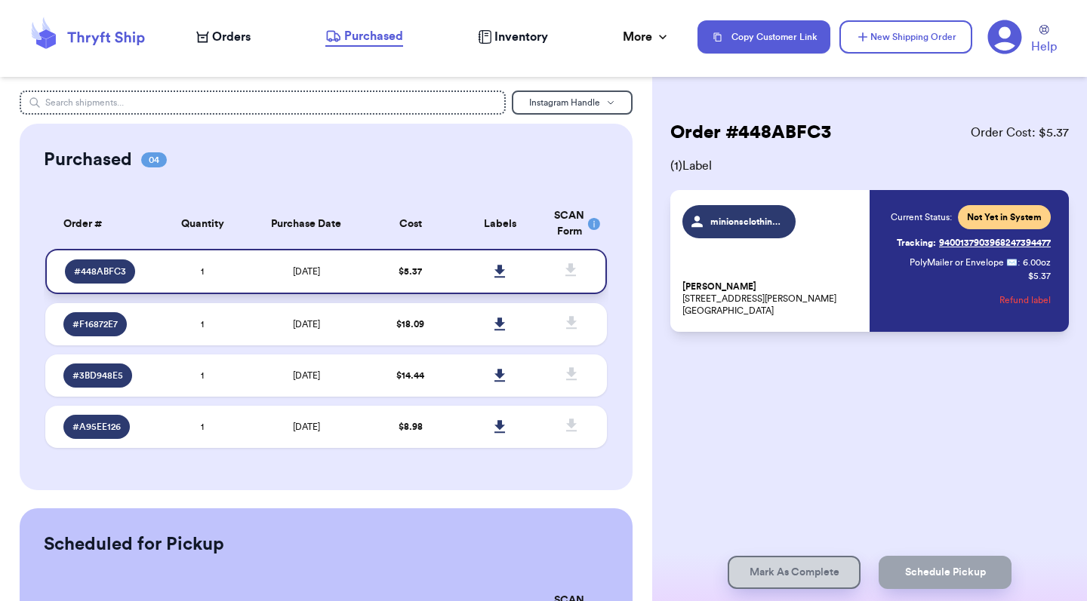
click at [582, 275] on span at bounding box center [570, 270] width 33 height 33
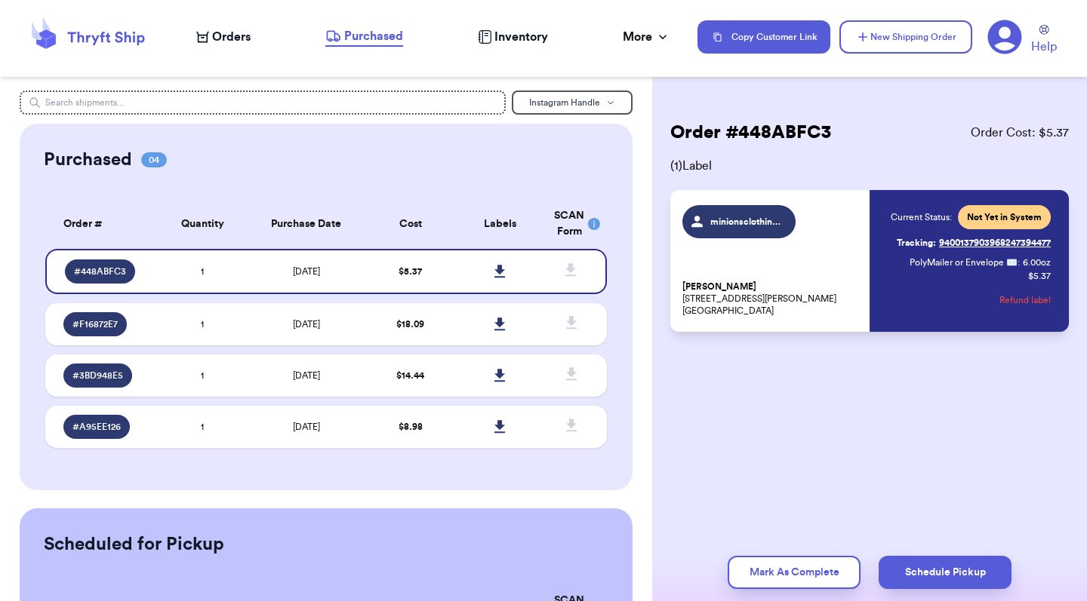
click at [848, 284] on p "marilyn rodriguez 4534 downing ave baldwin Park, CA 91706" at bounding box center [771, 299] width 178 height 36
click at [763, 216] on span "minionsclothing4you" at bounding box center [746, 222] width 72 height 12
click at [877, 245] on div "Current Status: Not Yet in System Tracking: 9400137903968247394477 PolyMailer o…" at bounding box center [961, 261] width 178 height 112
click at [1001, 189] on div "Order # 448ABFC3 Order Cost: $ 5.37 ( 1 ) Label minionsclothing4you marilyn rod…" at bounding box center [869, 226] width 398 height 211
click at [917, 226] on div "Current Status: Not Yet in System" at bounding box center [971, 217] width 160 height 24
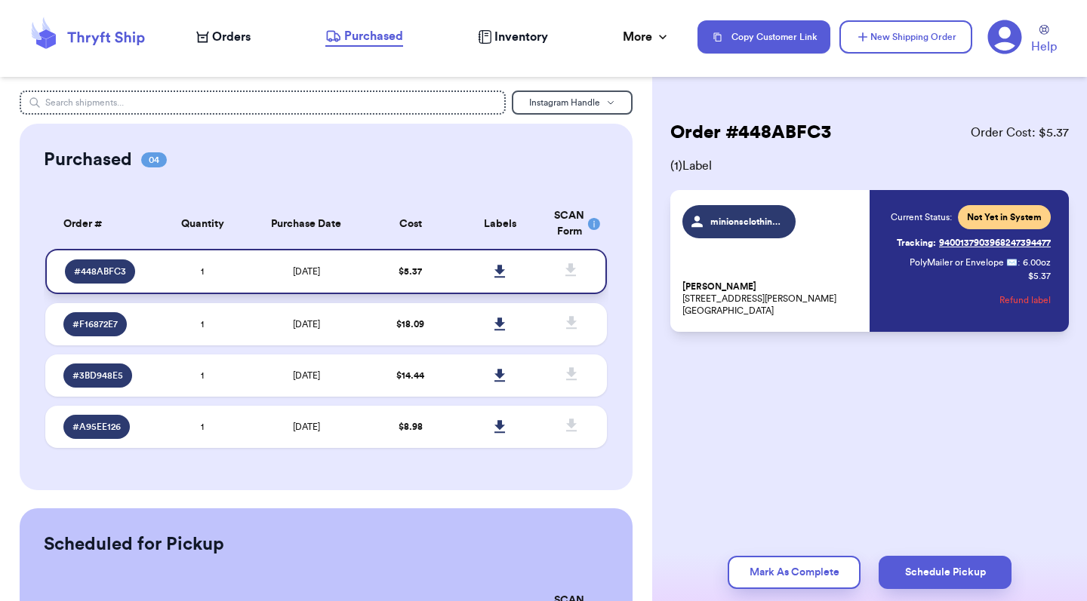
click at [500, 278] on icon at bounding box center [499, 271] width 11 height 13
